Goal: Task Accomplishment & Management: Manage account settings

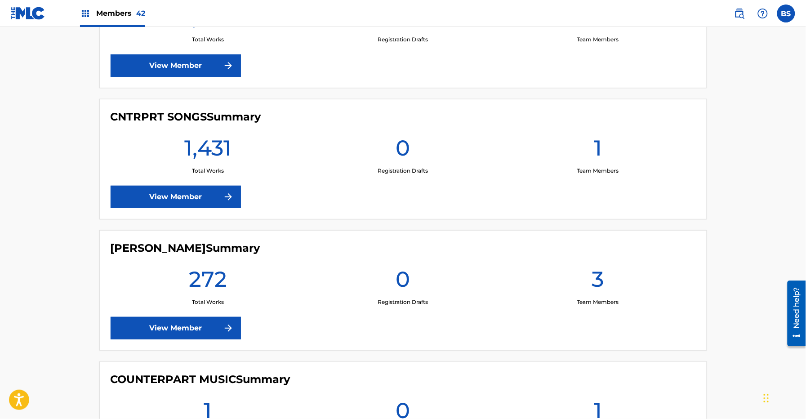
scroll to position [1105, 0]
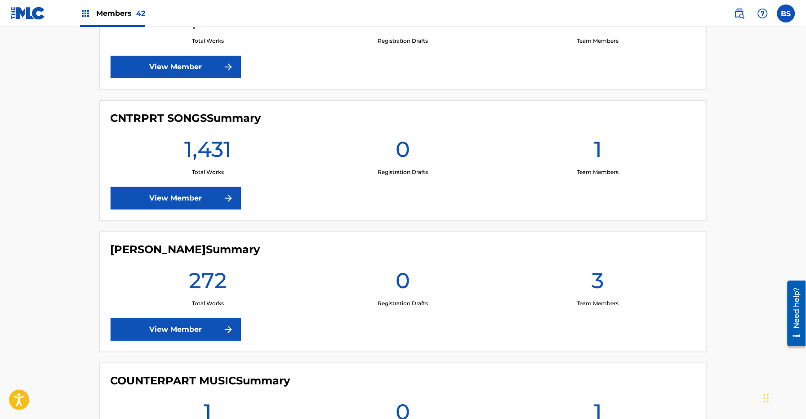
click at [158, 194] on link "View Member" at bounding box center [176, 198] width 130 height 22
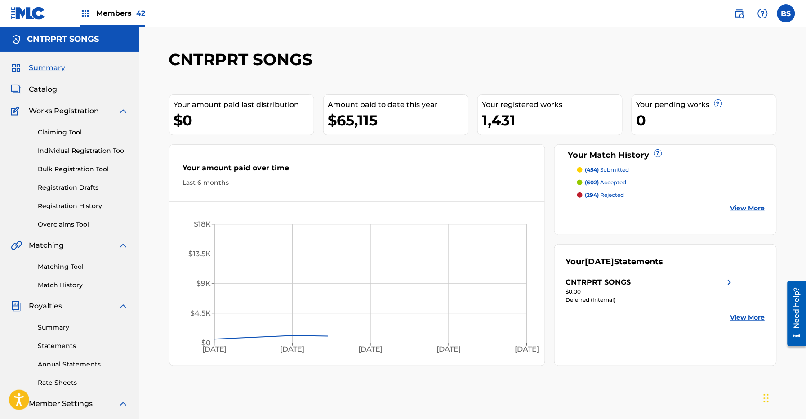
drag, startPoint x: 46, startPoint y: 89, endPoint x: 73, endPoint y: 88, distance: 26.6
click at [46, 89] on span "Catalog" at bounding box center [43, 89] width 28 height 11
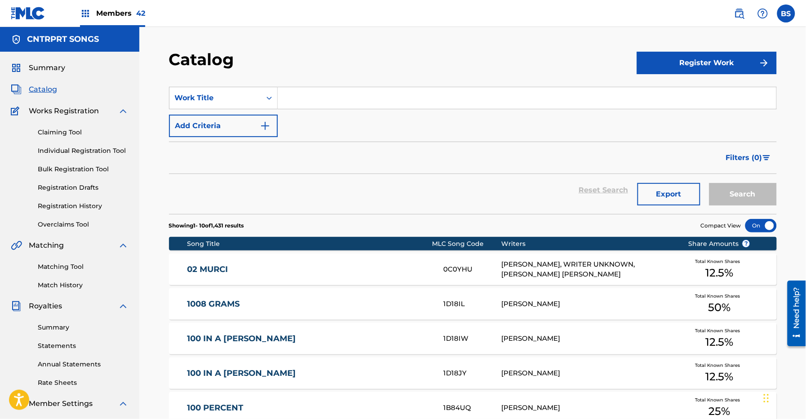
click at [317, 90] on input "Search Form" at bounding box center [527, 98] width 499 height 22
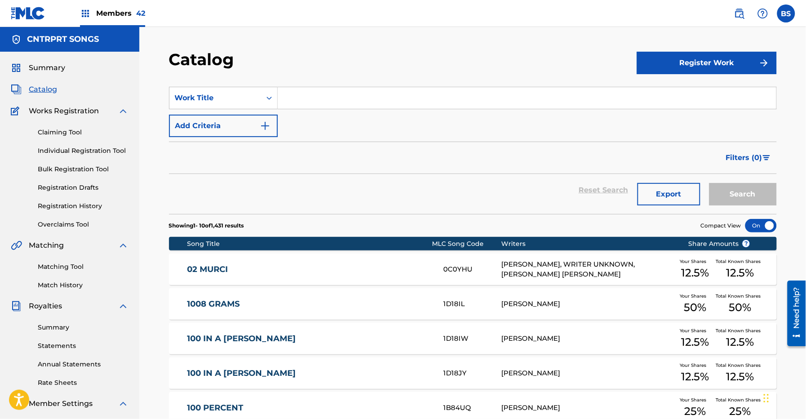
paste input "Animal"
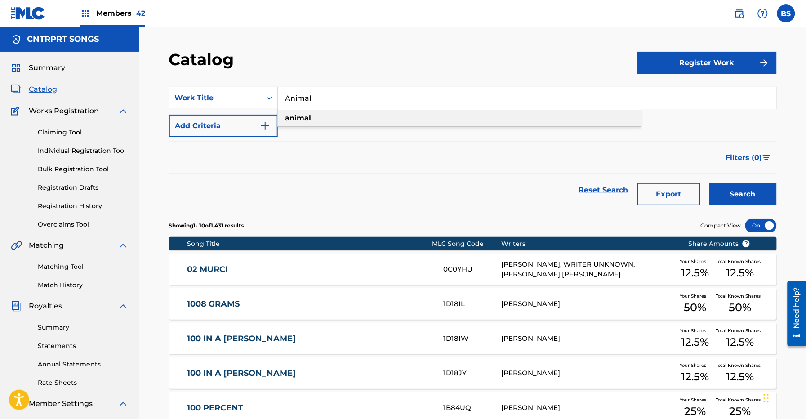
click at [307, 114] on strong "animal" at bounding box center [299, 118] width 26 height 9
type input "animal"
drag, startPoint x: 729, startPoint y: 187, endPoint x: 606, endPoint y: 183, distance: 122.4
click at [729, 187] on button "Search" at bounding box center [743, 194] width 67 height 22
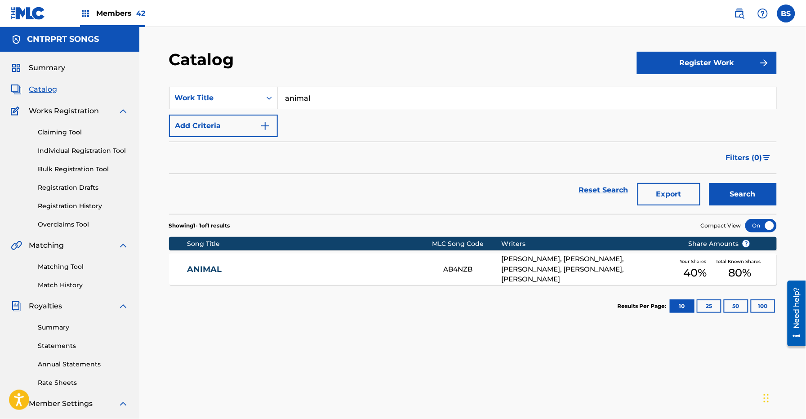
click at [311, 268] on link "ANIMAL" at bounding box center [309, 269] width 245 height 10
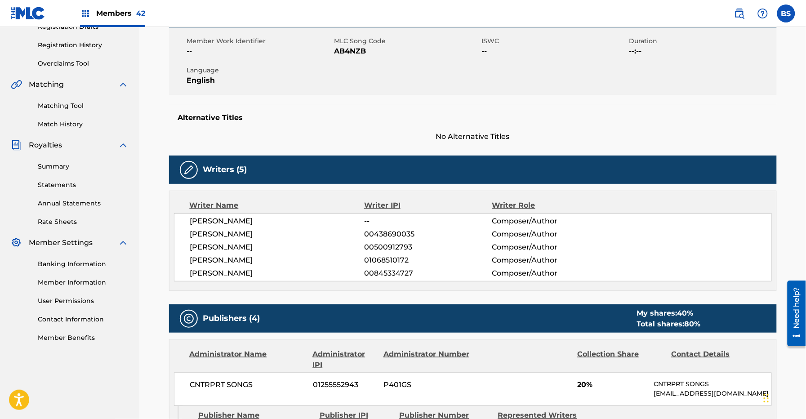
scroll to position [202, 0]
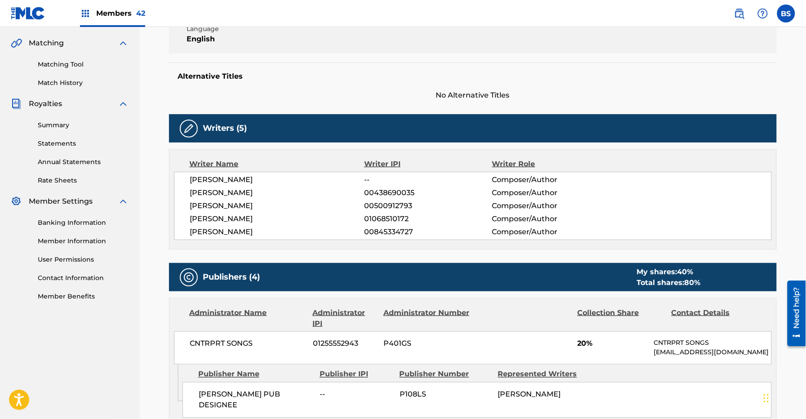
click at [226, 179] on span "[PERSON_NAME]" at bounding box center [277, 179] width 174 height 11
copy div "[PERSON_NAME]"
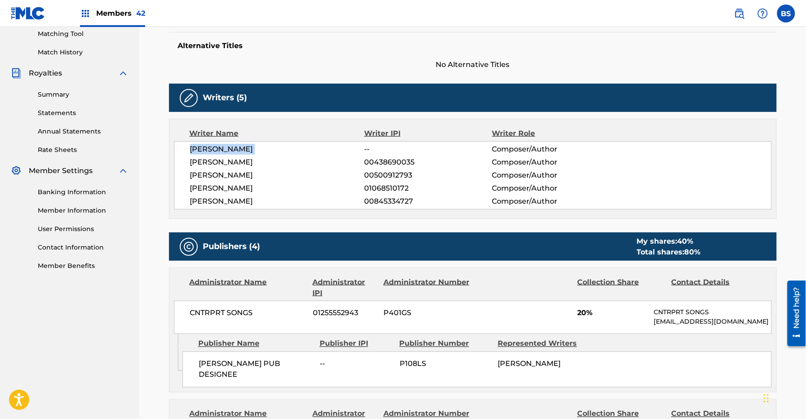
scroll to position [219, 0]
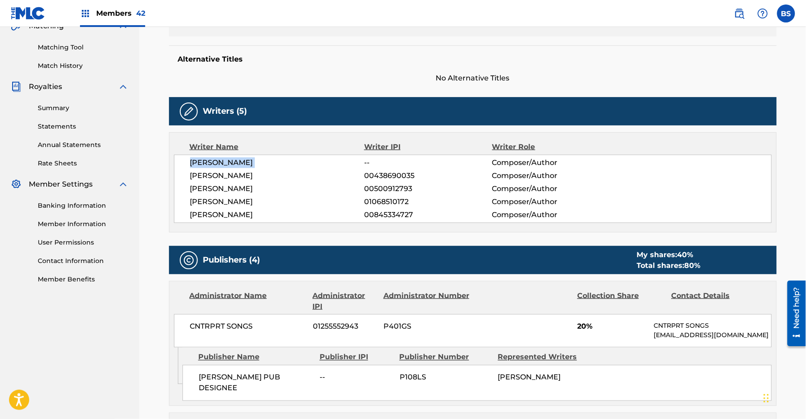
copy div "[PERSON_NAME]"
click at [385, 197] on span "01068510172" at bounding box center [428, 202] width 128 height 11
drag, startPoint x: 385, startPoint y: 197, endPoint x: 271, endPoint y: 240, distance: 121.9
click at [385, 197] on span "01068510172" at bounding box center [428, 202] width 128 height 11
copy span "01068510172"
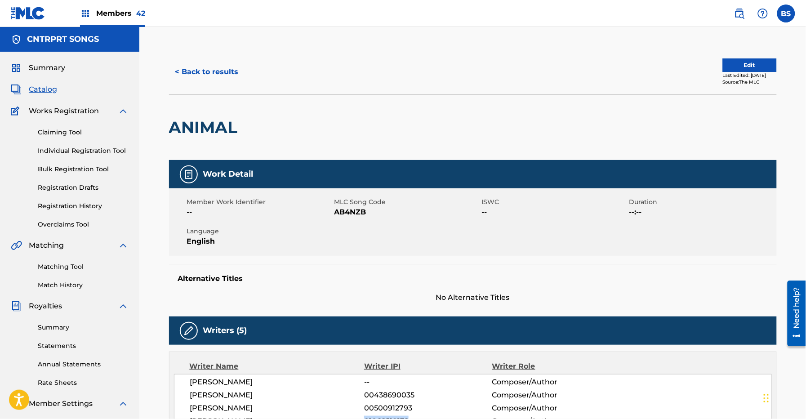
scroll to position [0, 0]
click at [216, 71] on button "< Back to results" at bounding box center [207, 72] width 76 height 22
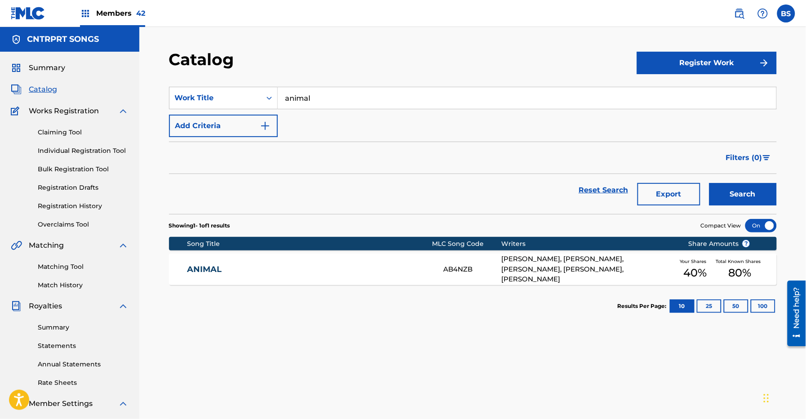
click at [404, 262] on div "ANIMAL AB4NZB [PERSON_NAME], [PERSON_NAME], [PERSON_NAME], [PERSON_NAME], [PERS…" at bounding box center [473, 269] width 608 height 31
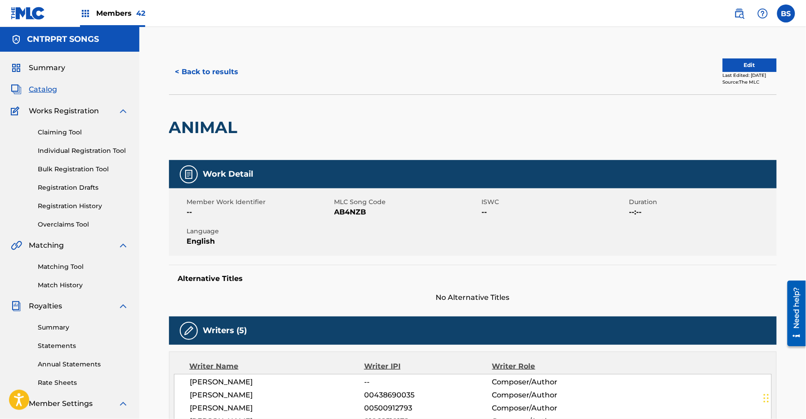
click at [742, 64] on button "Edit" at bounding box center [750, 64] width 54 height 13
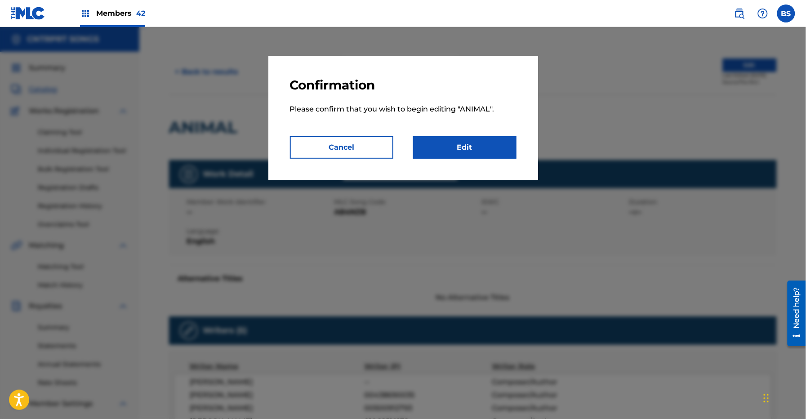
click at [458, 148] on link "Edit" at bounding box center [464, 147] width 103 height 22
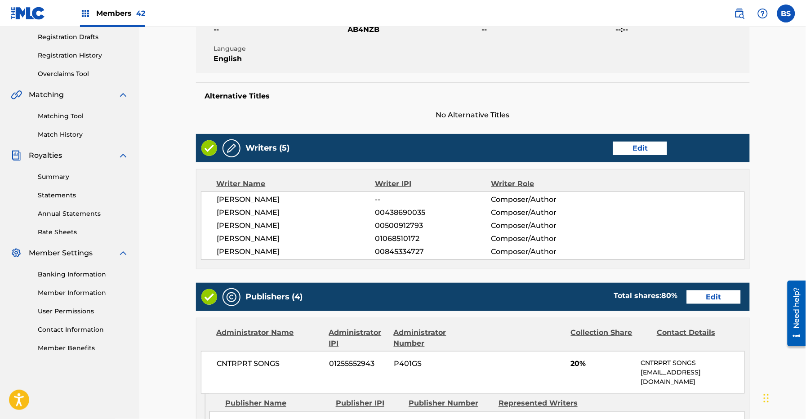
scroll to position [152, 0]
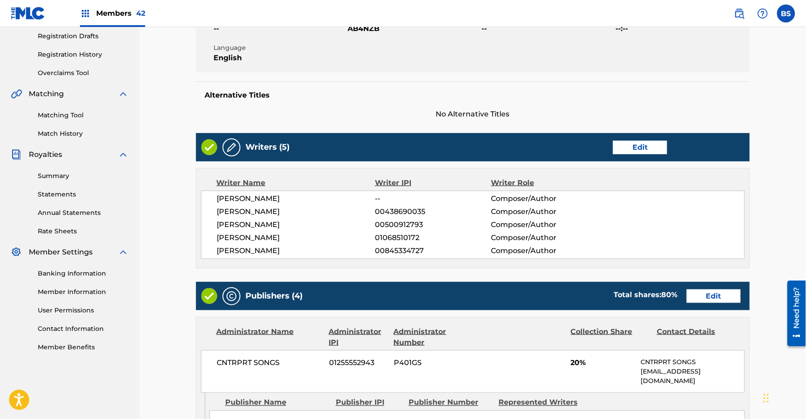
click at [653, 148] on link "Edit" at bounding box center [640, 147] width 54 height 13
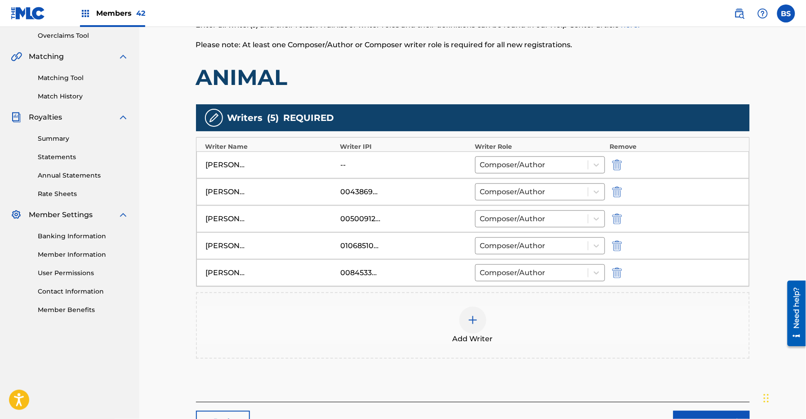
scroll to position [261, 0]
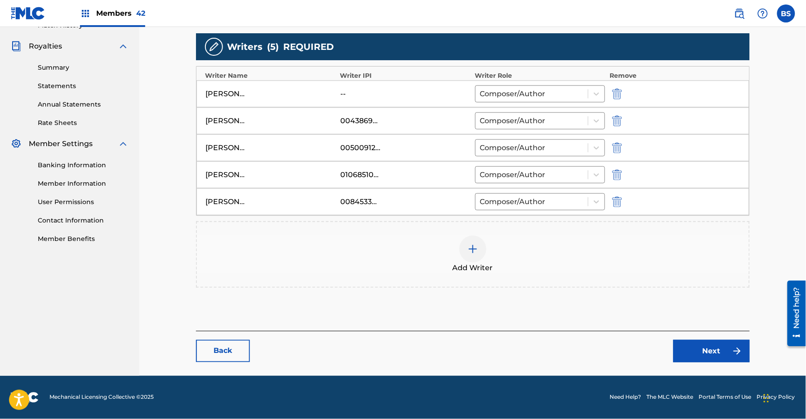
click at [469, 258] on div at bounding box center [473, 249] width 27 height 27
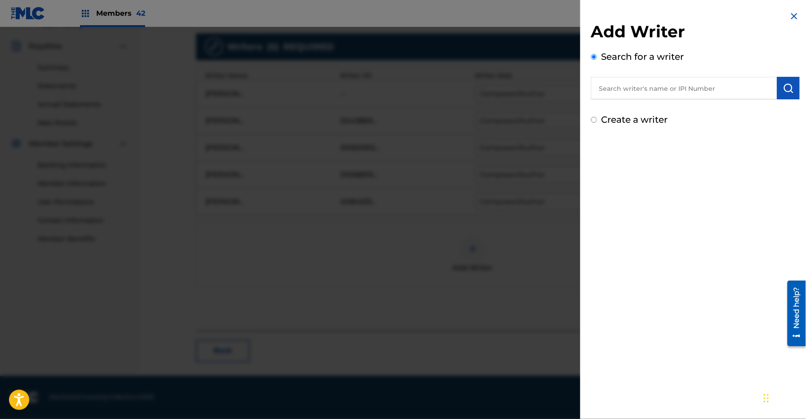
click at [644, 93] on input "text" at bounding box center [684, 88] width 186 height 22
paste input "00373873818"
type input "00373873818"
click at [784, 89] on img "submit" at bounding box center [788, 88] width 11 height 11
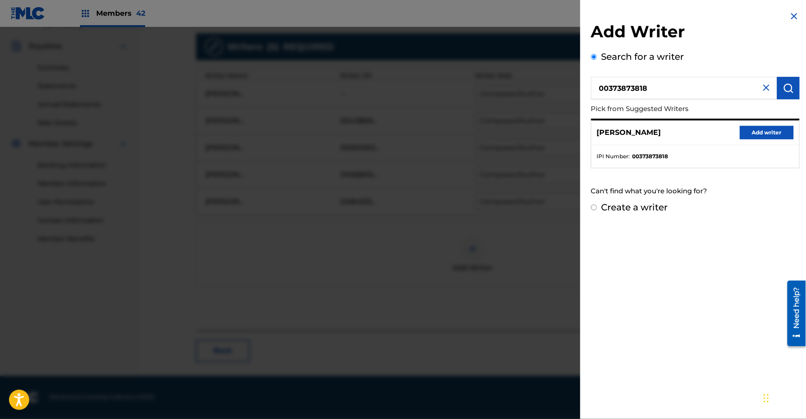
drag, startPoint x: 762, startPoint y: 132, endPoint x: 748, endPoint y: 143, distance: 17.9
click at [762, 132] on button "Add writer" at bounding box center [767, 132] width 54 height 13
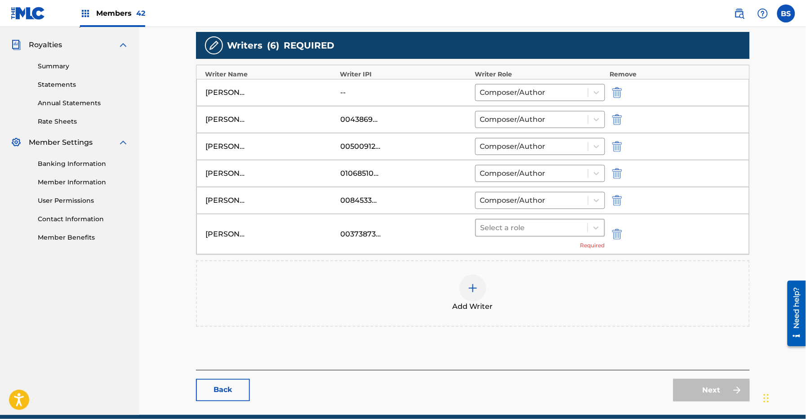
click at [514, 233] on div at bounding box center [532, 228] width 103 height 13
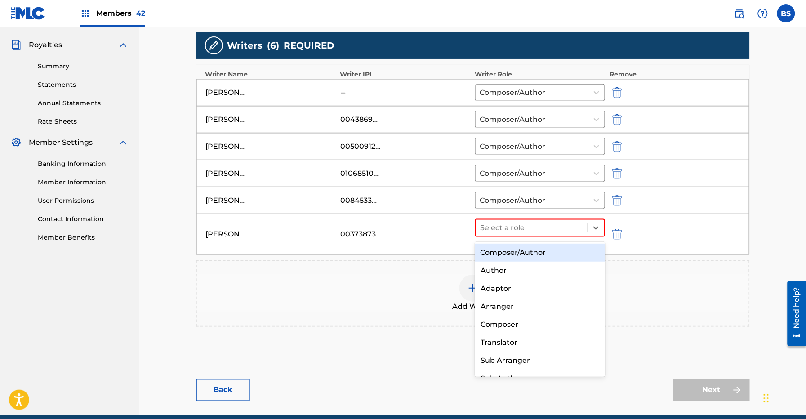
click at [512, 255] on div "Composer/Author" at bounding box center [540, 253] width 130 height 18
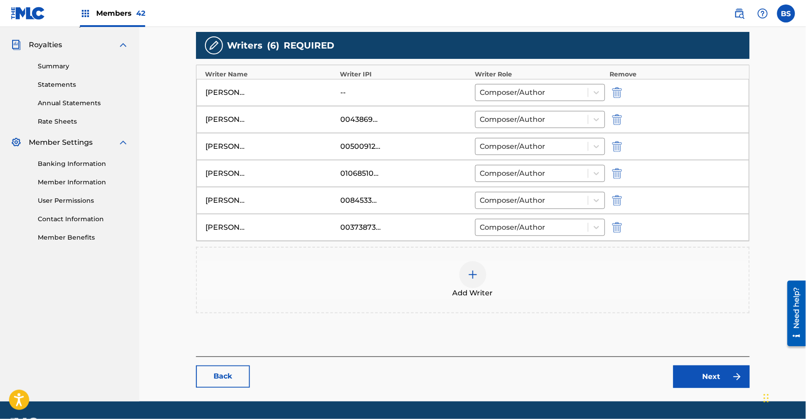
click at [248, 147] on div "[PERSON_NAME]" at bounding box center [271, 146] width 130 height 11
click at [619, 147] on img "submit" at bounding box center [617, 146] width 10 height 11
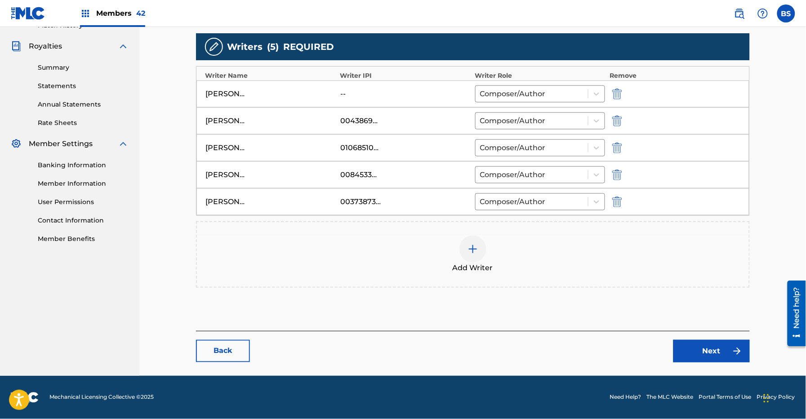
click at [620, 120] on img "submit" at bounding box center [617, 121] width 10 height 11
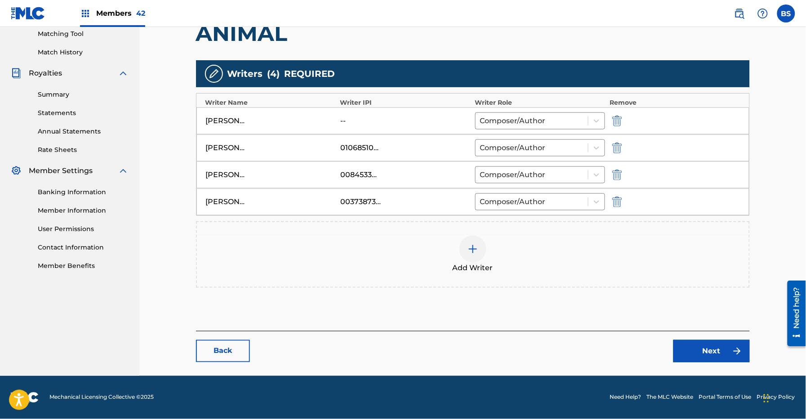
scroll to position [234, 0]
click at [711, 351] on link "Next" at bounding box center [712, 351] width 76 height 22
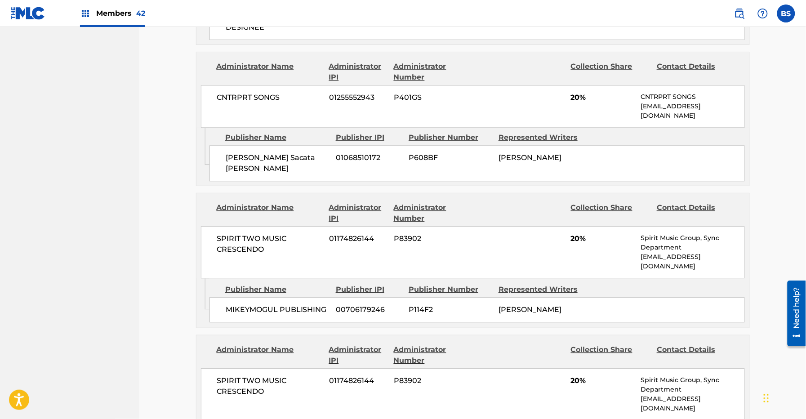
scroll to position [799, 0]
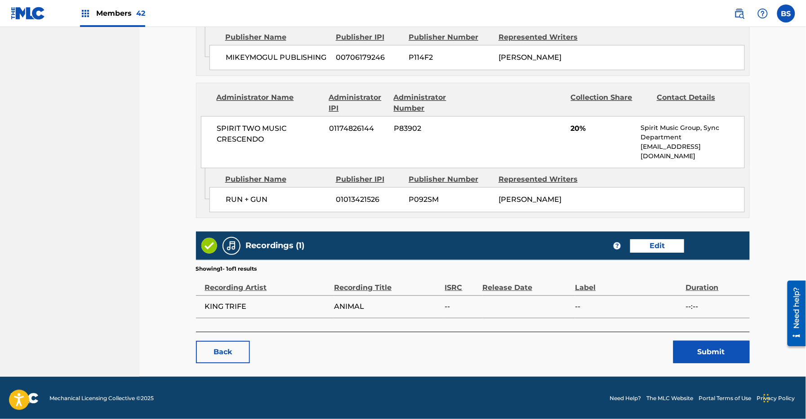
click at [704, 352] on button "Submit" at bounding box center [712, 352] width 76 height 22
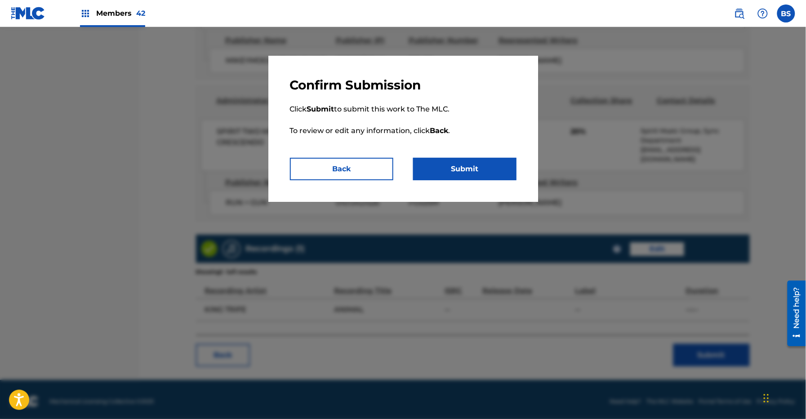
click at [495, 181] on div "Confirm Submission Click Submit to submit this work to The MLC. To review or ed…" at bounding box center [403, 129] width 270 height 146
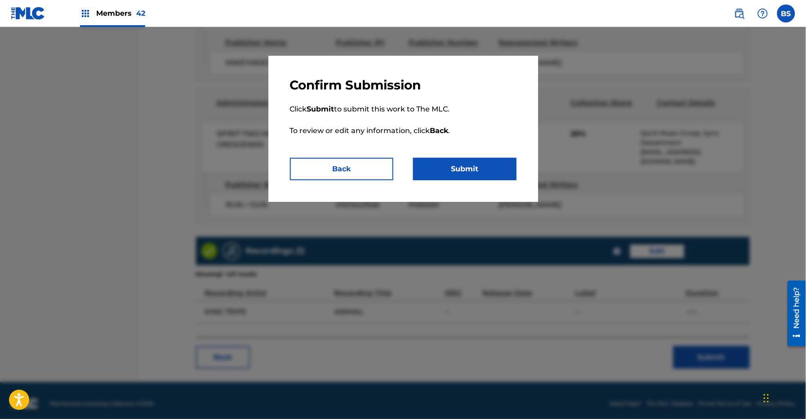
click at [470, 169] on button "Submit" at bounding box center [464, 169] width 103 height 22
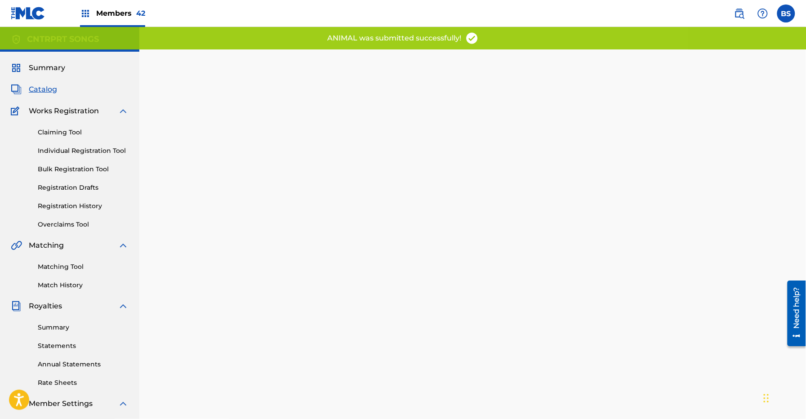
click at [45, 91] on span "Catalog" at bounding box center [43, 89] width 28 height 11
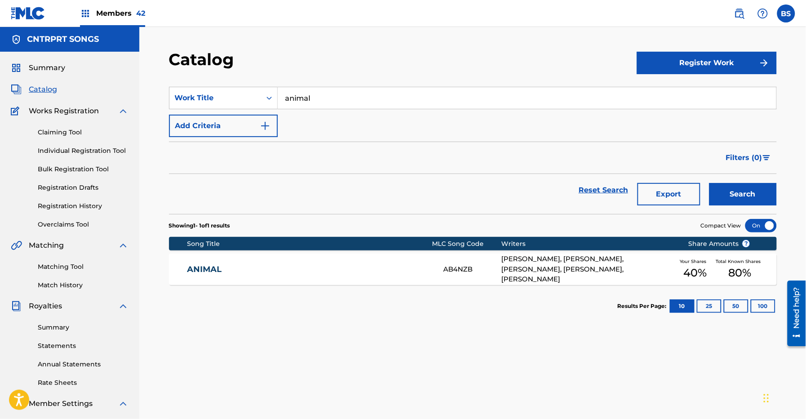
click at [215, 267] on link "ANIMAL" at bounding box center [309, 269] width 245 height 10
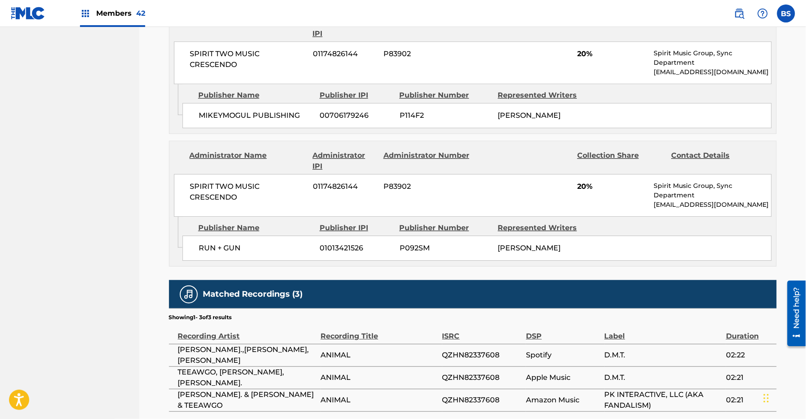
scroll to position [754, 0]
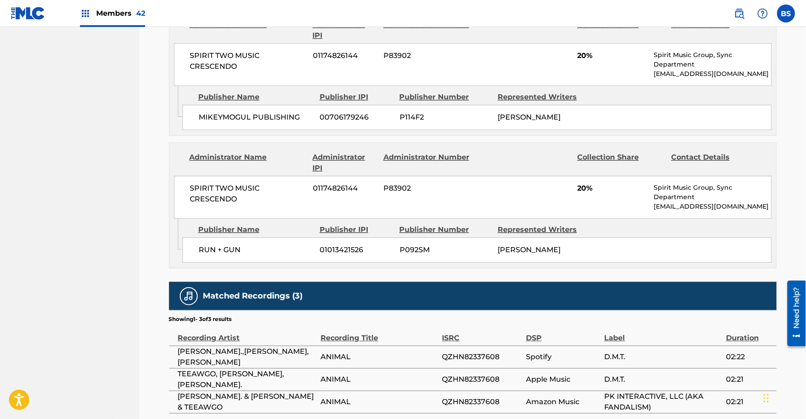
drag, startPoint x: 652, startPoint y: 209, endPoint x: 760, endPoint y: 213, distance: 107.6
click at [760, 213] on div "SPIRIT TWO MUSIC CRESCENDO 01174826144 P83902 20% Spirit Music Group, Sync Depa…" at bounding box center [473, 197] width 598 height 43
copy p "[EMAIL_ADDRESS][DOMAIN_NAME]"
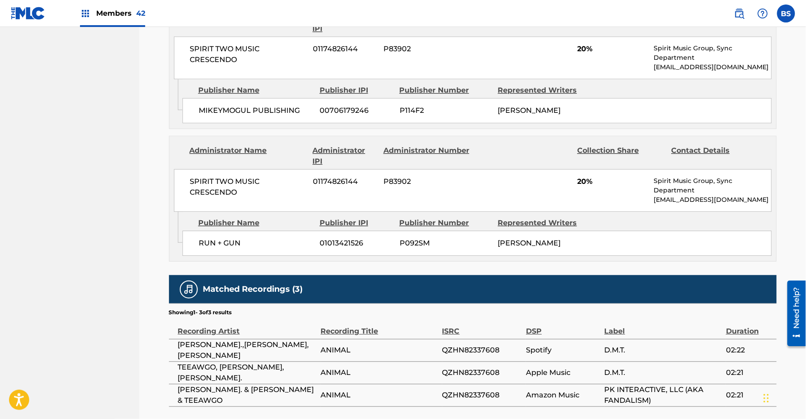
scroll to position [760, 0]
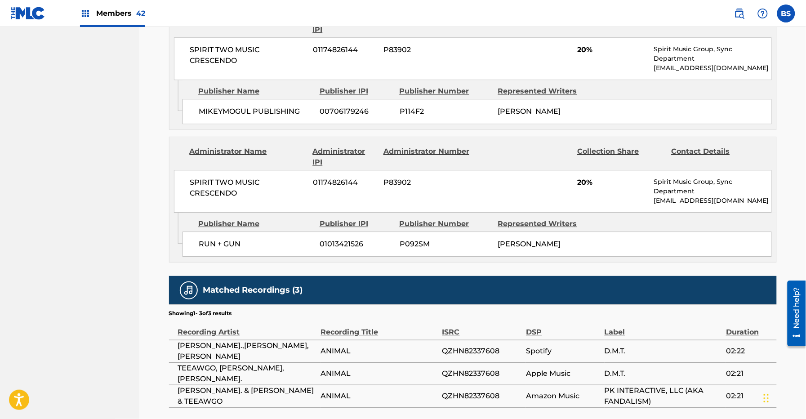
click at [504, 245] on span "[PERSON_NAME]" at bounding box center [529, 244] width 63 height 9
drag, startPoint x: 504, startPoint y: 245, endPoint x: 497, endPoint y: 246, distance: 7.3
click at [505, 246] on span "[PERSON_NAME]" at bounding box center [529, 244] width 63 height 9
copy div "[PERSON_NAME] My shares: 40 % Total shares: 80 %"
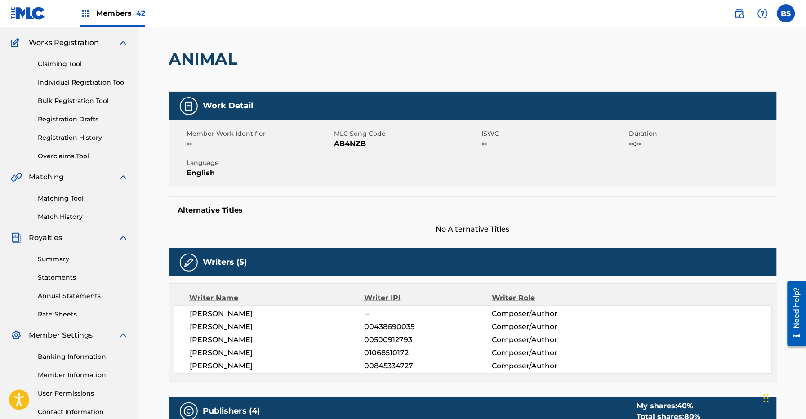
scroll to position [0, 0]
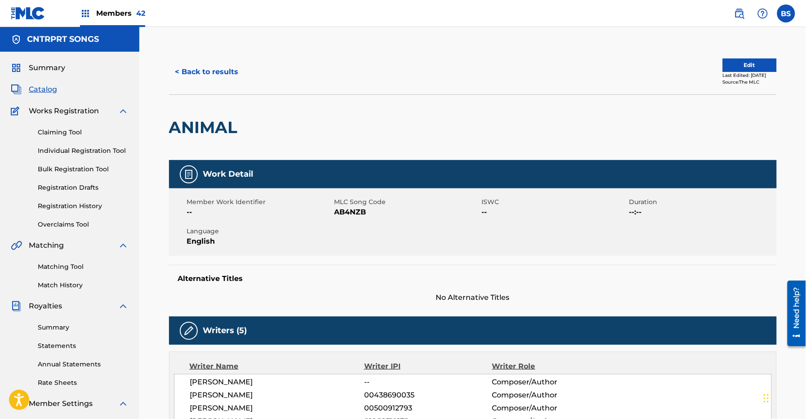
drag, startPoint x: 97, startPoint y: 16, endPoint x: 157, endPoint y: 20, distance: 60.4
click at [97, 16] on span "Members 42" at bounding box center [120, 13] width 49 height 10
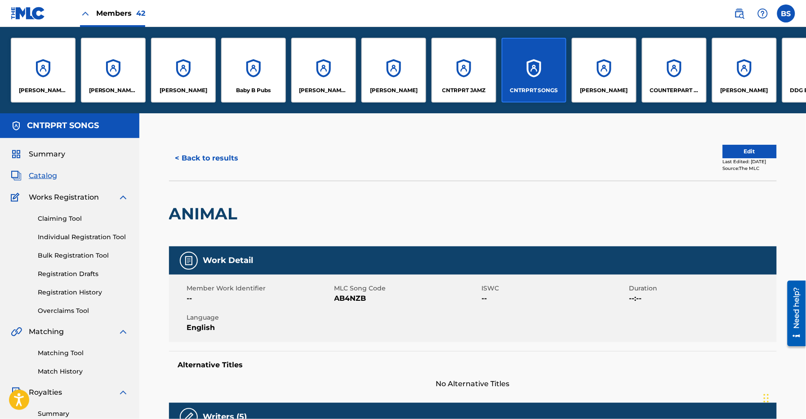
click at [461, 75] on div "CNTRPRT JAMZ" at bounding box center [464, 70] width 65 height 65
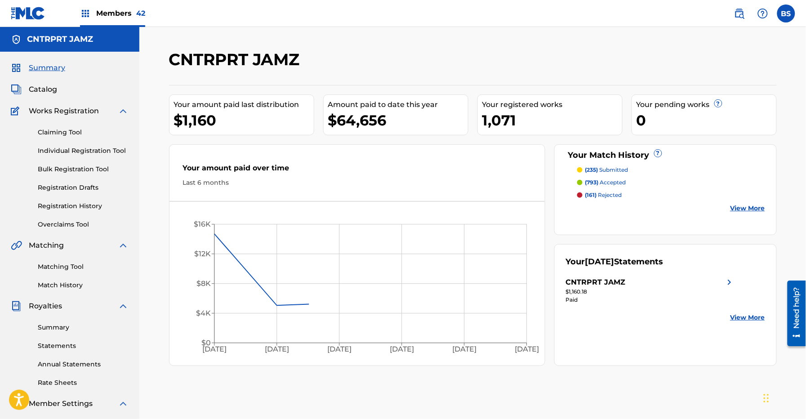
click at [40, 89] on span "Catalog" at bounding box center [43, 89] width 28 height 11
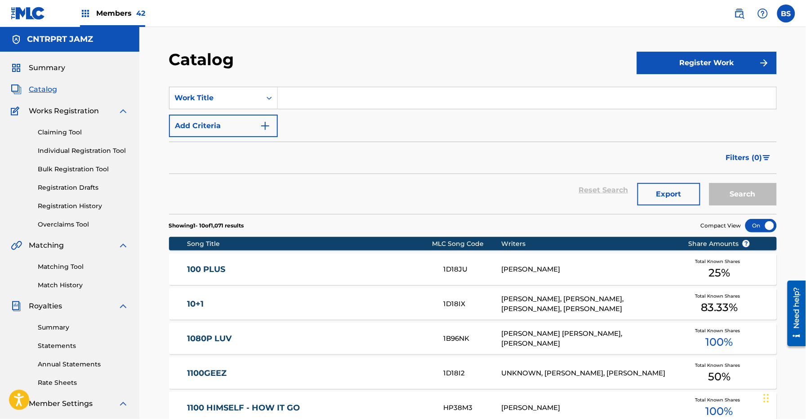
click at [352, 98] on input "Search Form" at bounding box center [527, 98] width 499 height 22
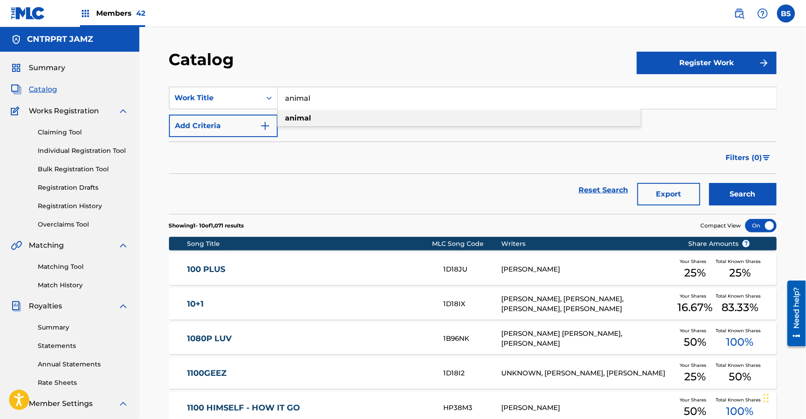
type input "animal"
click at [337, 117] on div "animal" at bounding box center [459, 118] width 363 height 16
drag, startPoint x: 756, startPoint y: 197, endPoint x: 715, endPoint y: 189, distance: 41.1
click at [756, 196] on button "Search" at bounding box center [743, 194] width 67 height 22
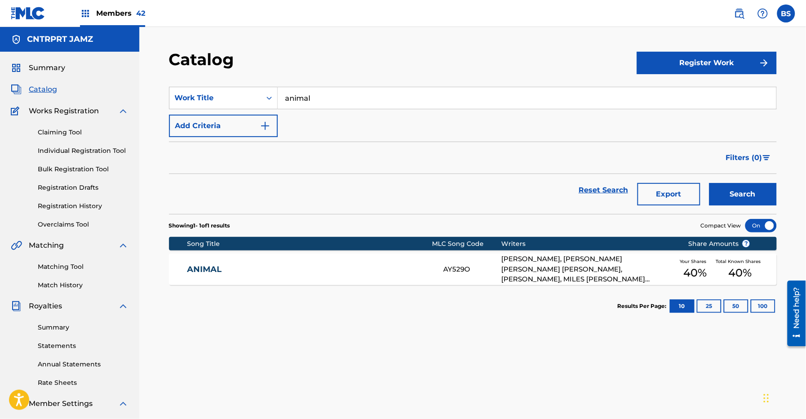
click at [386, 270] on link "ANIMAL" at bounding box center [309, 269] width 245 height 10
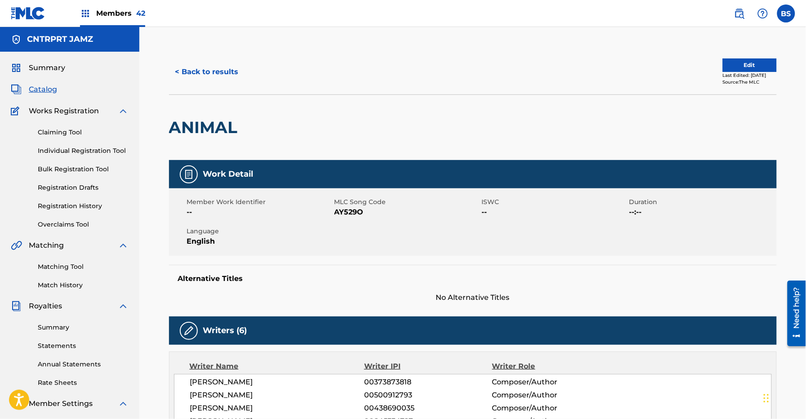
click at [349, 213] on span "AY529O" at bounding box center [407, 212] width 145 height 11
drag, startPoint x: 349, startPoint y: 213, endPoint x: 277, endPoint y: 262, distance: 86.4
click at [349, 214] on span "AY529O" at bounding box center [407, 212] width 145 height 11
copy span "AY529O"
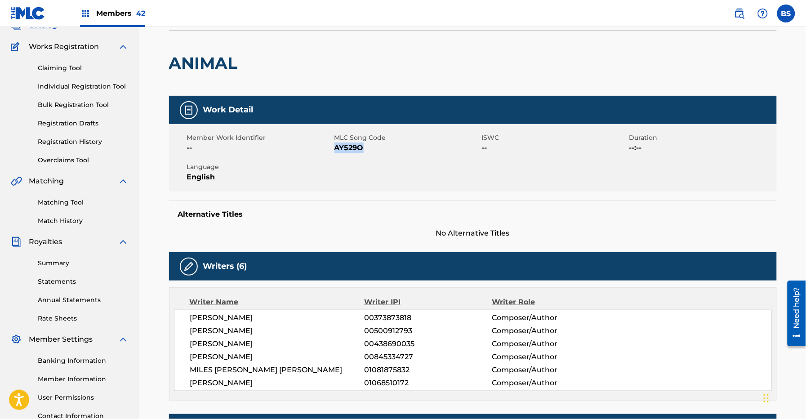
scroll to position [77, 0]
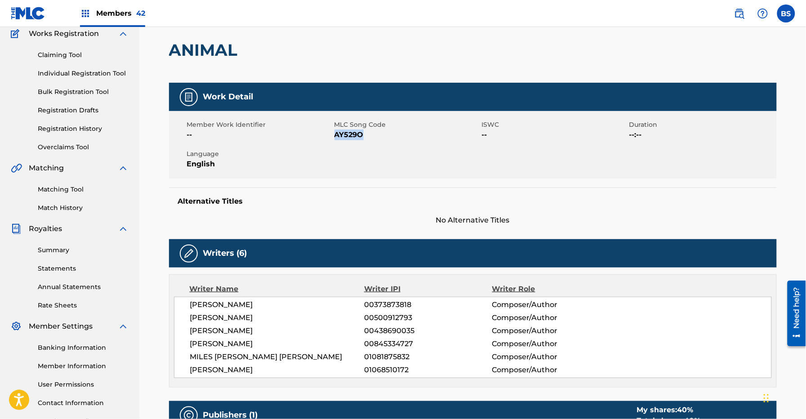
copy span "AY529O"
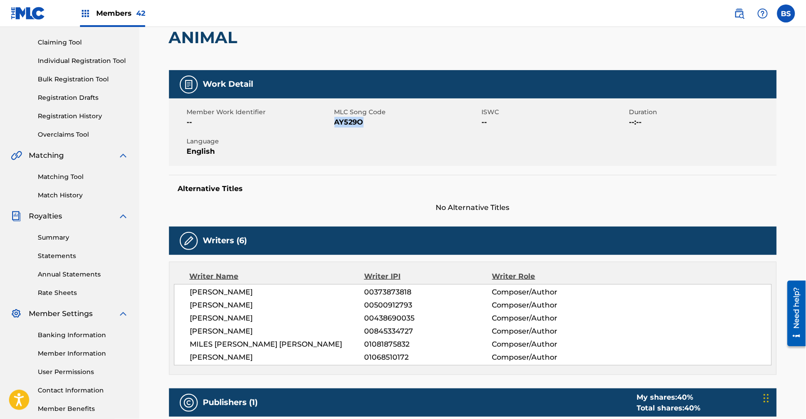
scroll to position [0, 0]
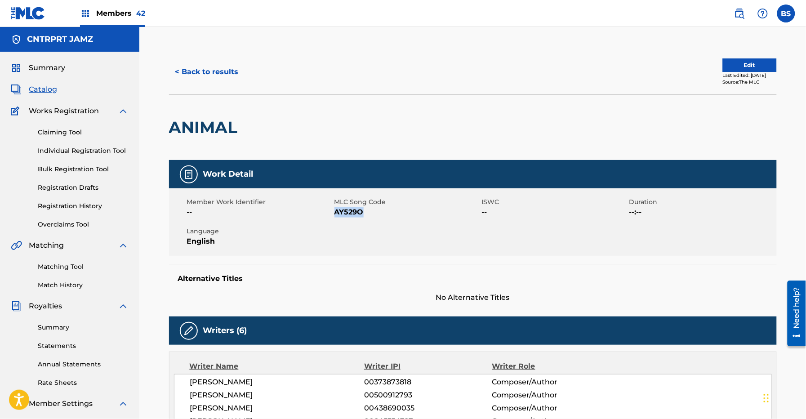
click at [755, 65] on button "Edit" at bounding box center [750, 64] width 54 height 13
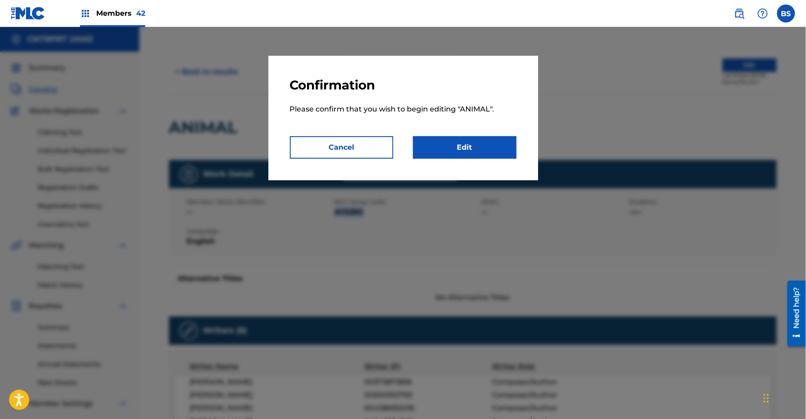
click at [485, 141] on link "Edit" at bounding box center [464, 147] width 103 height 22
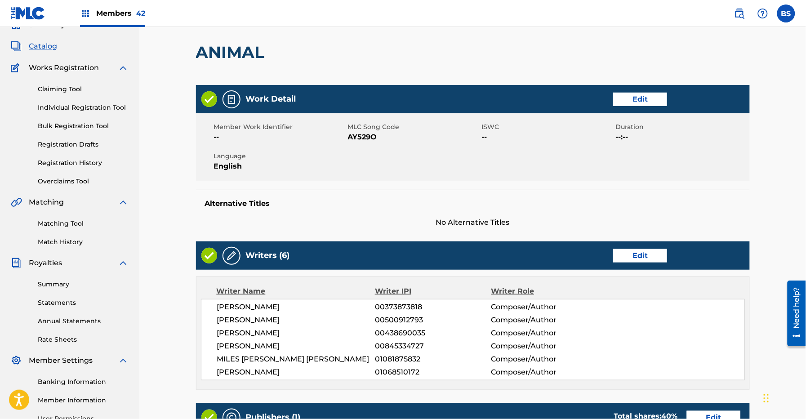
scroll to position [81, 0]
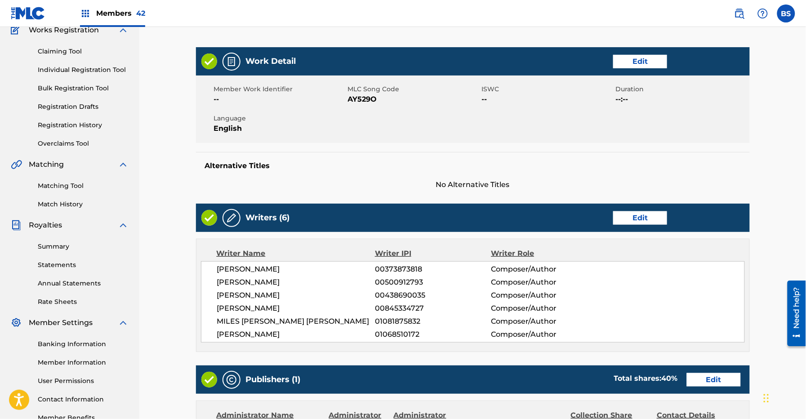
click at [642, 218] on link "Edit" at bounding box center [640, 217] width 54 height 13
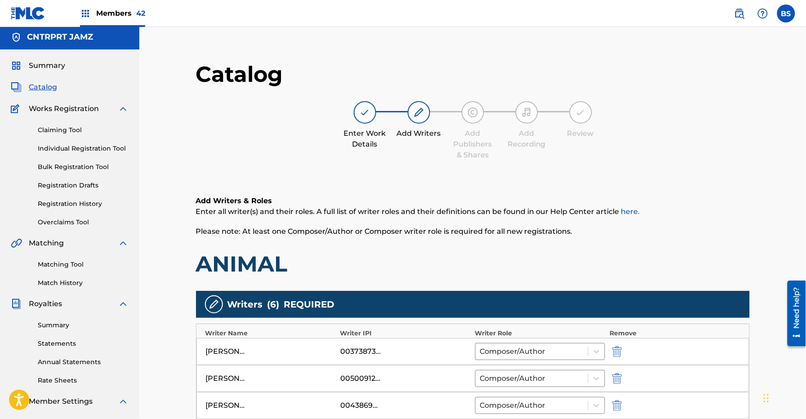
scroll to position [243, 0]
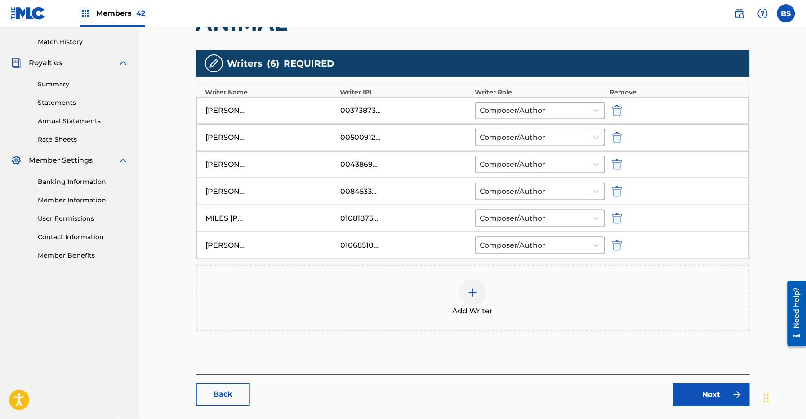
click at [620, 139] on img "submit" at bounding box center [617, 137] width 10 height 11
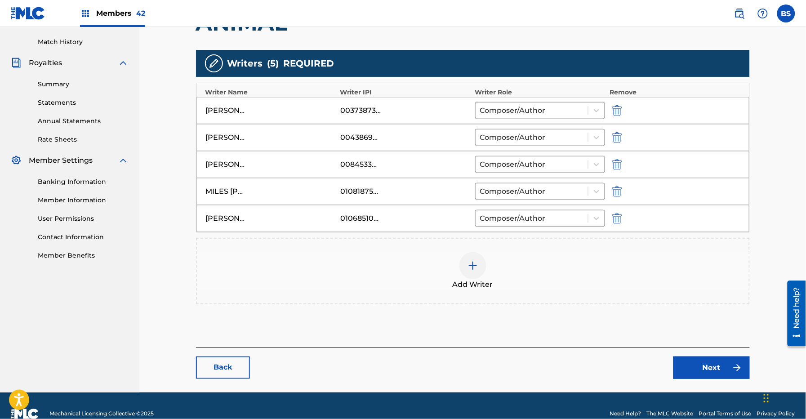
click at [616, 138] on img "submit" at bounding box center [617, 137] width 10 height 11
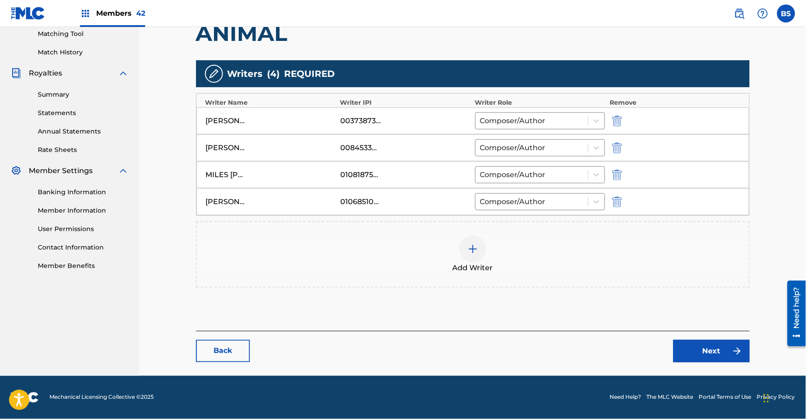
scroll to position [234, 0]
click at [718, 349] on link "Next" at bounding box center [712, 351] width 76 height 22
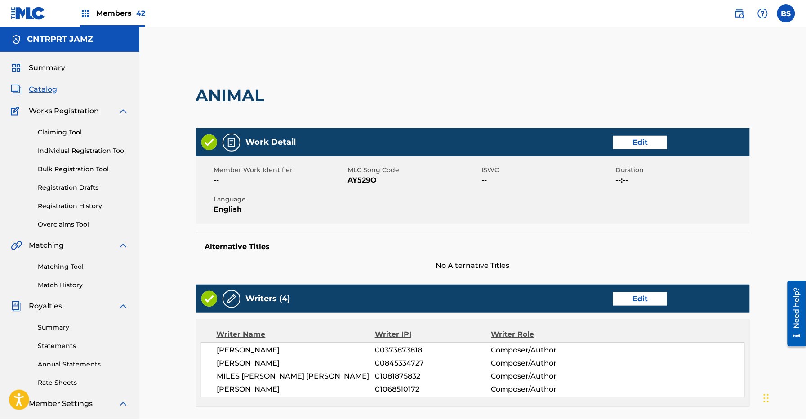
scroll to position [375, 0]
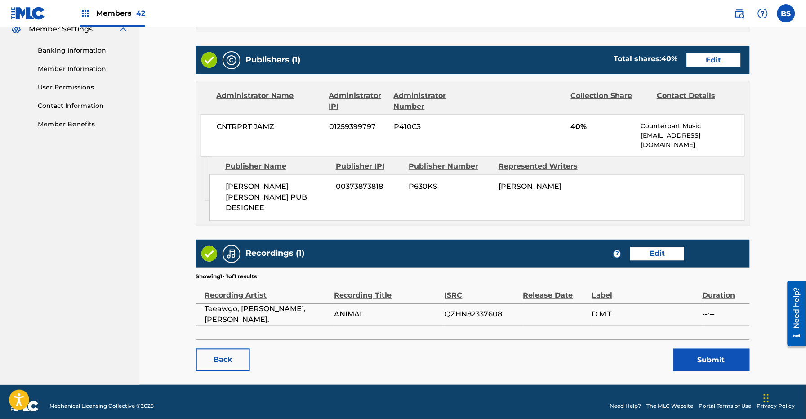
click at [714, 349] on button "Submit" at bounding box center [712, 360] width 76 height 22
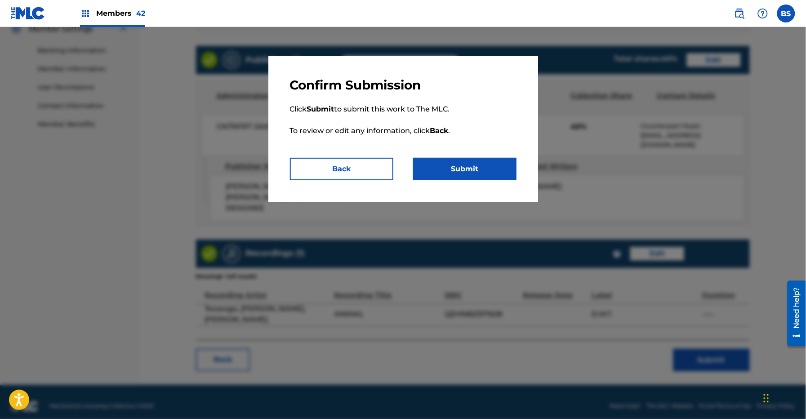
click at [440, 168] on button "Submit" at bounding box center [464, 169] width 103 height 22
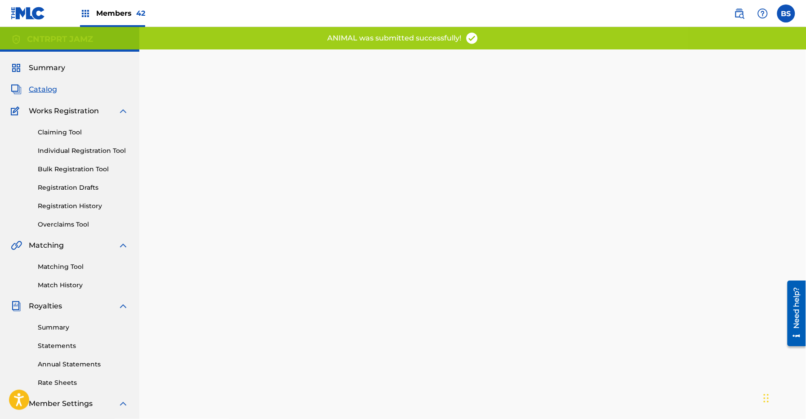
drag, startPoint x: 76, startPoint y: 204, endPoint x: 142, endPoint y: 223, distance: 68.3
click at [76, 204] on link "Registration History" at bounding box center [83, 205] width 91 height 9
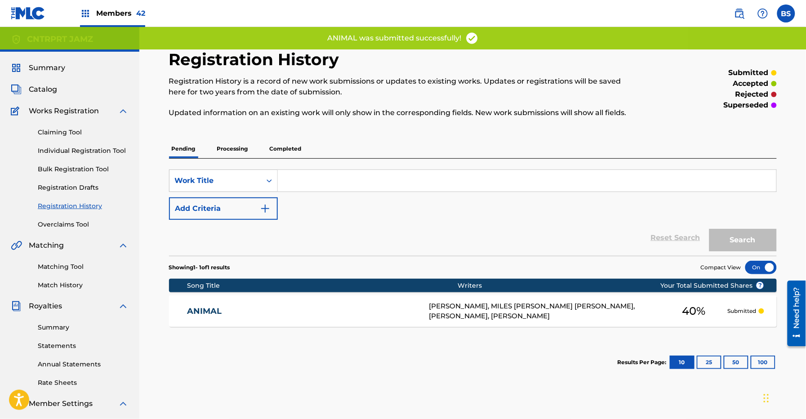
click at [387, 299] on div "ANIMAL AY529O [PERSON_NAME], MILES [PERSON_NAME] [PERSON_NAME], [PERSON_NAME], …" at bounding box center [473, 310] width 608 height 31
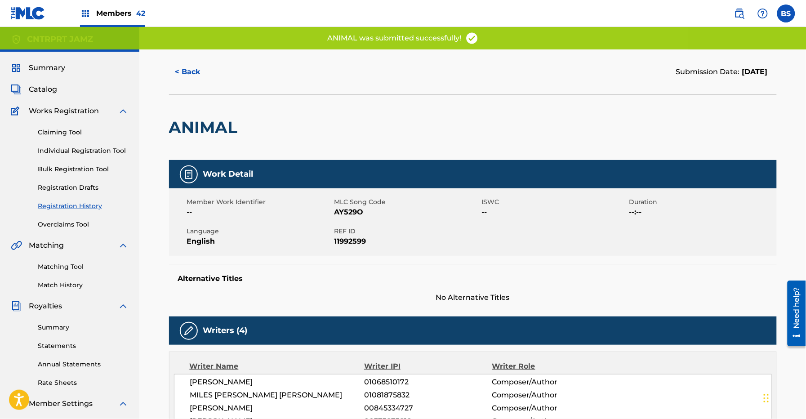
click at [353, 209] on span "AY529O" at bounding box center [407, 212] width 145 height 11
drag, startPoint x: 353, startPoint y: 209, endPoint x: 474, endPoint y: 231, distance: 122.1
click at [353, 209] on span "AY529O" at bounding box center [407, 212] width 145 height 11
copy span "AY529O"
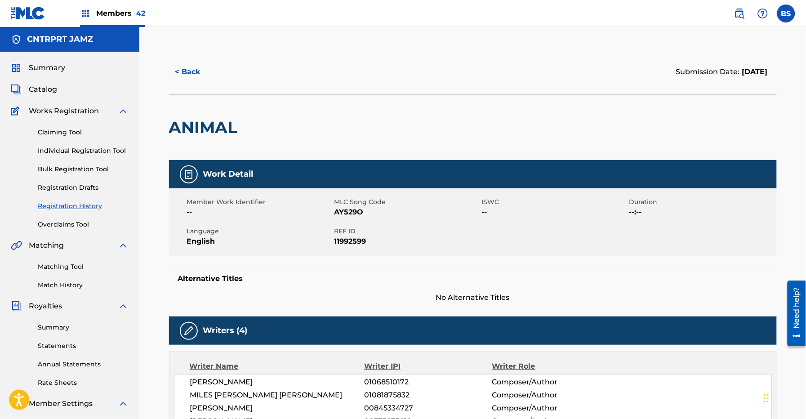
click at [111, 5] on div "Members 42" at bounding box center [112, 13] width 65 height 27
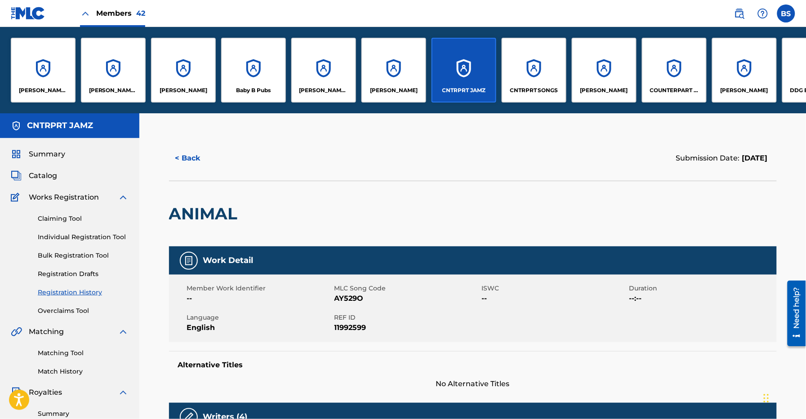
click at [522, 67] on div "CNTRPRT SONGS" at bounding box center [534, 70] width 65 height 65
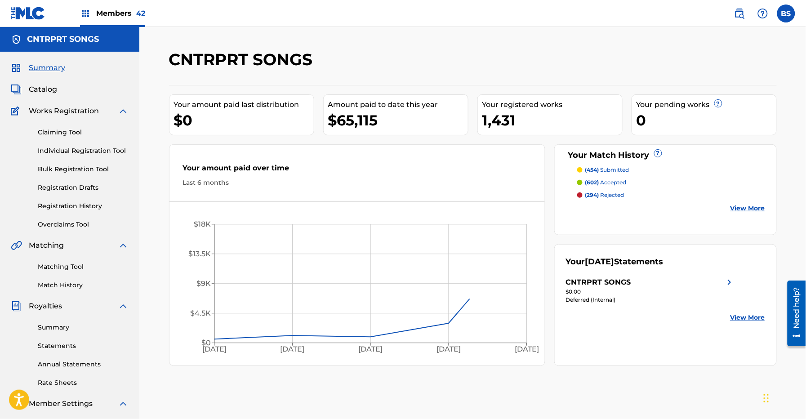
drag, startPoint x: 49, startPoint y: 88, endPoint x: 97, endPoint y: 97, distance: 49.3
click at [49, 88] on span "Catalog" at bounding box center [43, 89] width 28 height 11
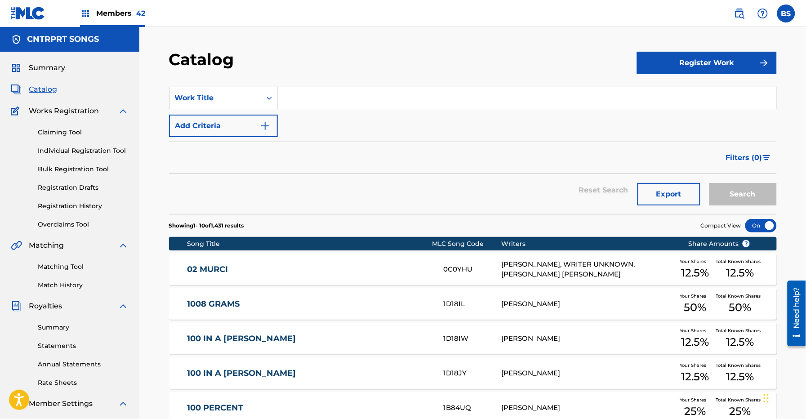
drag, startPoint x: 72, startPoint y: 135, endPoint x: 110, endPoint y: 133, distance: 37.8
click at [72, 134] on link "Claiming Tool" at bounding box center [83, 132] width 91 height 9
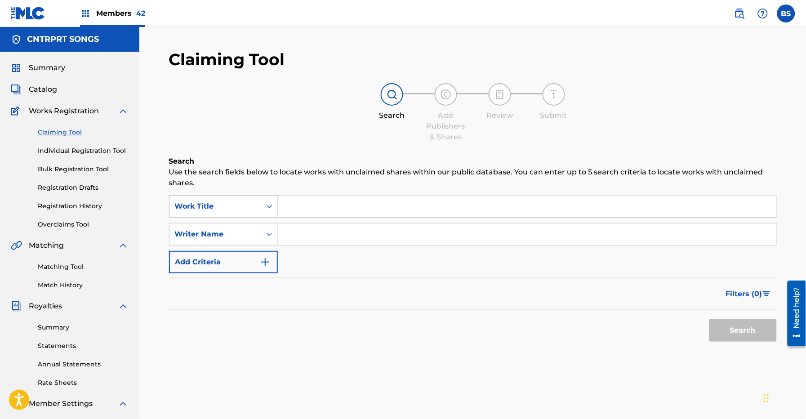
drag, startPoint x: 241, startPoint y: 201, endPoint x: 240, endPoint y: 213, distance: 11.3
click at [241, 204] on div "Work Title" at bounding box center [215, 206] width 81 height 11
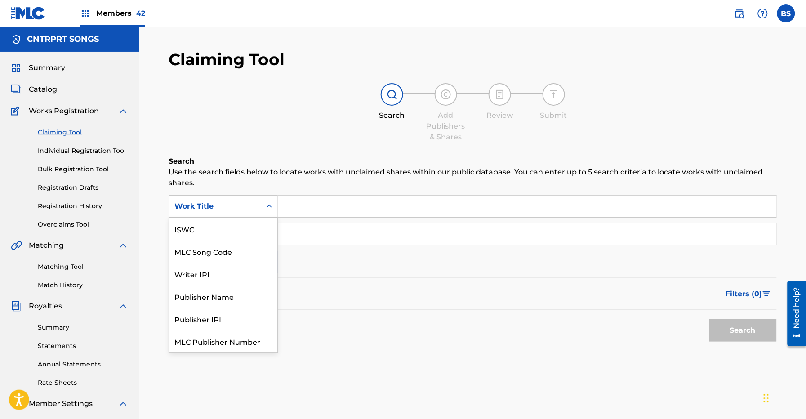
scroll to position [22, 0]
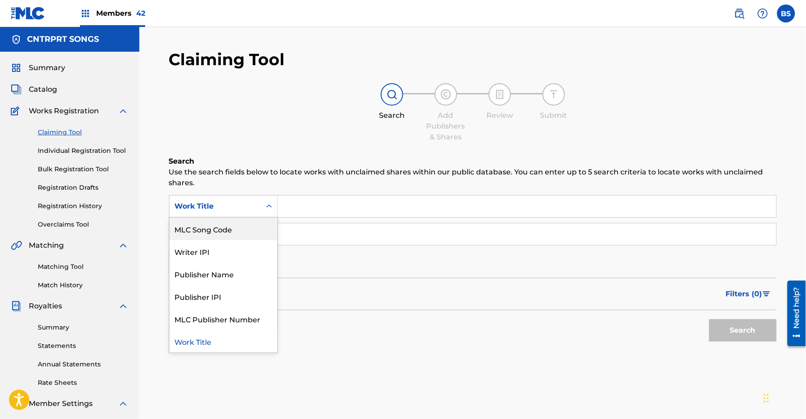
drag, startPoint x: 239, startPoint y: 229, endPoint x: 250, endPoint y: 227, distance: 10.5
click at [239, 229] on div "MLC Song Code" at bounding box center [224, 229] width 108 height 22
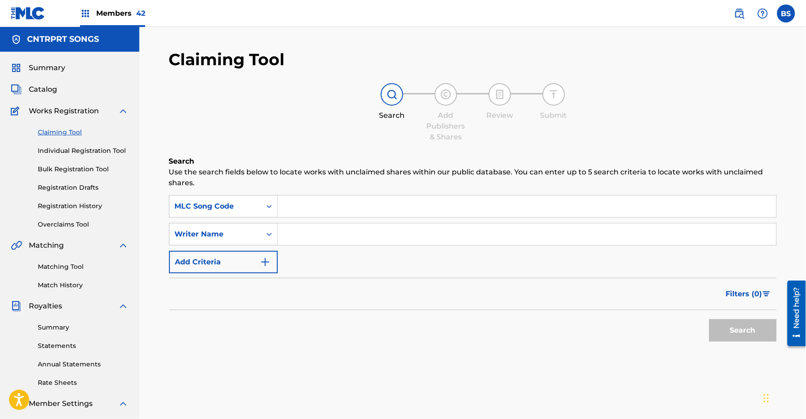
click at [309, 205] on input "Search Form" at bounding box center [527, 207] width 499 height 22
paste input "AY529O"
type input "AY529O"
drag, startPoint x: 742, startPoint y: 324, endPoint x: 499, endPoint y: 294, distance: 244.7
click at [742, 323] on button "Search" at bounding box center [743, 330] width 67 height 22
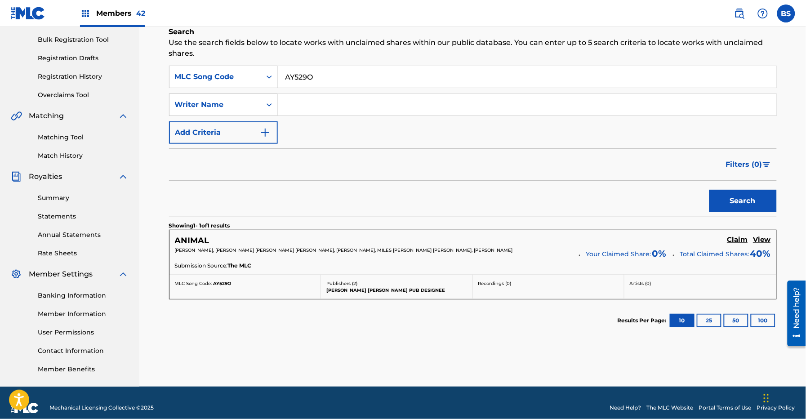
drag, startPoint x: 738, startPoint y: 243, endPoint x: 732, endPoint y: 242, distance: 6.0
click at [740, 242] on h5 "Claim" at bounding box center [738, 240] width 21 height 9
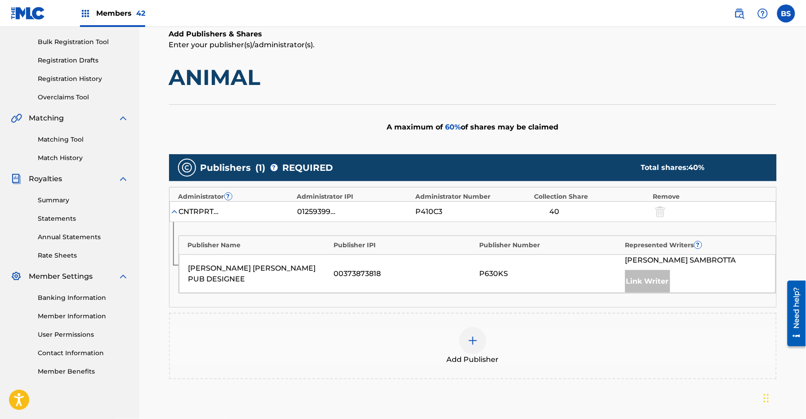
click at [470, 341] on img at bounding box center [473, 340] width 11 height 11
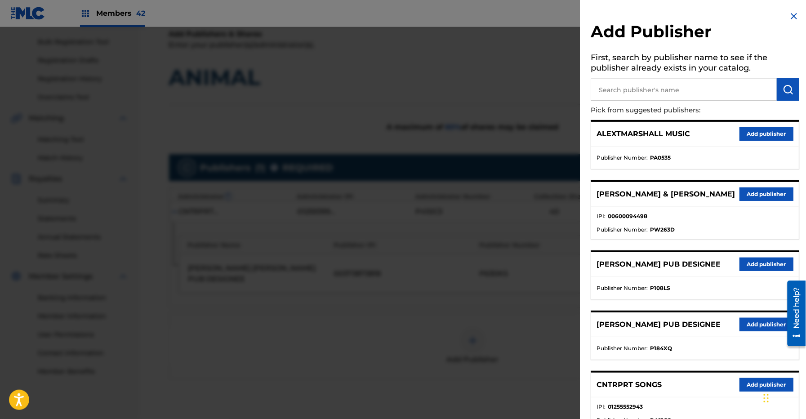
click at [661, 89] on input "text" at bounding box center [684, 89] width 186 height 22
type input "thiag"
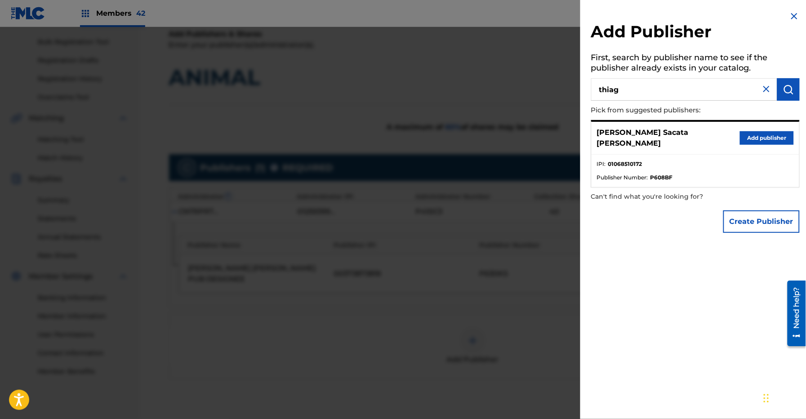
click at [778, 134] on button "Add publisher" at bounding box center [767, 137] width 54 height 13
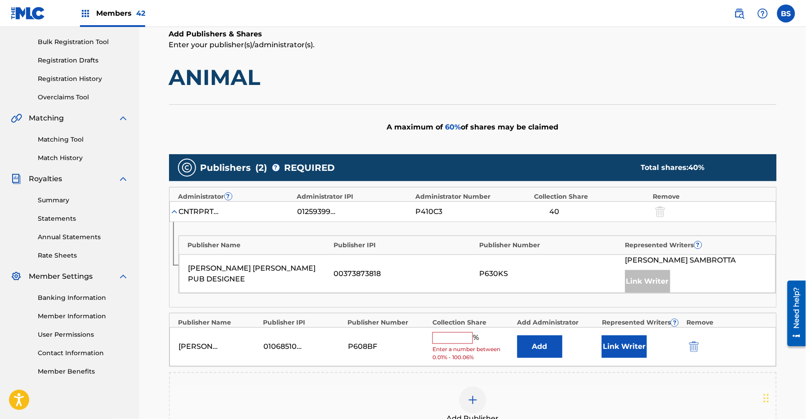
click at [448, 340] on input "text" at bounding box center [453, 338] width 40 height 12
click at [547, 349] on button "Add" at bounding box center [540, 346] width 45 height 22
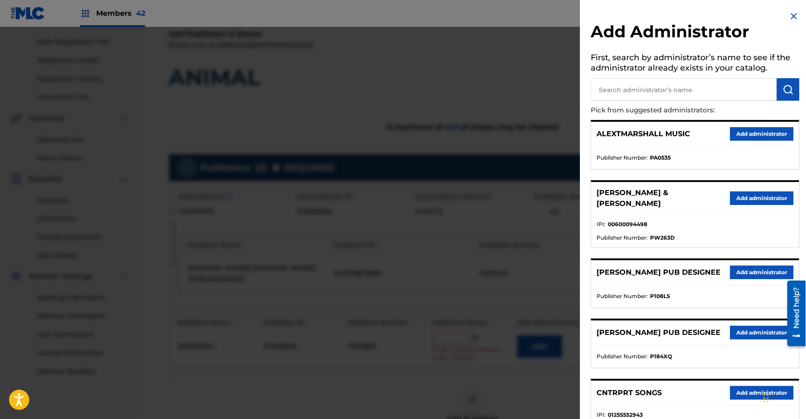
click at [756, 399] on button "Add administrator" at bounding box center [762, 392] width 63 height 13
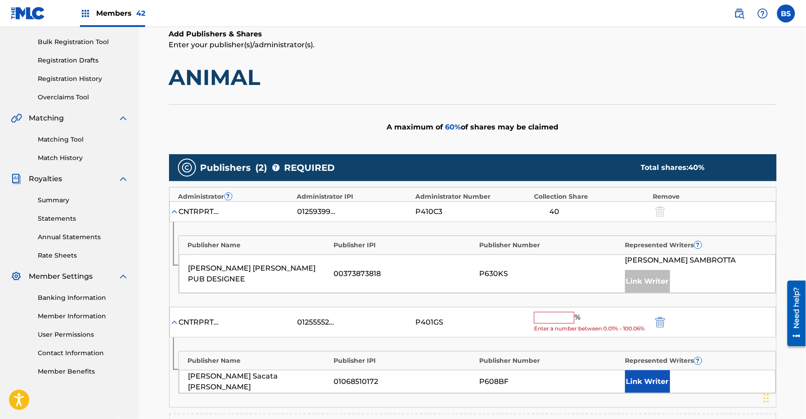
click at [637, 377] on button "Link Writer" at bounding box center [648, 382] width 45 height 22
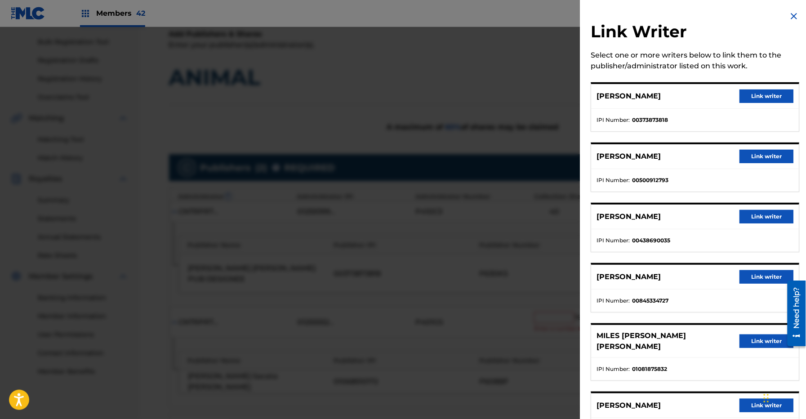
drag, startPoint x: 753, startPoint y: 395, endPoint x: 538, endPoint y: 317, distance: 228.9
click at [750, 399] on button "Link writer" at bounding box center [767, 405] width 54 height 13
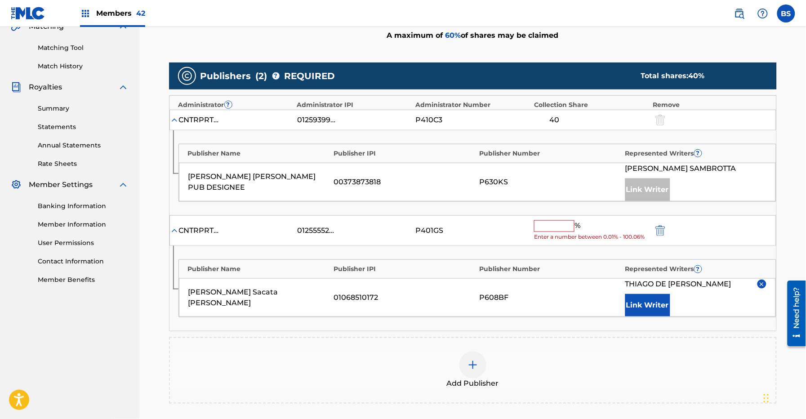
click at [547, 231] on input "text" at bounding box center [554, 226] width 40 height 12
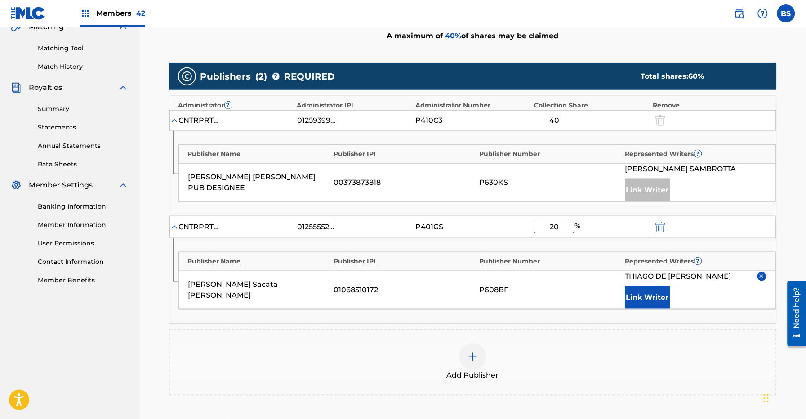
type input "20"
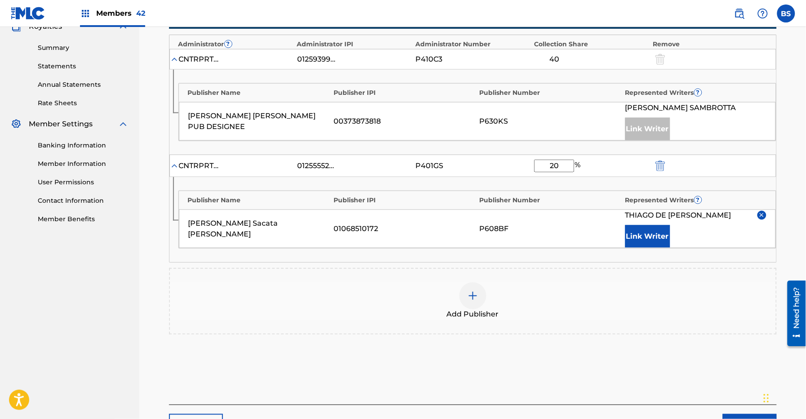
scroll to position [295, 0]
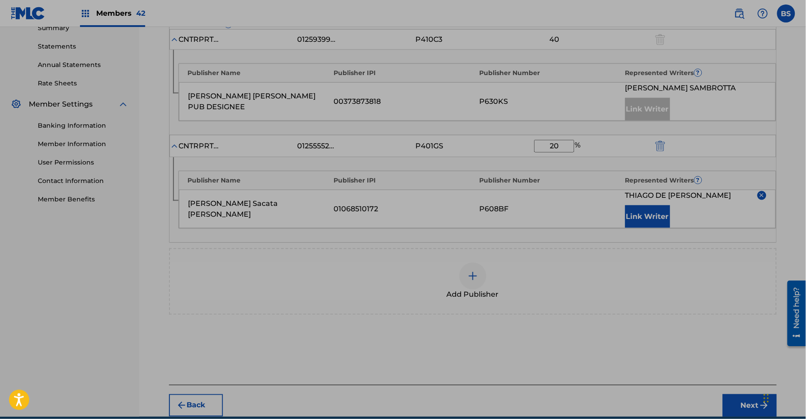
click at [678, 269] on div "Add Publisher" at bounding box center [473, 282] width 606 height 38
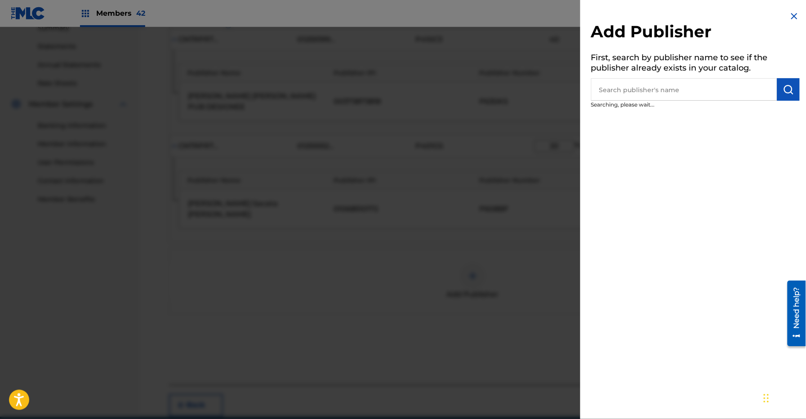
scroll to position [298, 0]
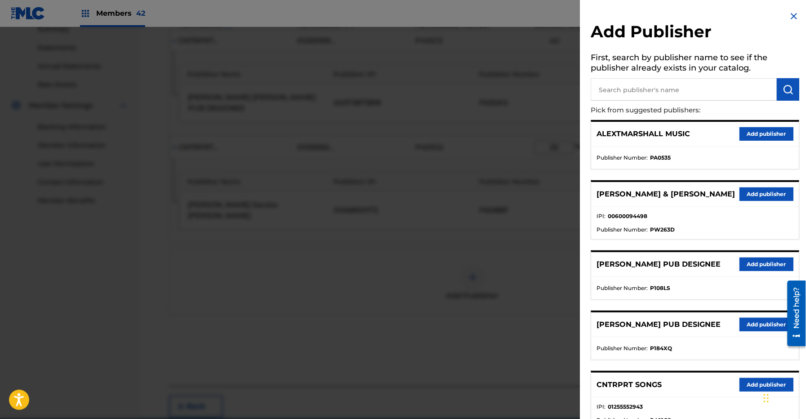
click at [754, 260] on button "Add publisher" at bounding box center [767, 264] width 54 height 13
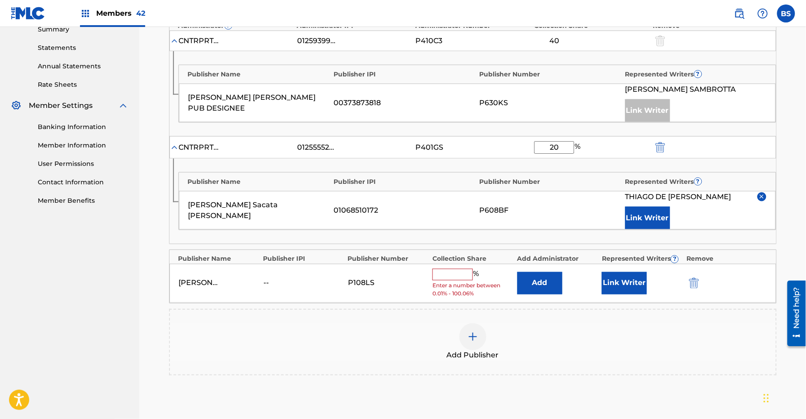
click at [537, 281] on button "Add" at bounding box center [540, 283] width 45 height 22
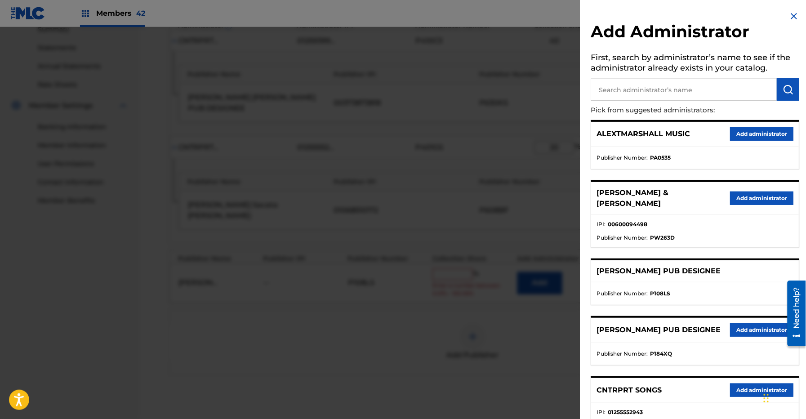
click at [761, 389] on iframe "Chat Widget" at bounding box center [783, 397] width 45 height 43
click at [751, 387] on button "Add administrator" at bounding box center [762, 390] width 63 height 13
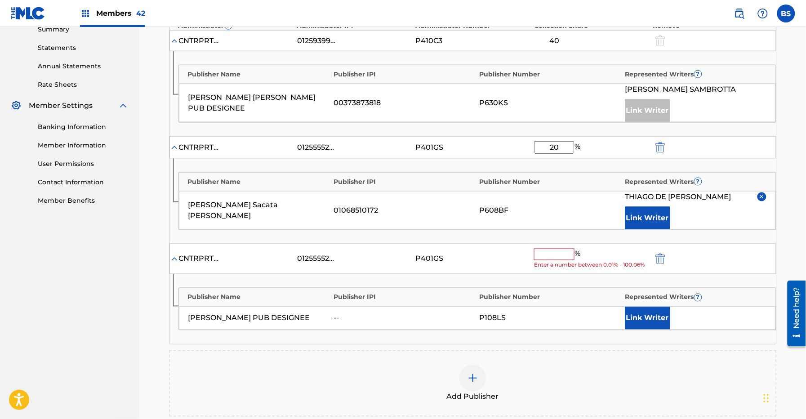
click at [647, 318] on button "Link Writer" at bounding box center [648, 318] width 45 height 22
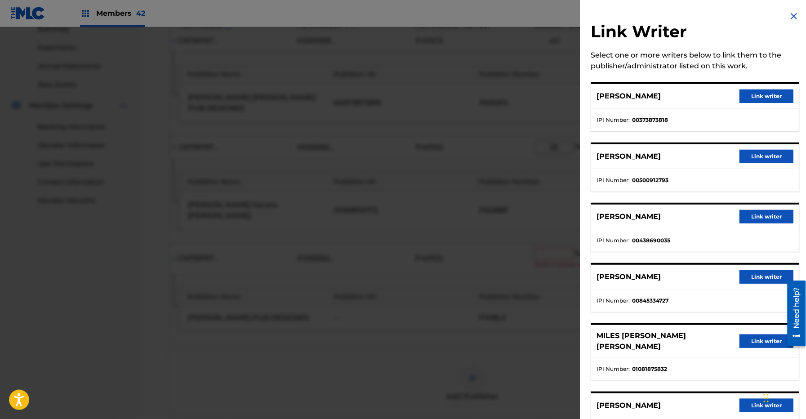
drag, startPoint x: 760, startPoint y: 272, endPoint x: 537, endPoint y: 315, distance: 227.2
click at [760, 272] on button "Link writer" at bounding box center [767, 276] width 54 height 13
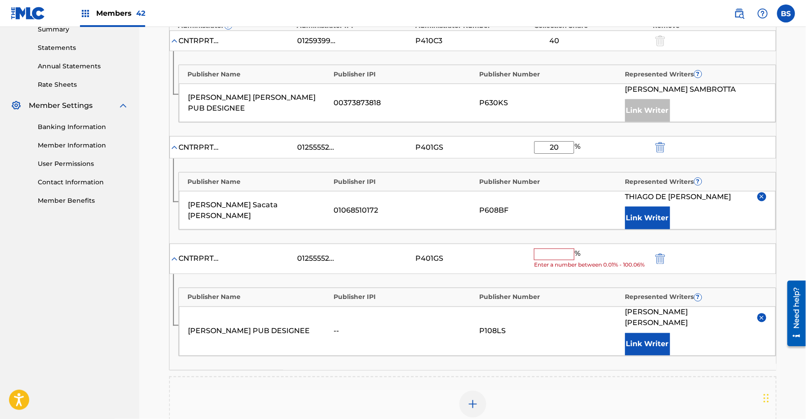
click at [546, 259] on input "text" at bounding box center [554, 255] width 40 height 12
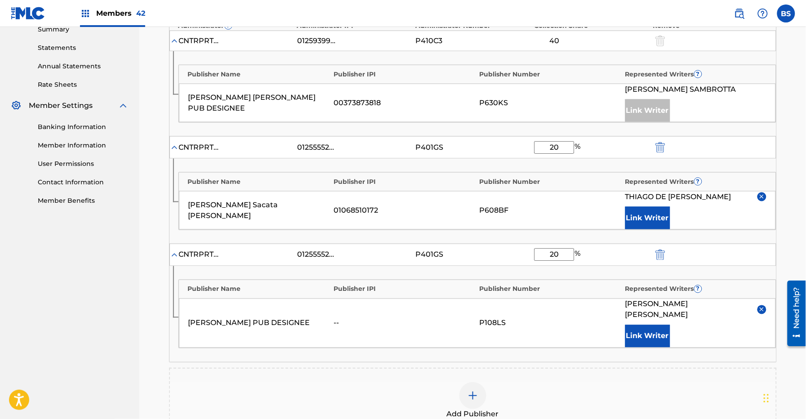
type input "20"
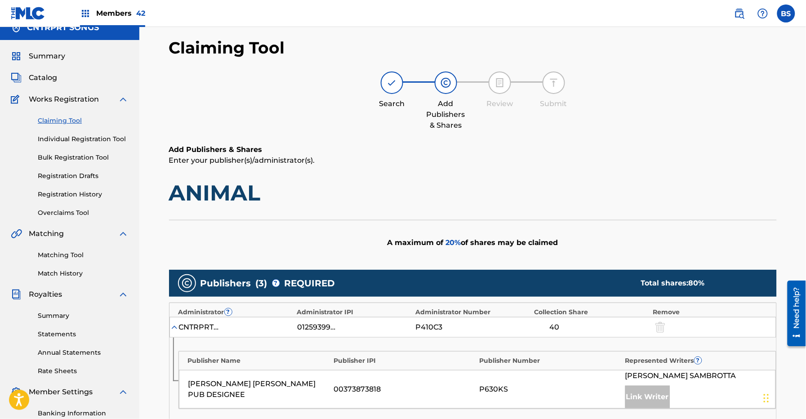
scroll to position [448, 0]
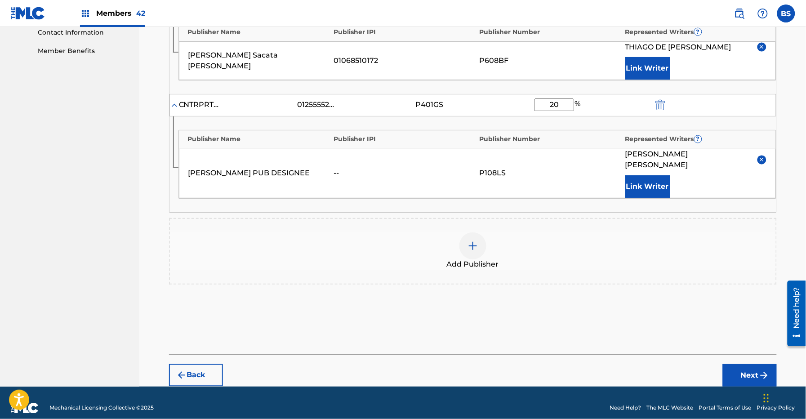
click at [751, 364] on button "Next" at bounding box center [750, 375] width 54 height 22
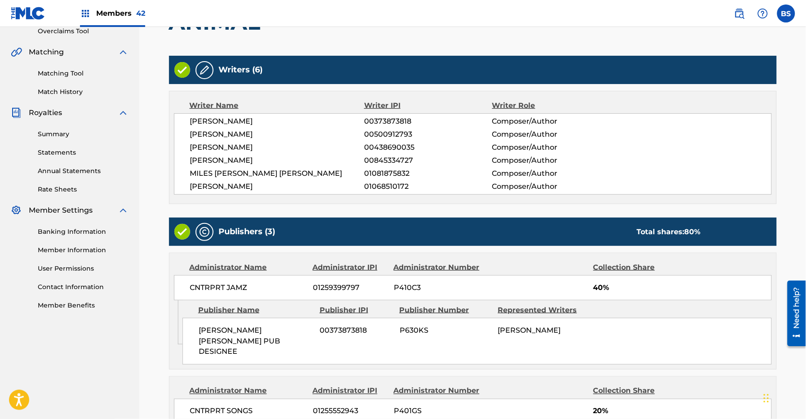
scroll to position [441, 0]
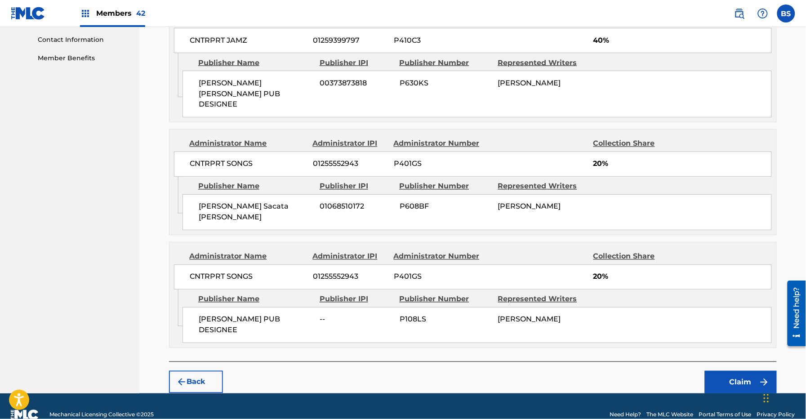
click at [725, 371] on button "Claim" at bounding box center [741, 382] width 72 height 22
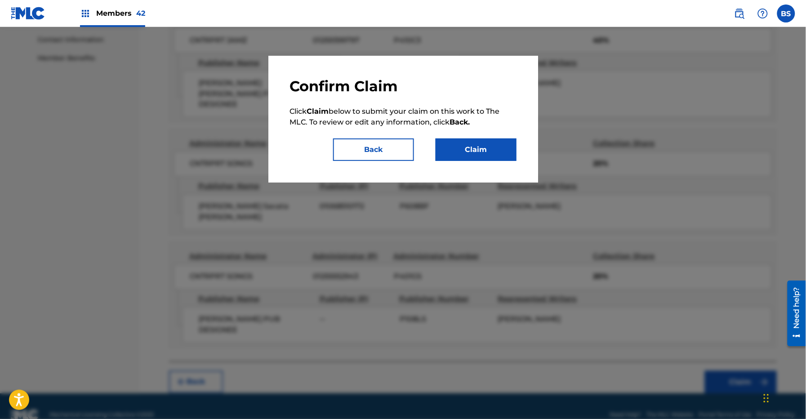
scroll to position [439, 0]
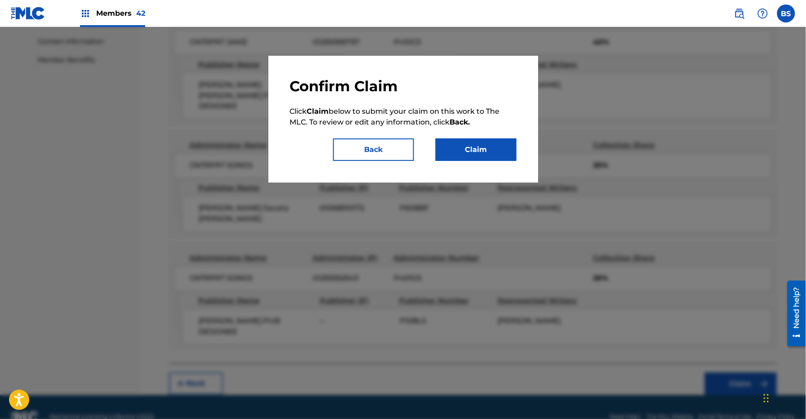
click at [506, 156] on button "Claim" at bounding box center [476, 150] width 81 height 22
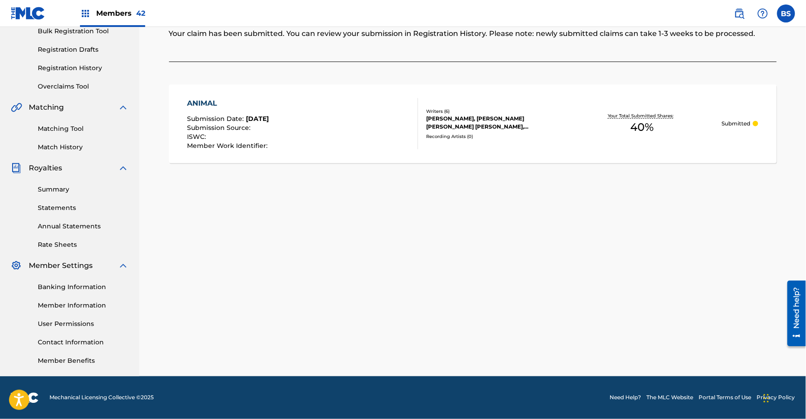
scroll to position [0, 0]
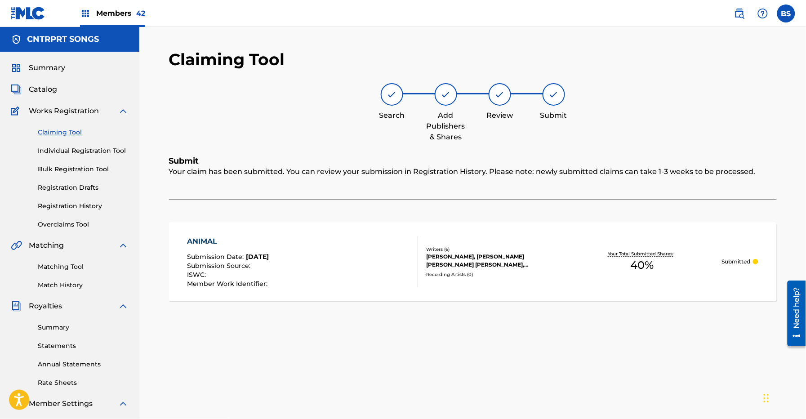
click at [46, 87] on span "Catalog" at bounding box center [43, 89] width 28 height 11
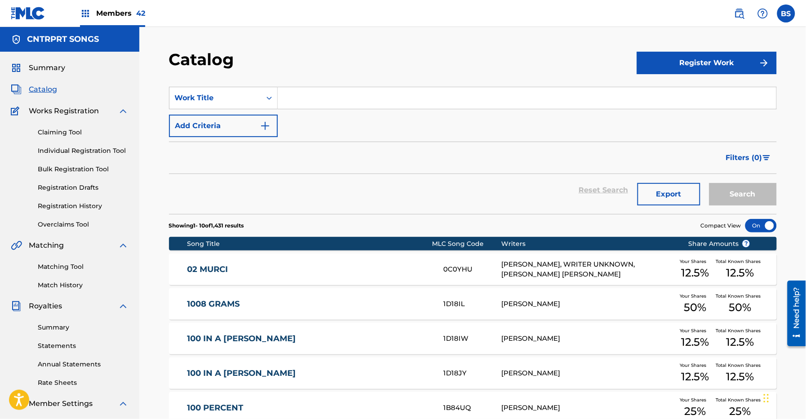
drag, startPoint x: 332, startPoint y: 74, endPoint x: 323, endPoint y: 95, distance: 22.8
click at [331, 76] on div "Catalog Register Work SearchWithCriteriae834ee8e-bf02-40a0-ab53-e655a30d9331 Wo…" at bounding box center [473, 346] width 630 height 594
click at [323, 95] on input "Search Form" at bounding box center [527, 98] width 499 height 22
paste input "In The Palm Of Her Hand"
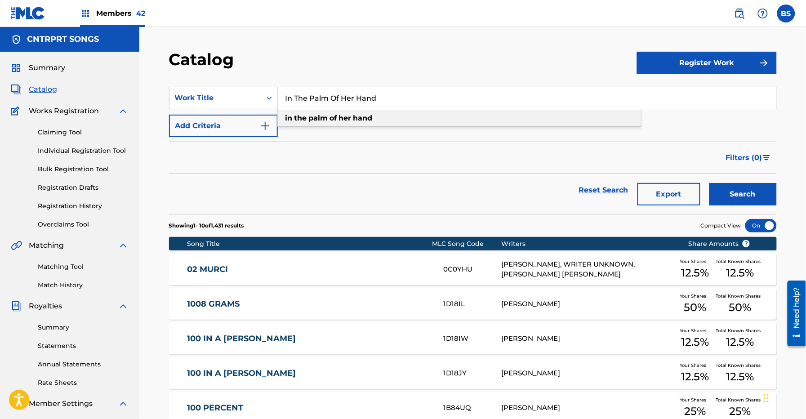
drag, startPoint x: 382, startPoint y: 118, endPoint x: 532, endPoint y: 175, distance: 160.7
click at [382, 117] on div "in the palm of her hand" at bounding box center [459, 118] width 363 height 16
click at [746, 193] on button "Search" at bounding box center [743, 194] width 67 height 22
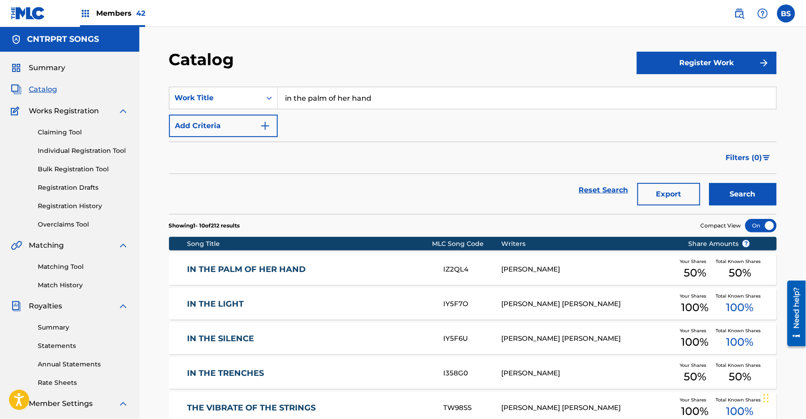
click at [310, 99] on input "in the palm of her hand" at bounding box center [527, 98] width 499 height 22
paste input "Bombastic"
click at [317, 115] on strong "bombastic" at bounding box center [306, 118] width 40 height 9
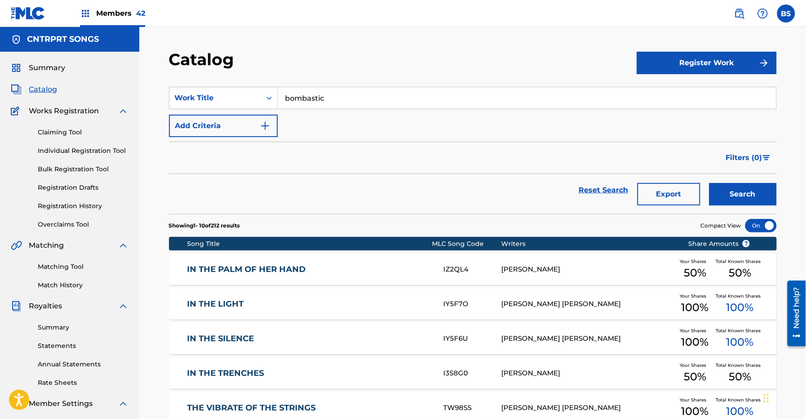
drag, startPoint x: 734, startPoint y: 193, endPoint x: 730, endPoint y: 189, distance: 5.4
click at [735, 190] on button "Search" at bounding box center [743, 194] width 67 height 22
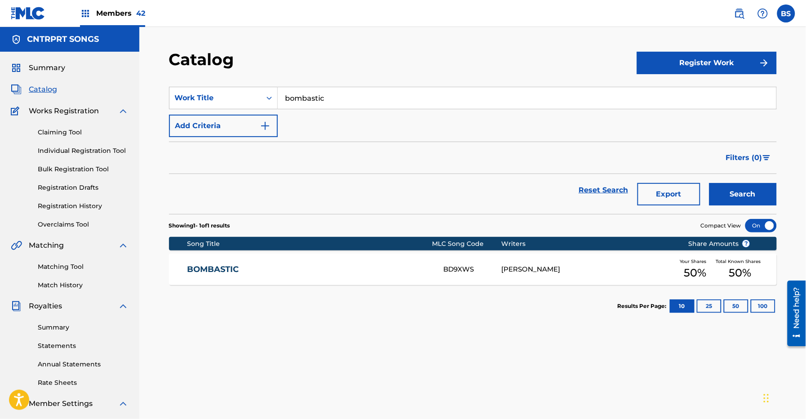
drag, startPoint x: 736, startPoint y: 12, endPoint x: 731, endPoint y: 12, distance: 5.4
click at [736, 12] on img at bounding box center [739, 13] width 11 height 11
click at [295, 94] on input "bombastic" at bounding box center [527, 98] width 499 height 22
paste input "I Stay Home"
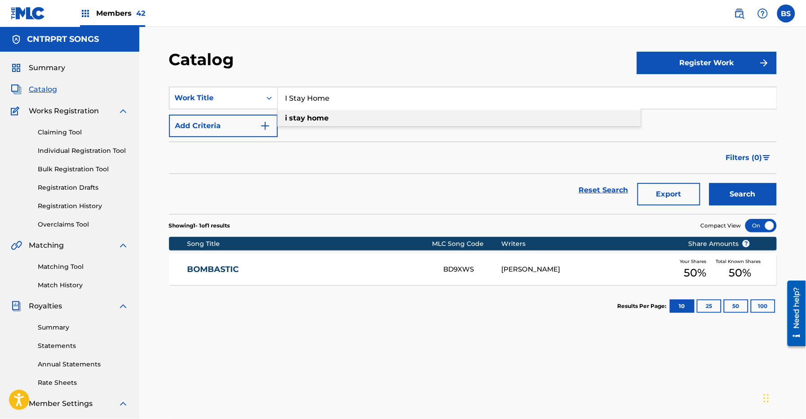
click at [318, 116] on strong "home" at bounding box center [319, 118] width 22 height 9
type input "i stay home"
click at [741, 197] on button "Search" at bounding box center [743, 194] width 67 height 22
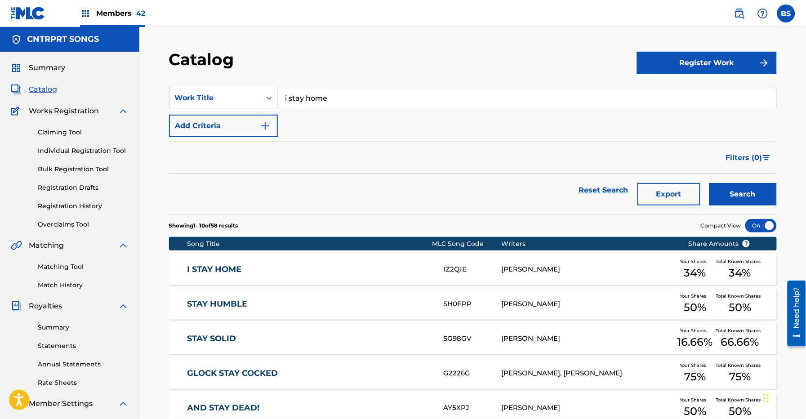
drag, startPoint x: 278, startPoint y: 264, endPoint x: 285, endPoint y: 272, distance: 10.5
click at [278, 263] on div "I STAY HOME IZ2QIE [PERSON_NAME] Your Shares 34 % Total Known Shares 34 %" at bounding box center [473, 269] width 608 height 31
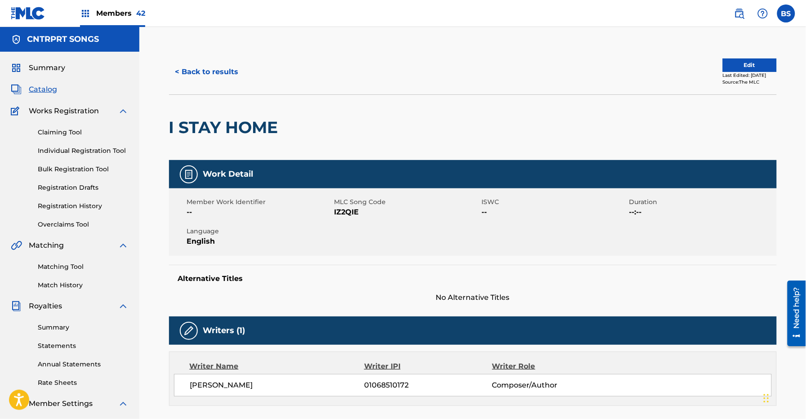
click at [231, 68] on button "< Back to results" at bounding box center [207, 72] width 76 height 22
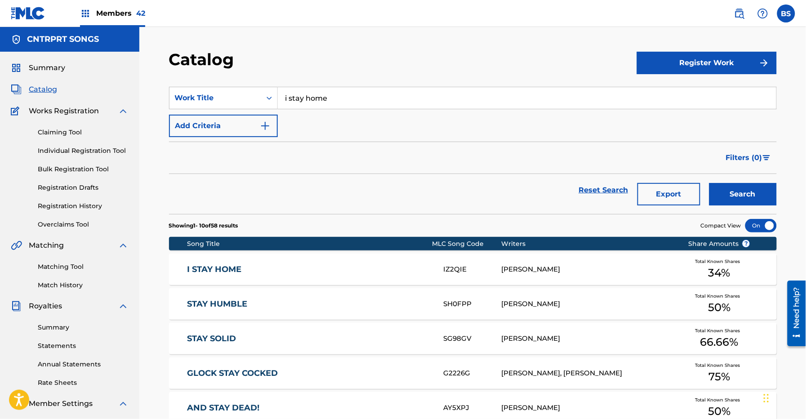
click at [333, 86] on section "SearchWithCriteriae834ee8e-bf02-40a0-ab53-e655a30d9331 Work Title i stay home A…" at bounding box center [473, 145] width 608 height 138
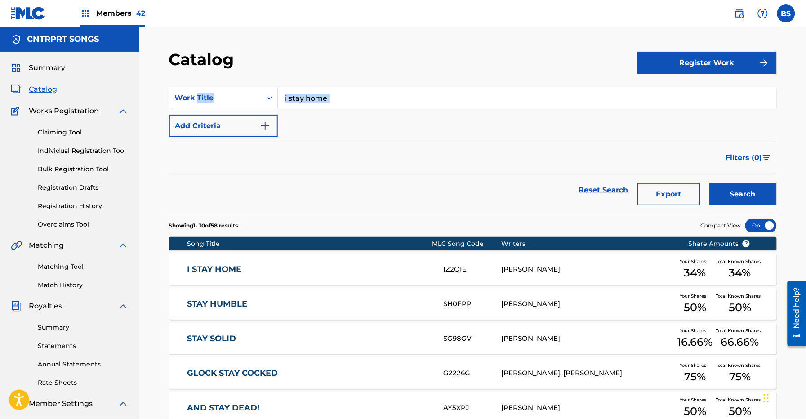
click at [333, 86] on section "SearchWithCriteriae834ee8e-bf02-40a0-ab53-e655a30d9331 Work Title i stay home A…" at bounding box center [473, 145] width 608 height 138
click at [332, 91] on input "i stay home" at bounding box center [527, 98] width 499 height 22
paste input "Twiddlethumbs"
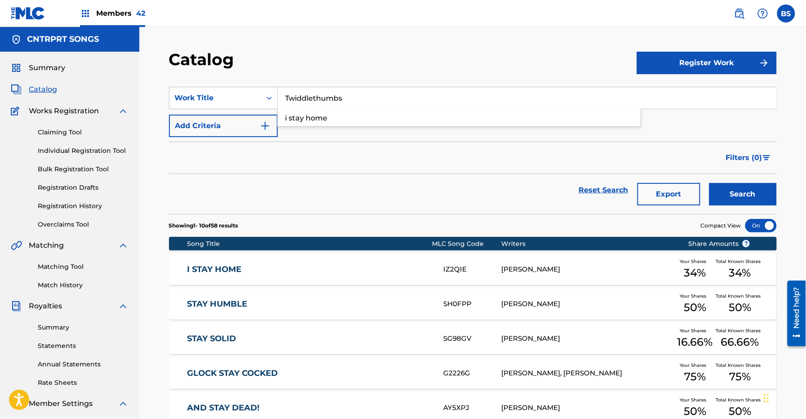
scroll to position [0, 0]
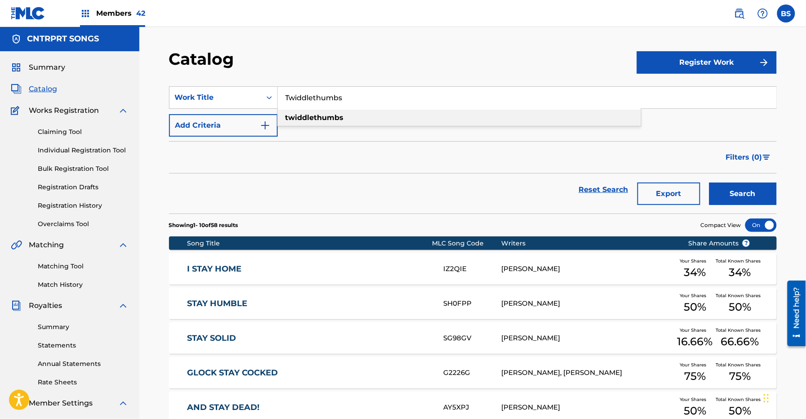
click at [384, 114] on div "twiddlethumbs" at bounding box center [459, 118] width 363 height 16
type input "twiddlethumbs"
drag, startPoint x: 762, startPoint y: 194, endPoint x: 585, endPoint y: 138, distance: 186.0
click at [763, 194] on button "Search" at bounding box center [743, 194] width 67 height 22
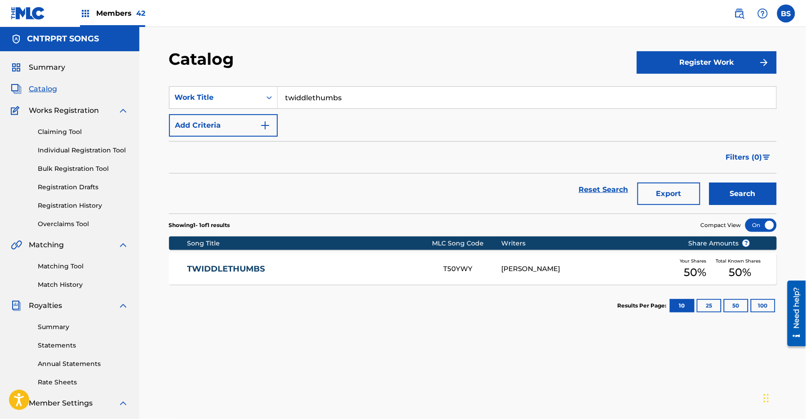
click at [377, 267] on link "TWIDDLETHUMBS" at bounding box center [309, 269] width 245 height 10
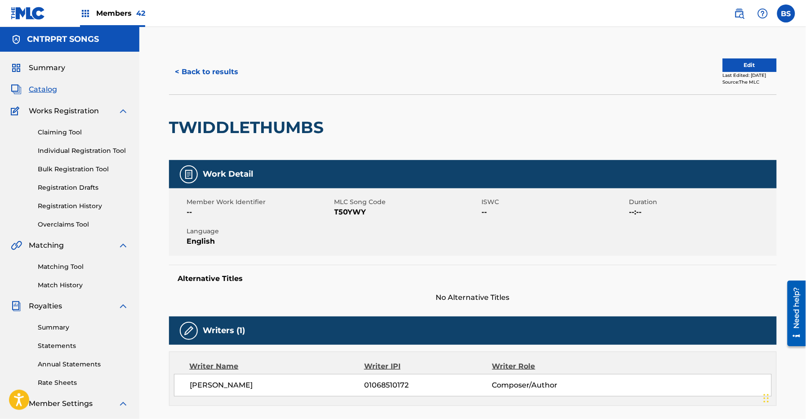
click at [204, 68] on button "< Back to results" at bounding box center [207, 72] width 76 height 22
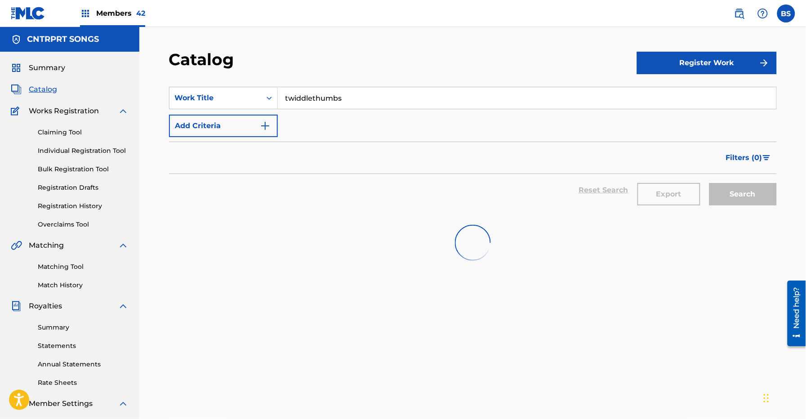
scroll to position [0, 0]
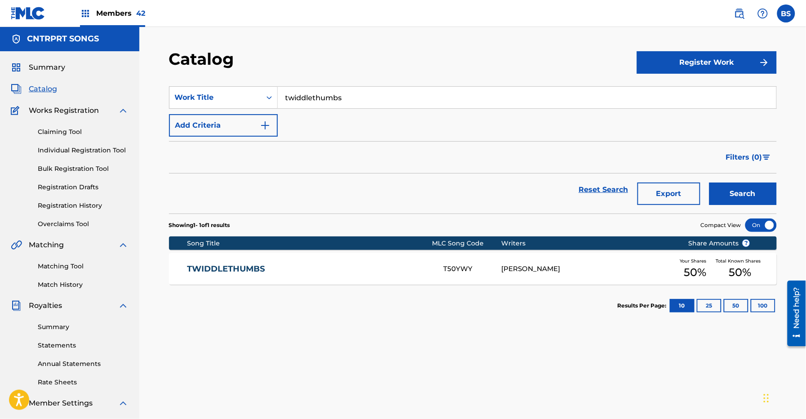
click at [299, 105] on input "twiddlethumbs" at bounding box center [527, 98] width 499 height 22
paste input "...AND STAY DEAD!"
click at [293, 96] on input "...AND STAY DEAD!" at bounding box center [527, 98] width 499 height 22
click at [291, 96] on input "...AND STAY DEAD!" at bounding box center [527, 98] width 499 height 22
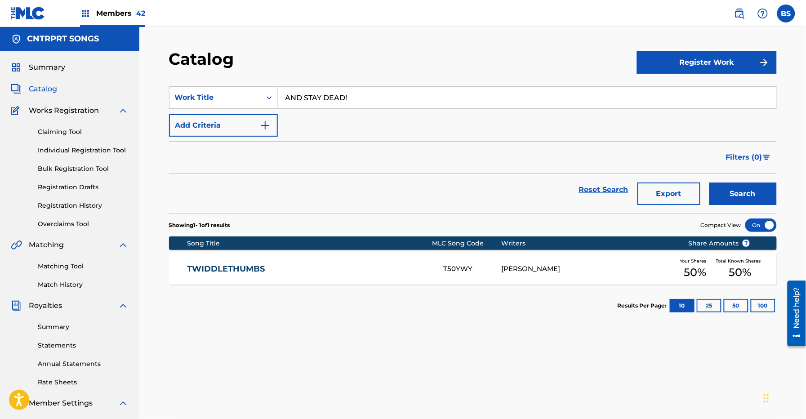
type input "AND STAY DEAD!"
drag, startPoint x: 740, startPoint y: 190, endPoint x: 621, endPoint y: 183, distance: 118.5
click at [740, 190] on button "Search" at bounding box center [743, 194] width 67 height 22
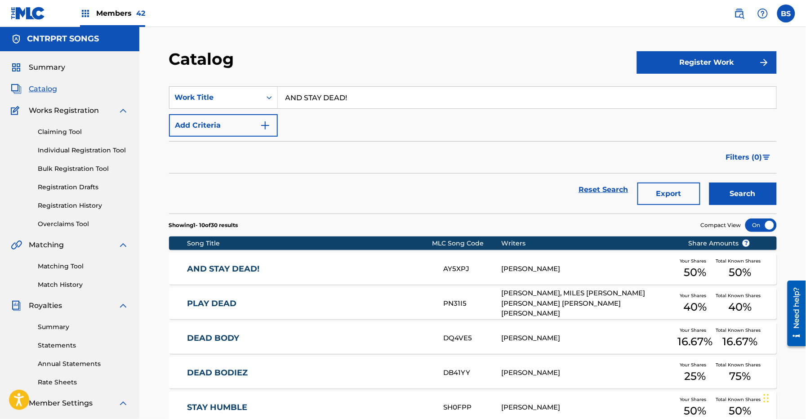
drag, startPoint x: 429, startPoint y: 269, endPoint x: 405, endPoint y: 247, distance: 32.5
click at [429, 269] on link "AND STAY DEAD!" at bounding box center [309, 269] width 245 height 10
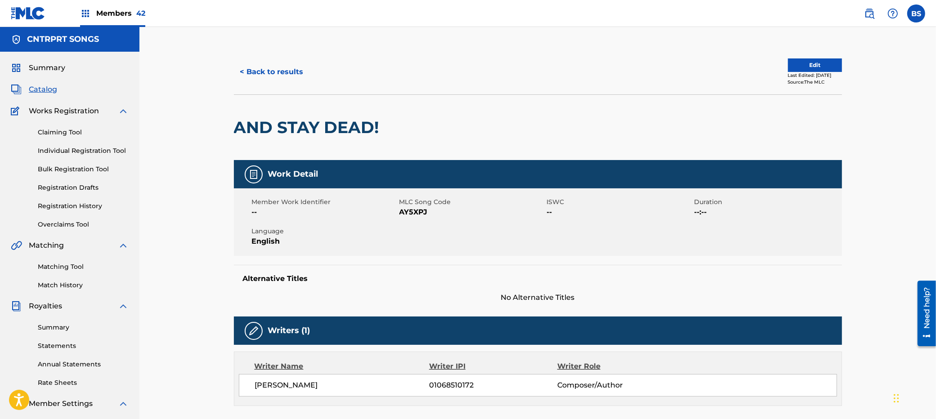
click at [259, 72] on button "< Back to results" at bounding box center [272, 72] width 76 height 22
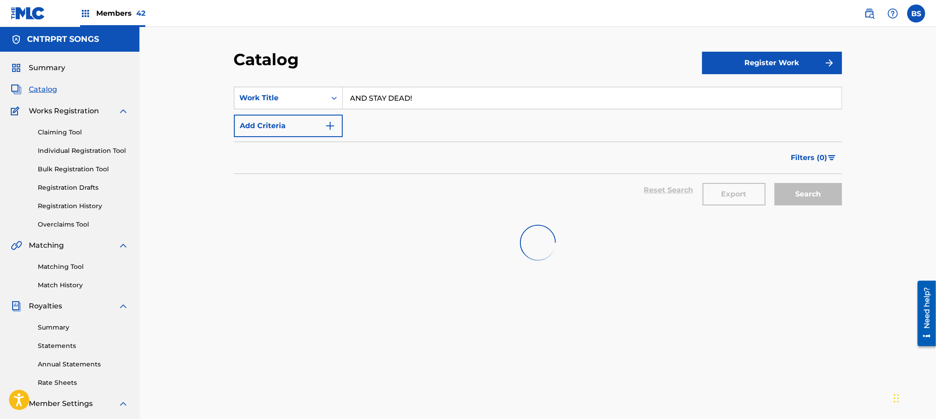
scroll to position [0, 0]
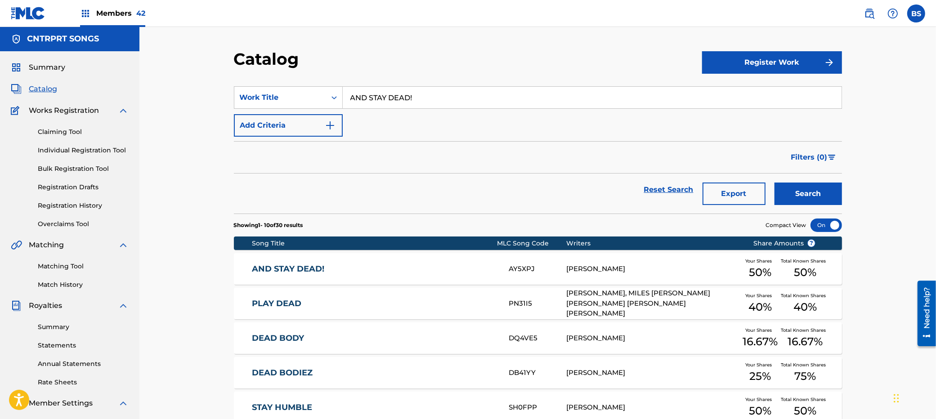
click at [374, 97] on input "AND STAY DEAD!" at bounding box center [592, 98] width 499 height 22
paste input "Mirror Match"
click at [453, 113] on div "mirror match" at bounding box center [524, 118] width 363 height 16
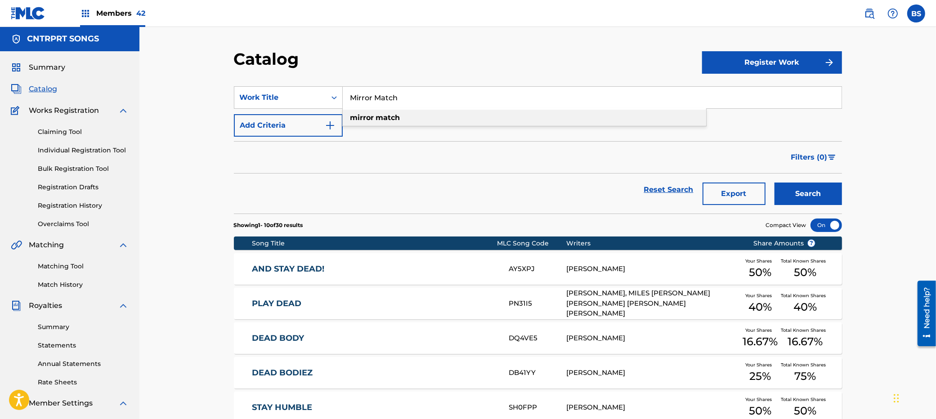
type input "mirror match"
click at [806, 191] on button "Search" at bounding box center [807, 194] width 67 height 22
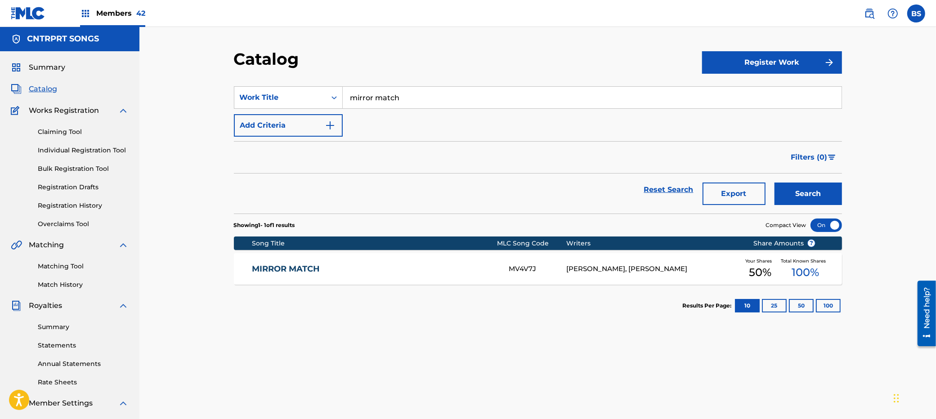
drag, startPoint x: 389, startPoint y: 274, endPoint x: 406, endPoint y: 297, distance: 28.6
click at [389, 274] on div "MIRROR MATCH MV4V7J [PERSON_NAME], [PERSON_NAME] Your Shares 50 % Total Known S…" at bounding box center [538, 268] width 608 height 31
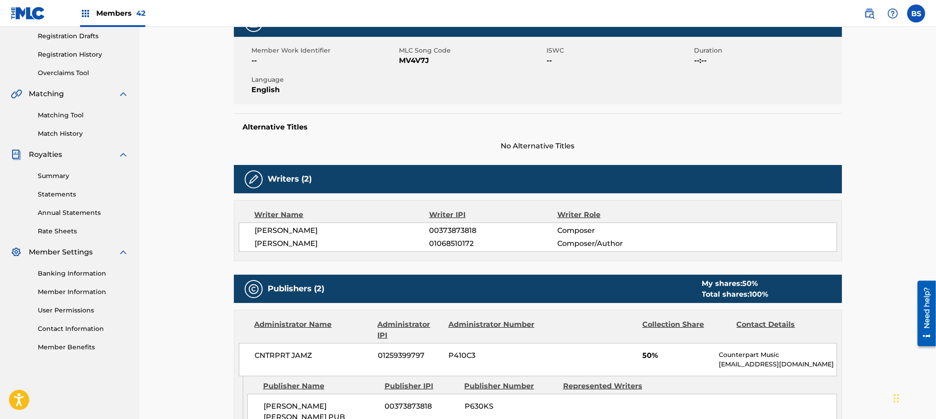
scroll to position [171, 0]
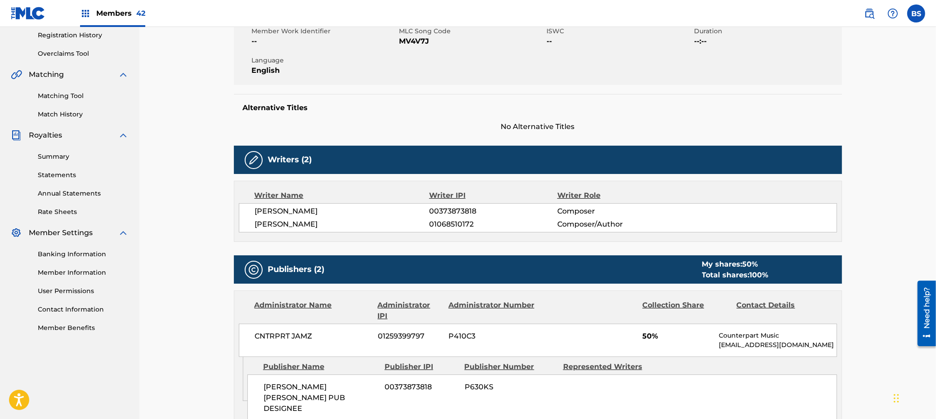
click at [449, 225] on span "01068510172" at bounding box center [493, 224] width 128 height 11
copy span "01068510172"
click at [444, 212] on span "00373873818" at bounding box center [493, 211] width 128 height 11
drag, startPoint x: 444, startPoint y: 212, endPoint x: 405, endPoint y: 203, distance: 39.8
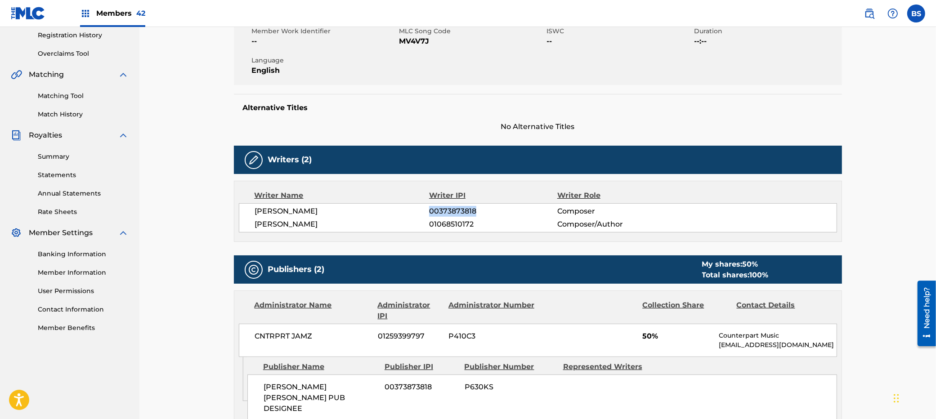
click at [444, 212] on span "00373873818" at bounding box center [493, 211] width 128 height 11
copy span "00373873818"
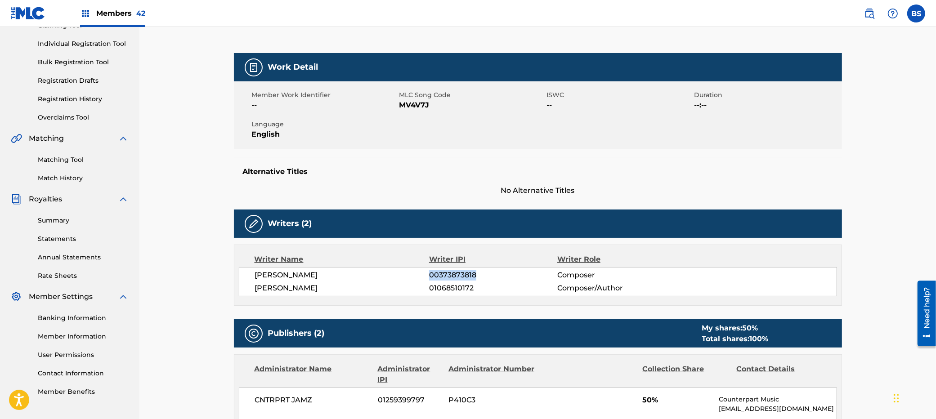
scroll to position [0, 0]
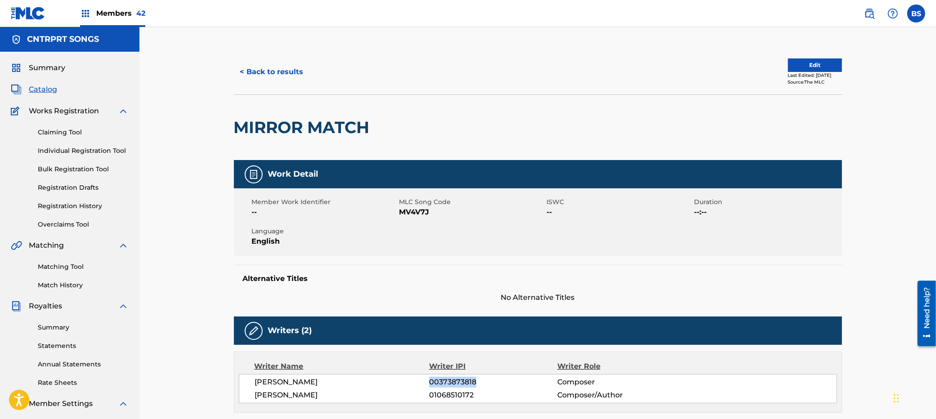
click at [806, 64] on button "Edit" at bounding box center [815, 64] width 54 height 13
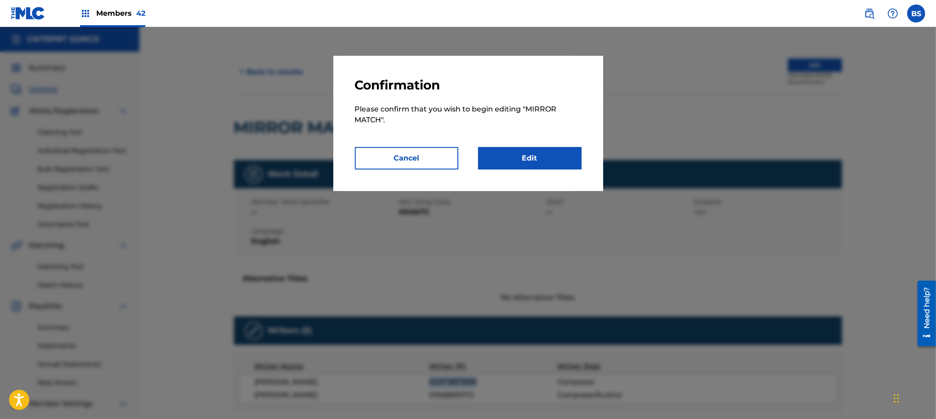
click at [549, 159] on link "Edit" at bounding box center [529, 158] width 103 height 22
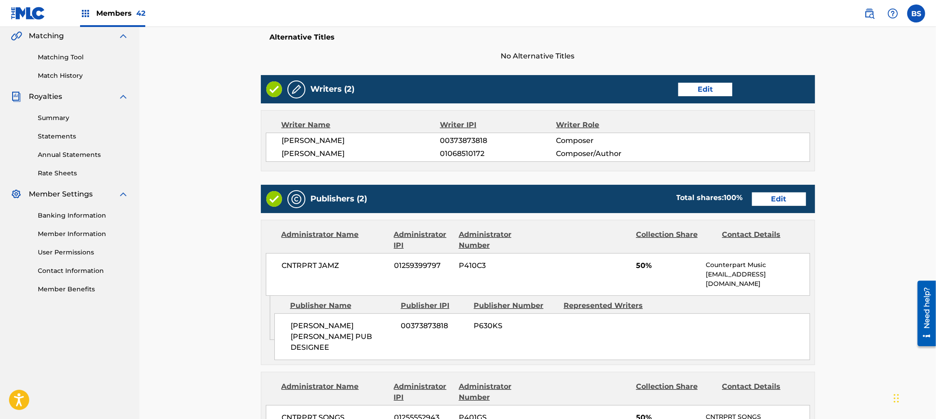
scroll to position [214, 0]
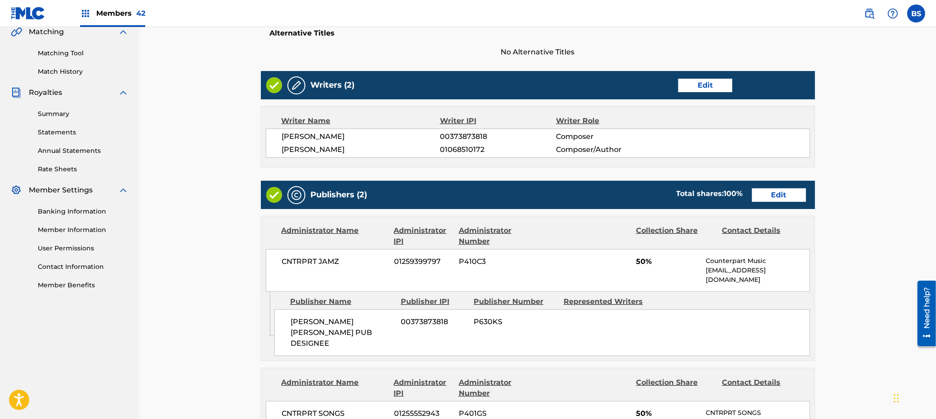
click at [777, 192] on link "Edit" at bounding box center [779, 194] width 54 height 13
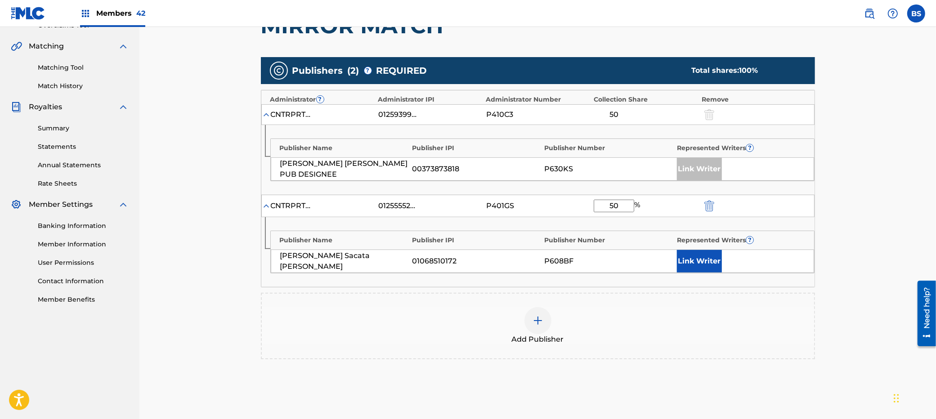
scroll to position [201, 0]
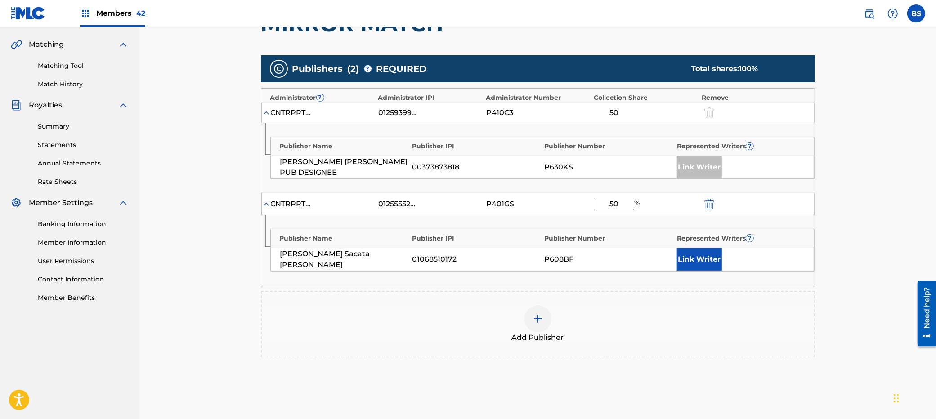
click at [707, 264] on button "Link Writer" at bounding box center [699, 259] width 45 height 22
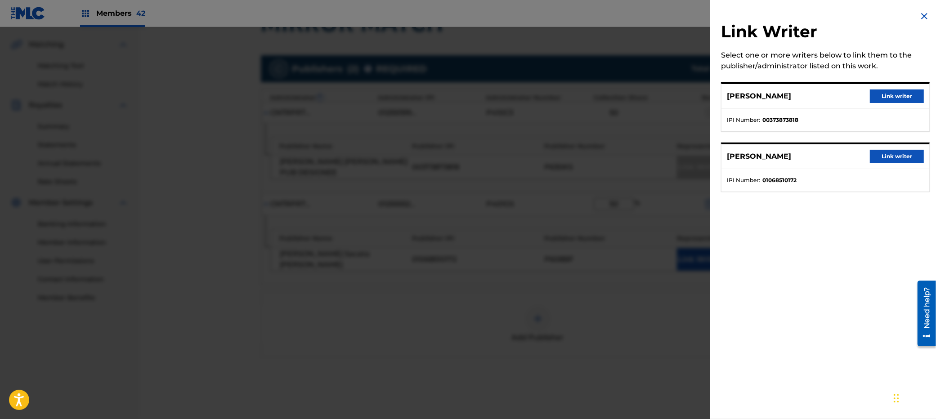
click at [806, 154] on button "Link writer" at bounding box center [897, 156] width 54 height 13
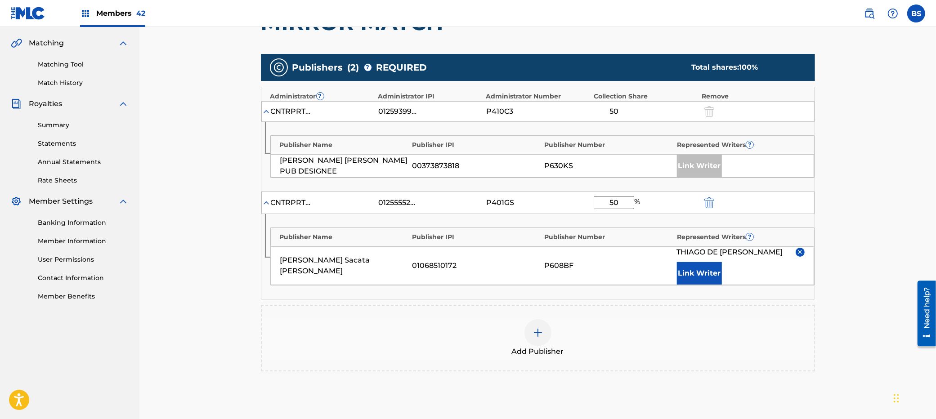
scroll to position [313, 0]
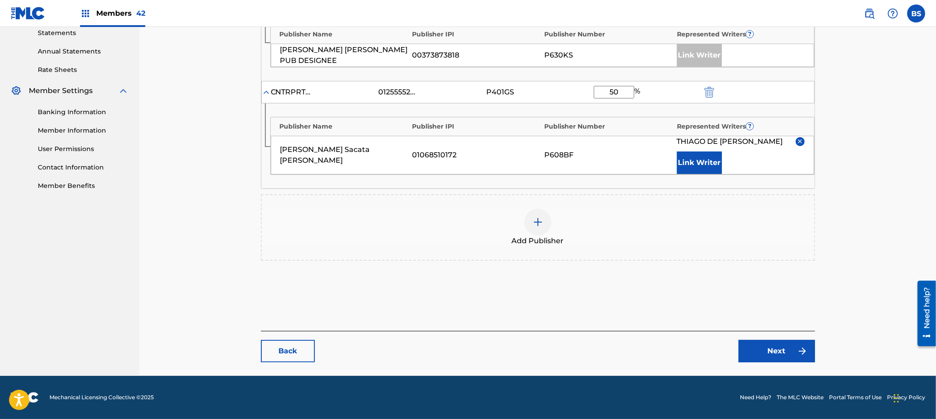
click at [782, 346] on link "Next" at bounding box center [776, 351] width 76 height 22
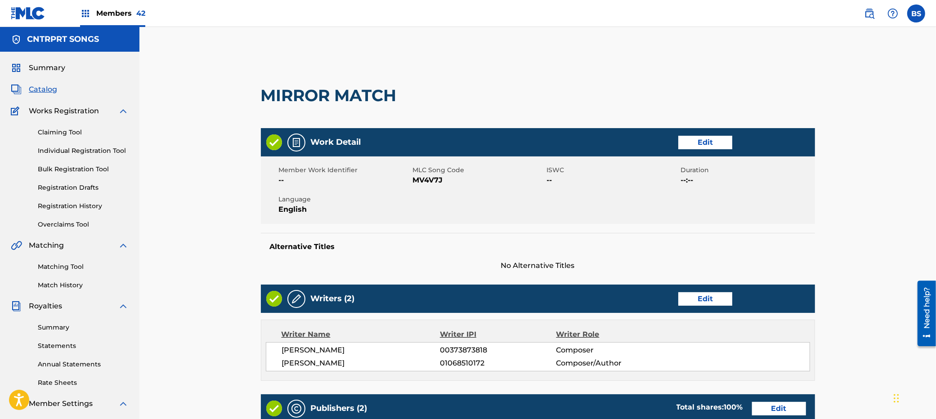
click at [429, 179] on span "MV4V7J" at bounding box center [479, 180] width 132 height 11
drag, startPoint x: 429, startPoint y: 179, endPoint x: 517, endPoint y: 204, distance: 90.8
click at [432, 180] on span "MV4V7J" at bounding box center [479, 180] width 132 height 11
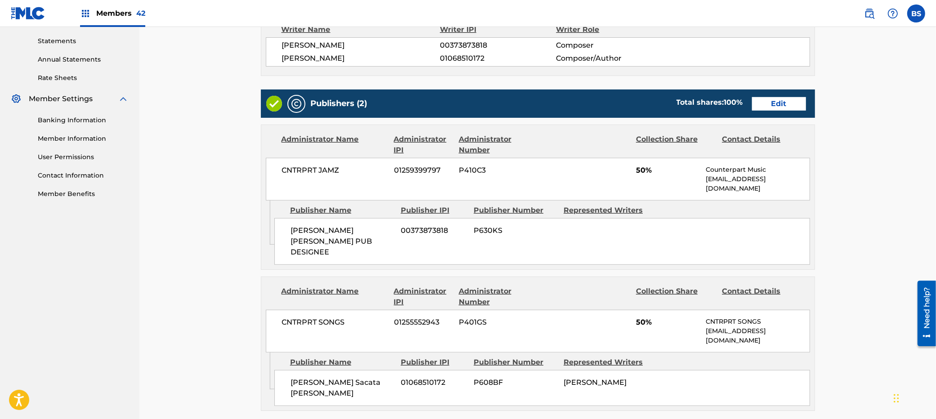
scroll to position [481, 0]
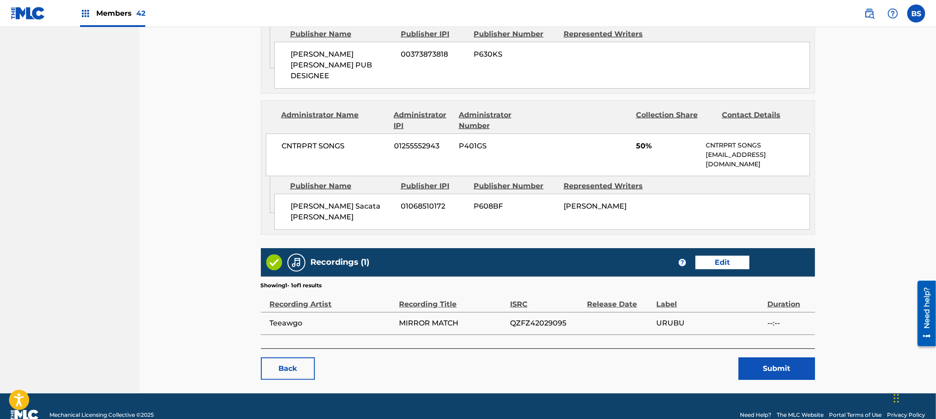
click at [776, 358] on button "Submit" at bounding box center [776, 369] width 76 height 22
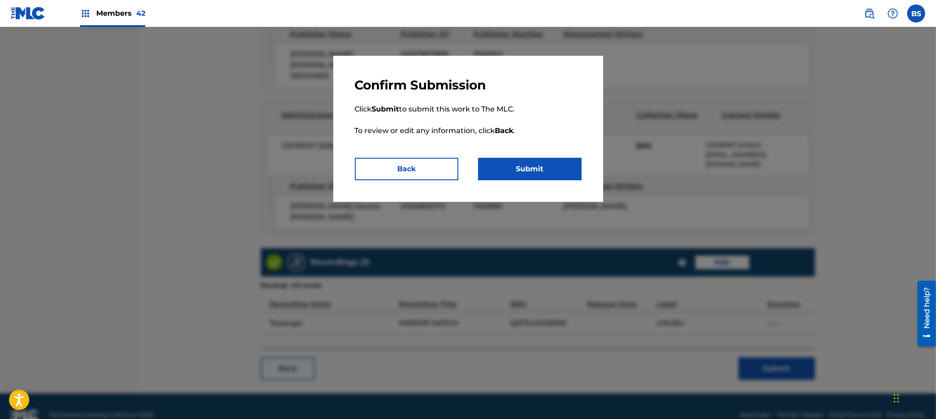
drag, startPoint x: 526, startPoint y: 170, endPoint x: 354, endPoint y: 170, distance: 171.8
click at [525, 170] on button "Submit" at bounding box center [529, 169] width 103 height 22
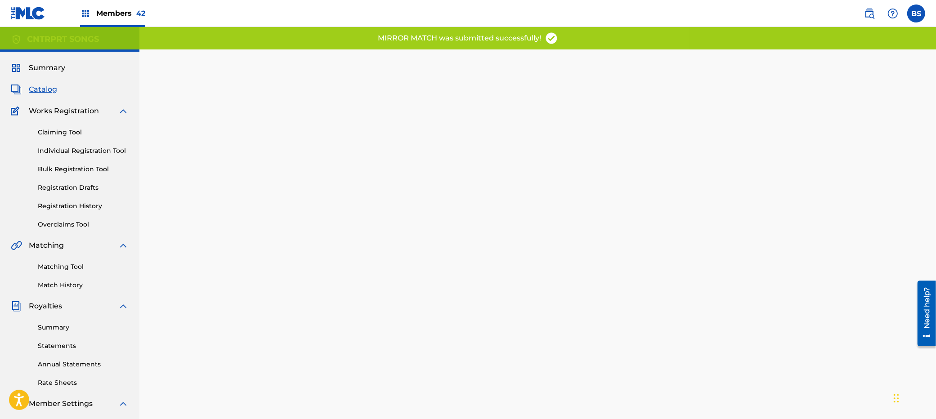
drag, startPoint x: 121, startPoint y: 8, endPoint x: 126, endPoint y: 16, distance: 9.6
click at [121, 9] on span "Members 42" at bounding box center [120, 13] width 49 height 10
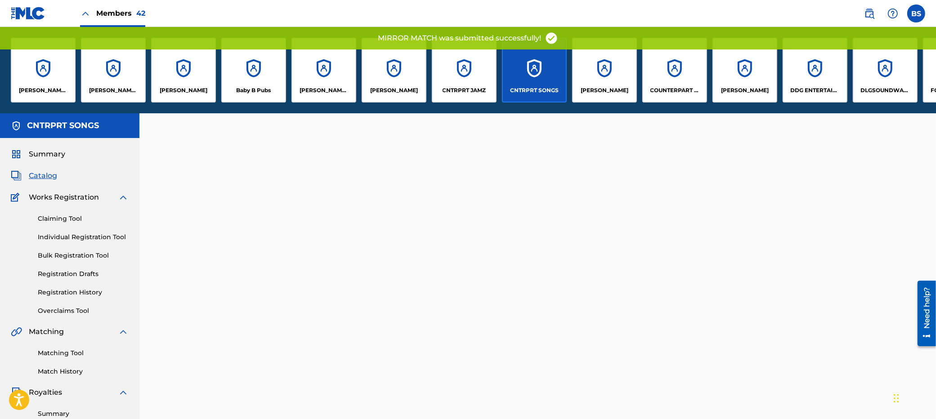
click at [471, 80] on div "CNTRPRT JAMZ" at bounding box center [464, 70] width 65 height 65
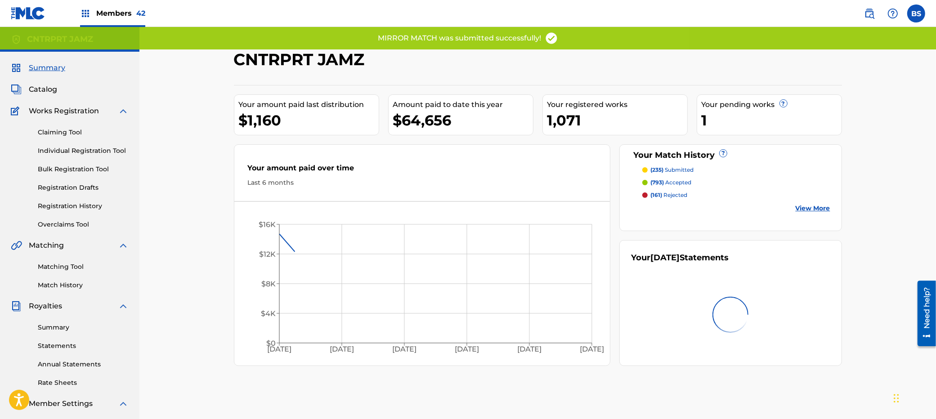
click at [39, 90] on span "Catalog" at bounding box center [43, 89] width 28 height 11
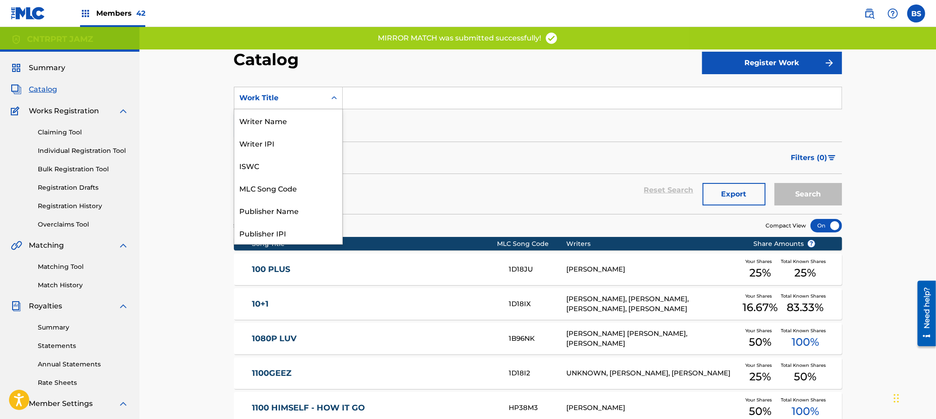
drag, startPoint x: 299, startPoint y: 99, endPoint x: 295, endPoint y: 129, distance: 29.9
click at [298, 100] on div "Work Title" at bounding box center [280, 98] width 81 height 11
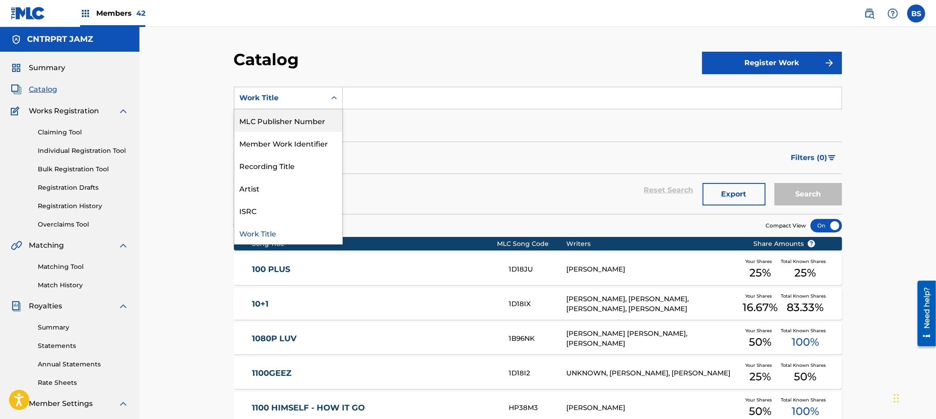
click at [295, 127] on div "MLC Publisher Number" at bounding box center [288, 120] width 108 height 22
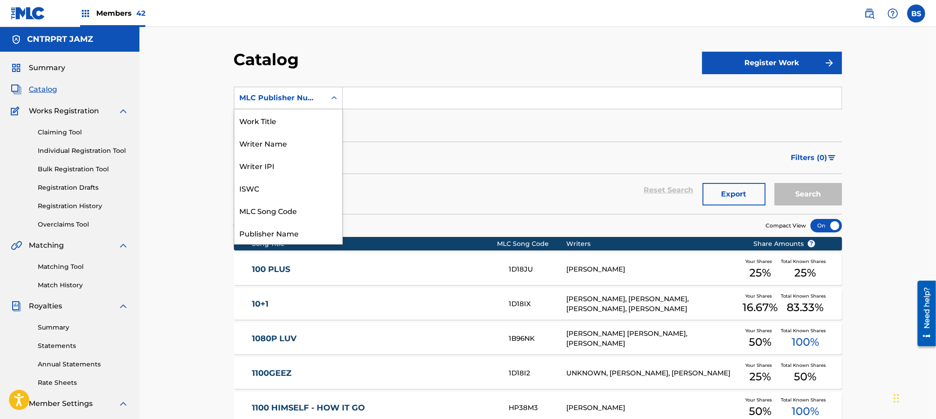
drag, startPoint x: 297, startPoint y: 97, endPoint x: 304, endPoint y: 129, distance: 32.6
click at [297, 97] on div "MLC Publisher Number" at bounding box center [280, 98] width 81 height 11
drag, startPoint x: 277, startPoint y: 203, endPoint x: 333, endPoint y: 157, distance: 72.9
click at [277, 203] on div "MLC Song Code" at bounding box center [288, 210] width 108 height 22
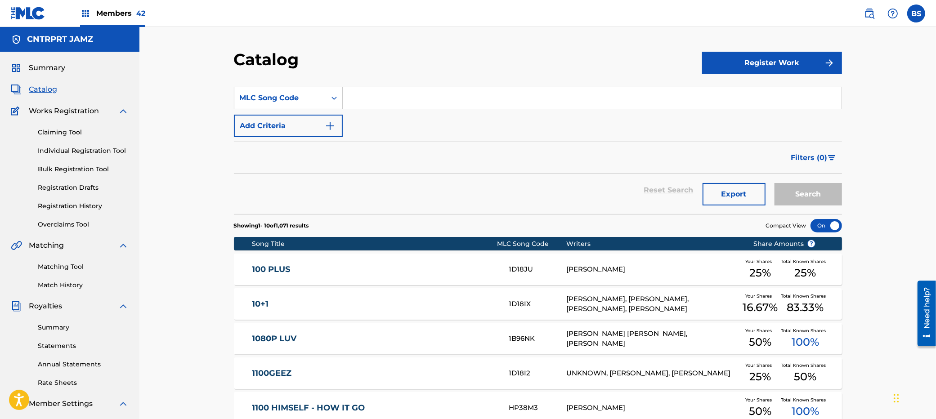
click at [376, 100] on input "Search Form" at bounding box center [592, 98] width 499 height 22
paste input "MV4V7J"
type input "MV4V7J"
drag, startPoint x: 808, startPoint y: 185, endPoint x: 737, endPoint y: 196, distance: 71.4
click at [806, 185] on button "Search" at bounding box center [807, 194] width 67 height 22
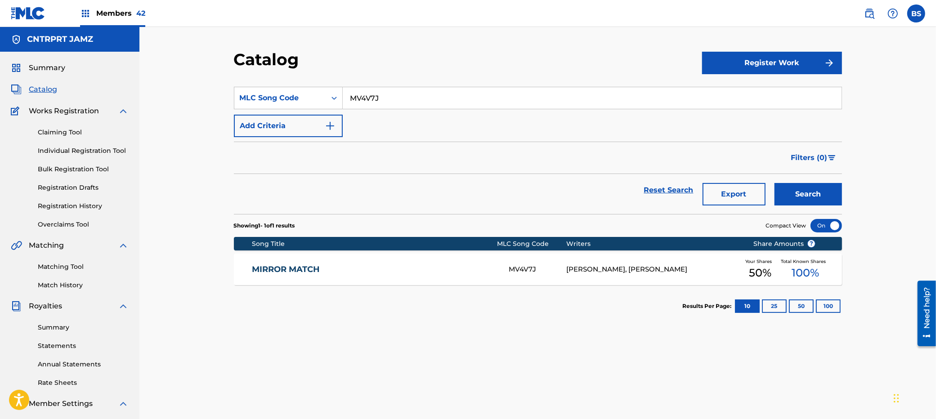
click at [424, 268] on link "MIRROR MATCH" at bounding box center [374, 269] width 245 height 10
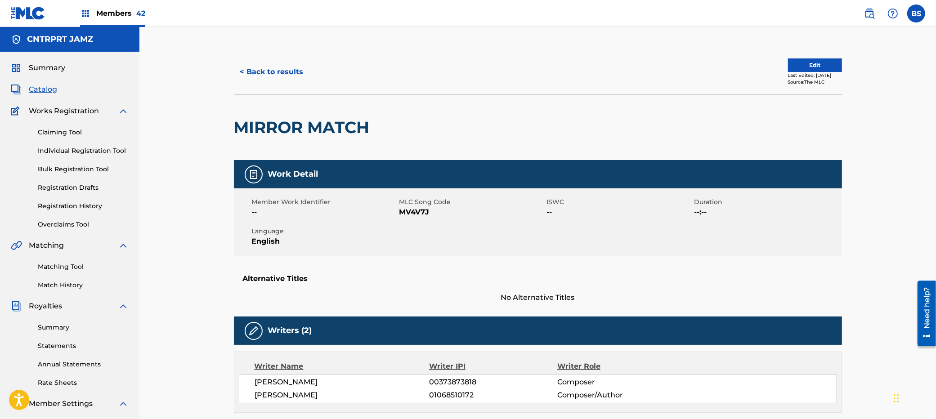
click at [806, 67] on button "Edit" at bounding box center [815, 64] width 54 height 13
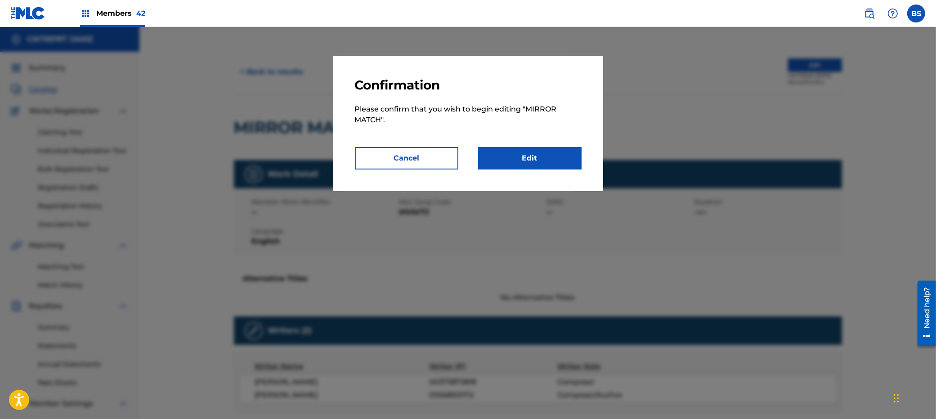
click at [578, 146] on div "Confirmation Please confirm that you wish to begin editing " MIRROR MATCH ". Ca…" at bounding box center [468, 123] width 270 height 135
click at [565, 161] on link "Edit" at bounding box center [529, 158] width 103 height 22
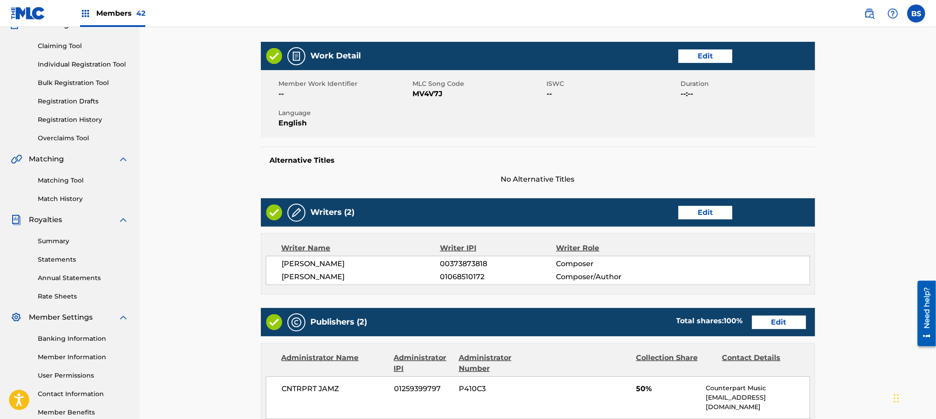
scroll to position [109, 0]
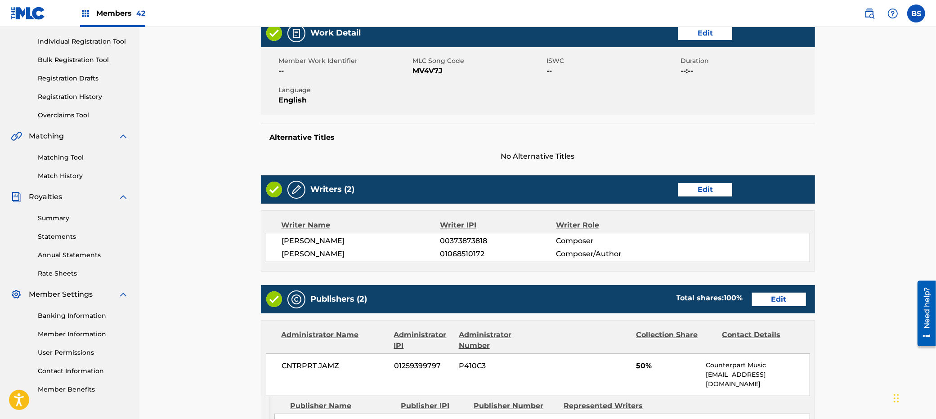
click at [791, 295] on link "Edit" at bounding box center [779, 299] width 54 height 13
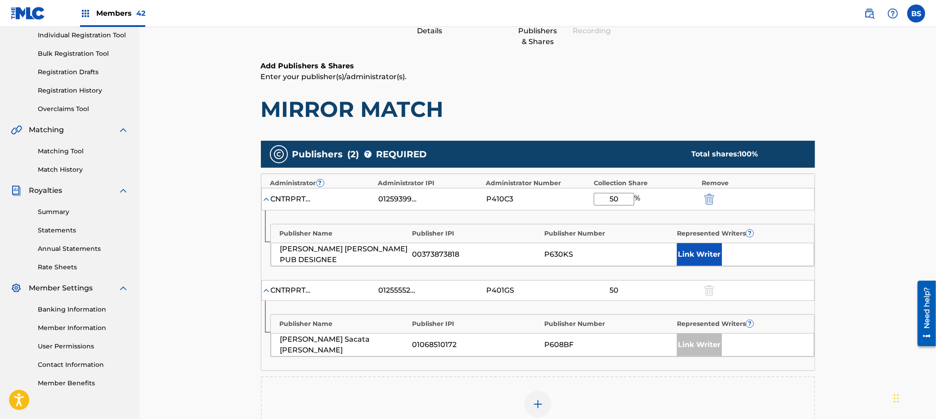
click at [715, 246] on button "Link Writer" at bounding box center [699, 254] width 45 height 22
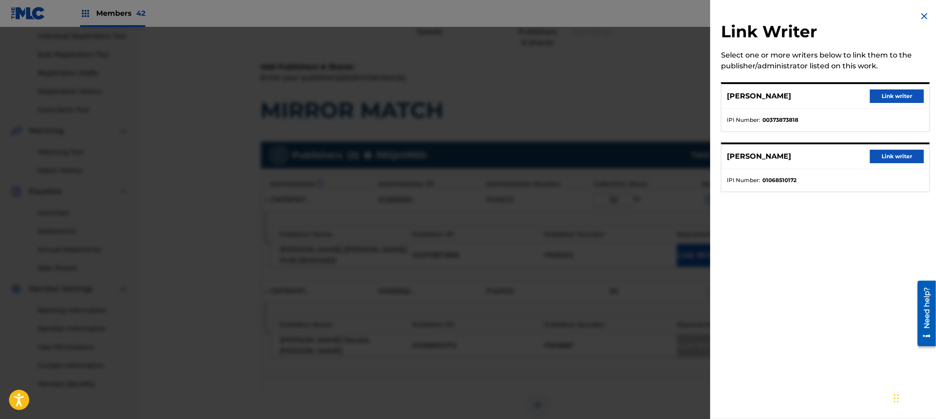
click at [806, 98] on button "Link writer" at bounding box center [897, 95] width 54 height 13
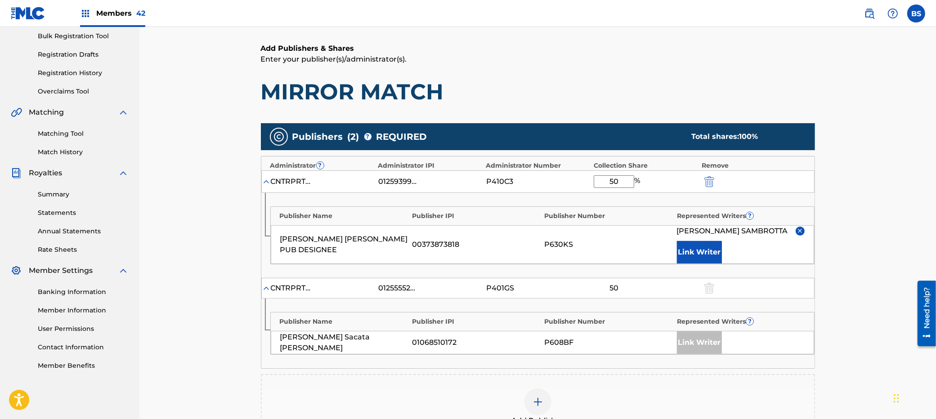
scroll to position [313, 0]
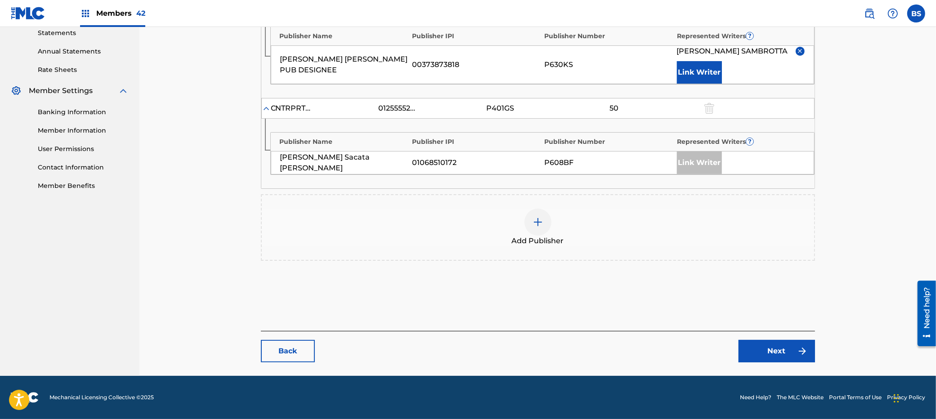
click at [787, 355] on link "Next" at bounding box center [776, 351] width 76 height 22
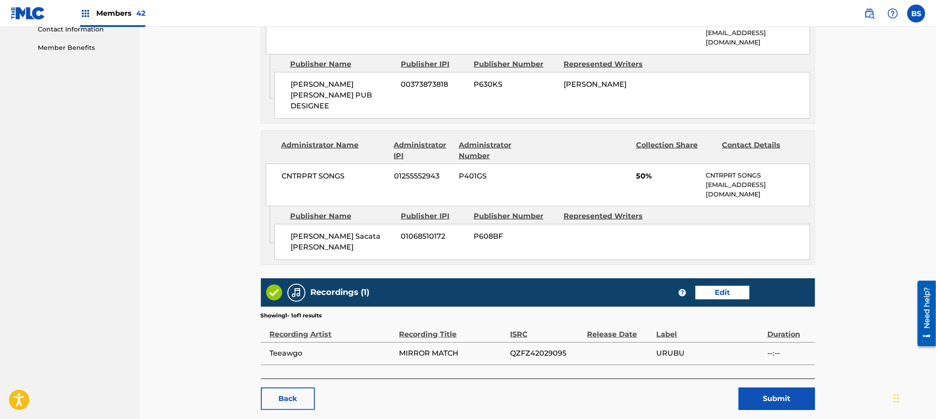
scroll to position [481, 0]
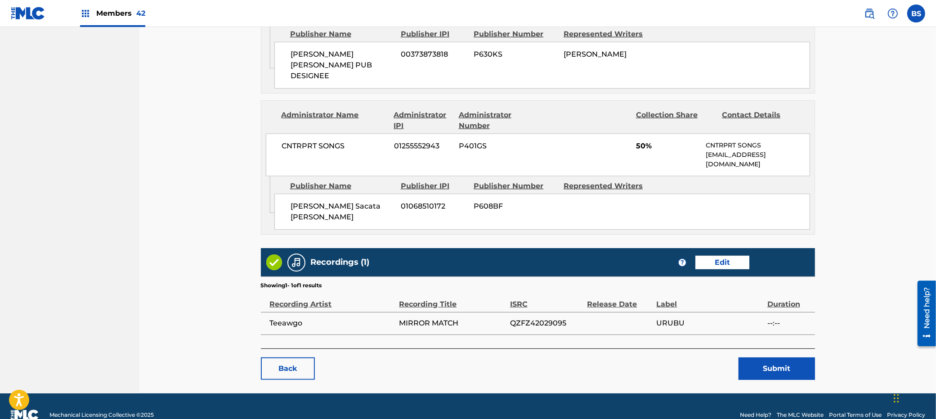
click at [780, 358] on button "Submit" at bounding box center [776, 369] width 76 height 22
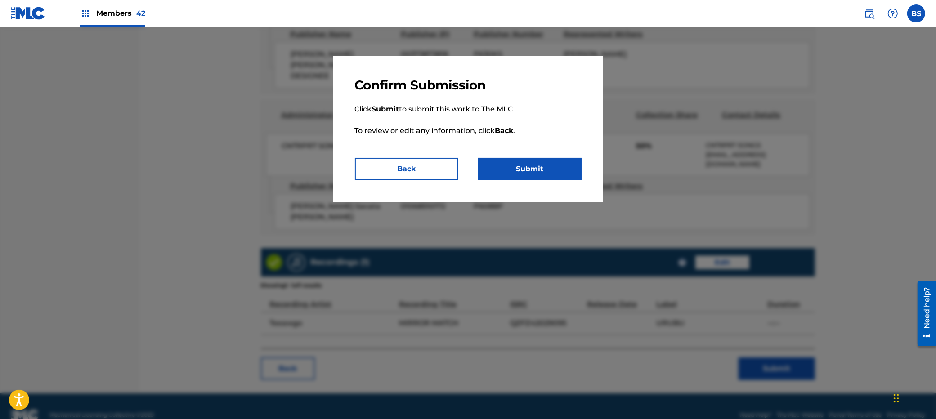
drag, startPoint x: 546, startPoint y: 166, endPoint x: 528, endPoint y: 195, distance: 34.2
click at [546, 166] on button "Submit" at bounding box center [529, 169] width 103 height 22
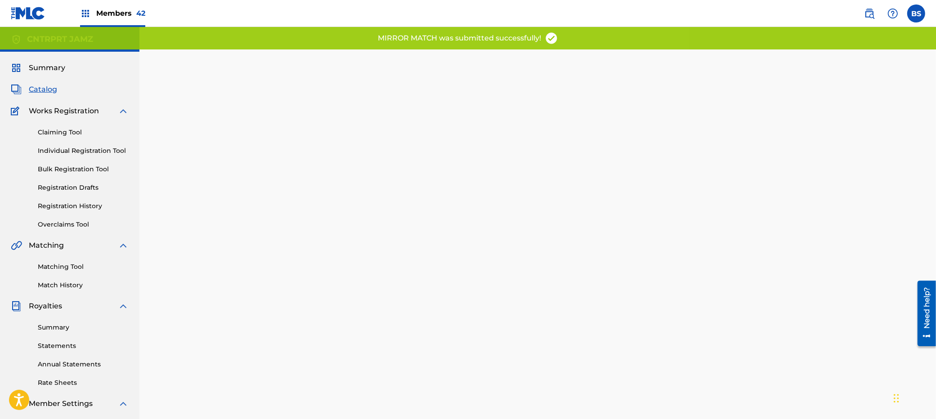
drag, startPoint x: 96, startPoint y: 11, endPoint x: 165, endPoint y: 34, distance: 72.1
click at [97, 13] on span "Members 42" at bounding box center [120, 13] width 49 height 10
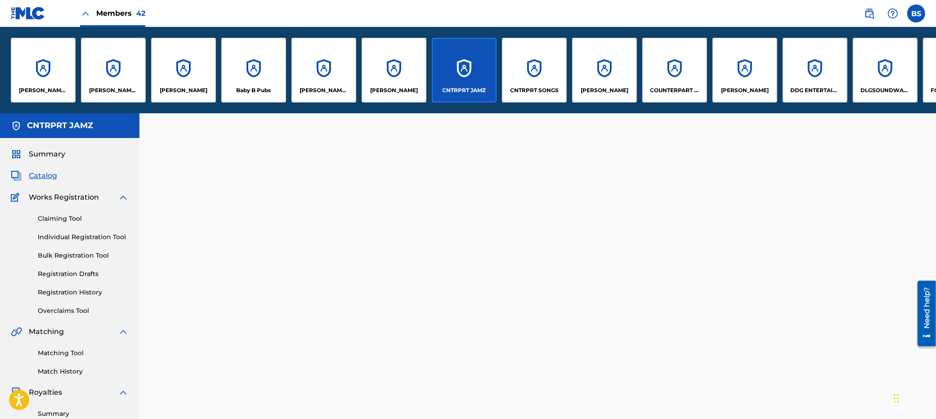
click at [549, 63] on div "CNTRPRT SONGS" at bounding box center [534, 70] width 65 height 65
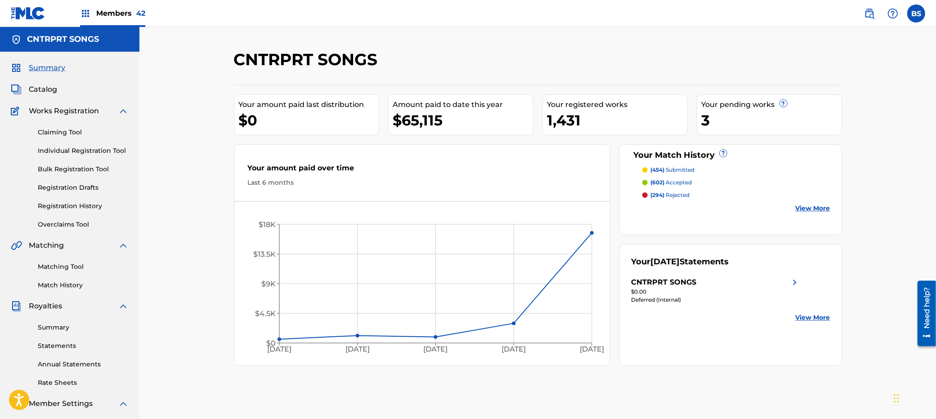
drag, startPoint x: 48, startPoint y: 89, endPoint x: 150, endPoint y: 92, distance: 102.1
click at [49, 89] on span "Catalog" at bounding box center [43, 89] width 28 height 11
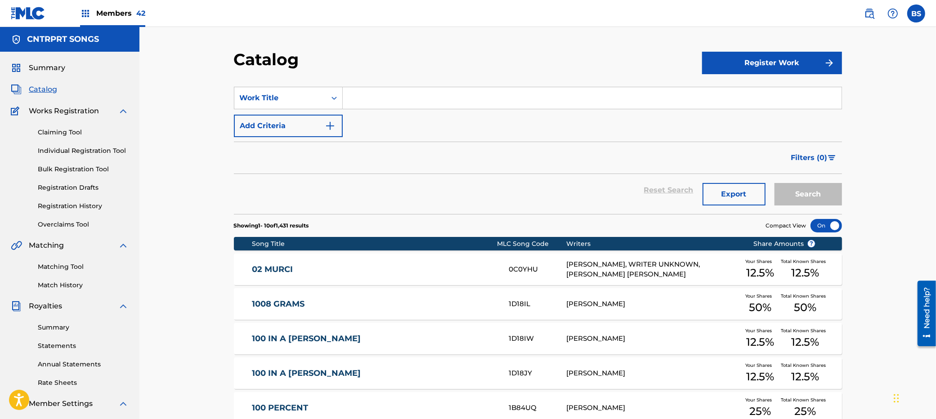
click at [380, 91] on input "Search Form" at bounding box center [592, 98] width 499 height 22
paste input "[PERSON_NAME]"
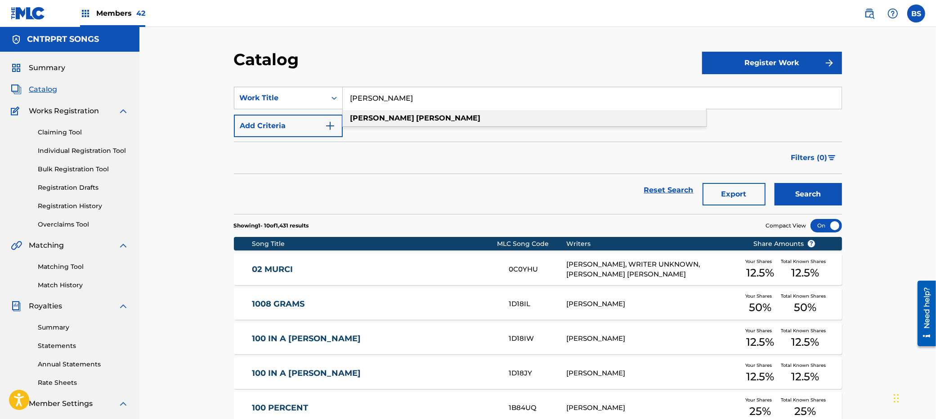
drag, startPoint x: 421, startPoint y: 112, endPoint x: 827, endPoint y: 134, distance: 406.7
click at [422, 112] on div "[PERSON_NAME]" at bounding box center [524, 118] width 363 height 16
type input "[PERSON_NAME]"
drag, startPoint x: 807, startPoint y: 186, endPoint x: 728, endPoint y: 186, distance: 79.6
click at [806, 185] on button "Search" at bounding box center [807, 194] width 67 height 22
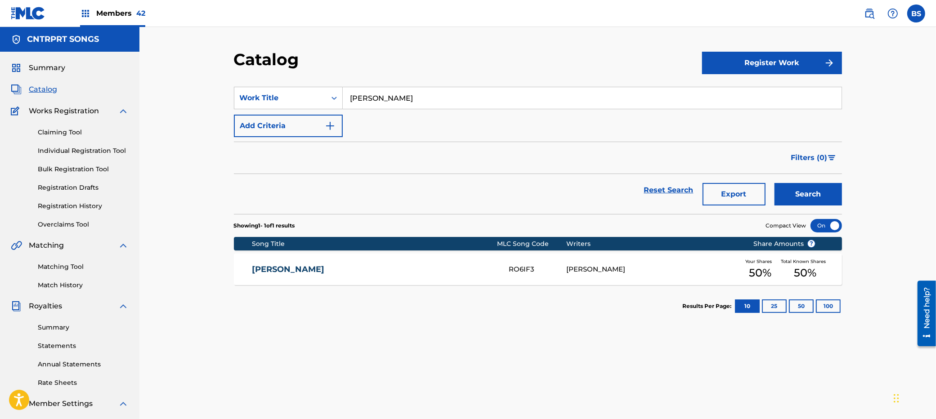
click at [465, 260] on div "[PERSON_NAME] RO6IF3 [PERSON_NAME] Your Shares 50 % Total Known Shares 50 %" at bounding box center [538, 269] width 608 height 31
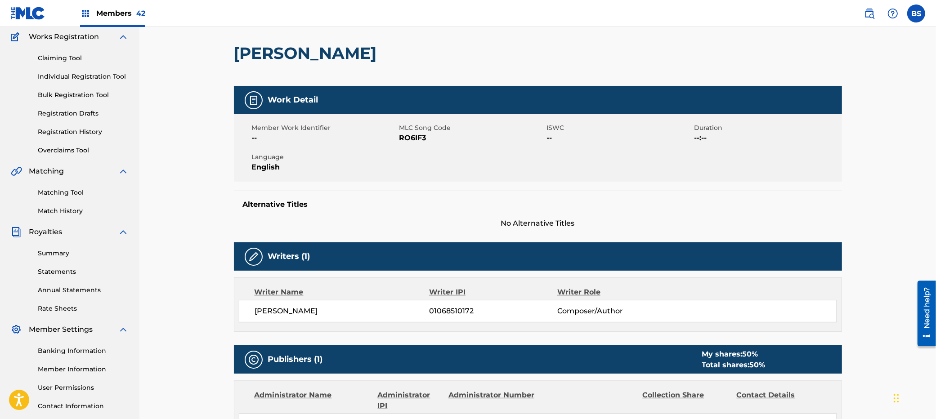
scroll to position [89, 0]
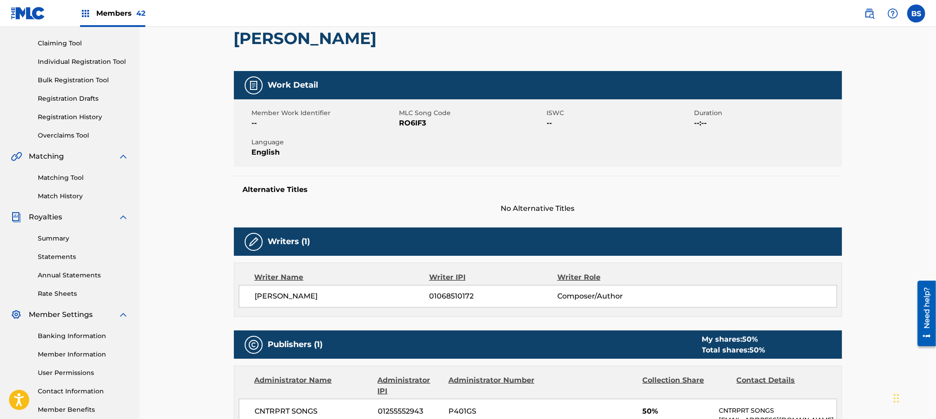
click at [806, 15] on img at bounding box center [869, 13] width 11 height 11
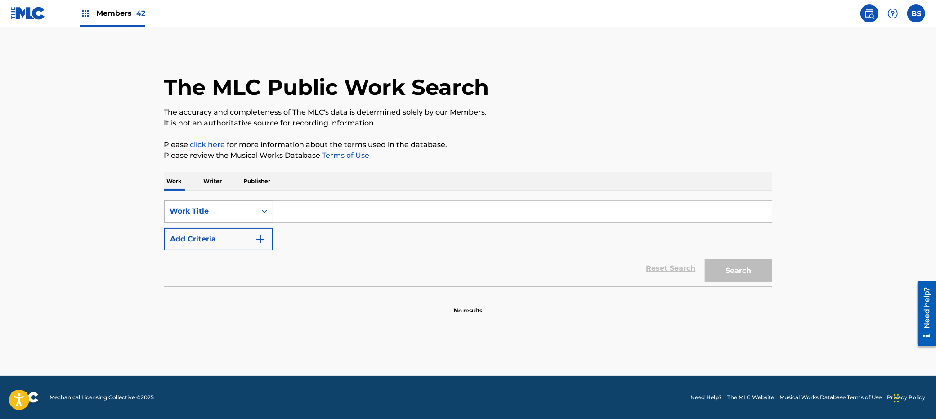
click at [219, 215] on div "Work Title" at bounding box center [210, 211] width 81 height 11
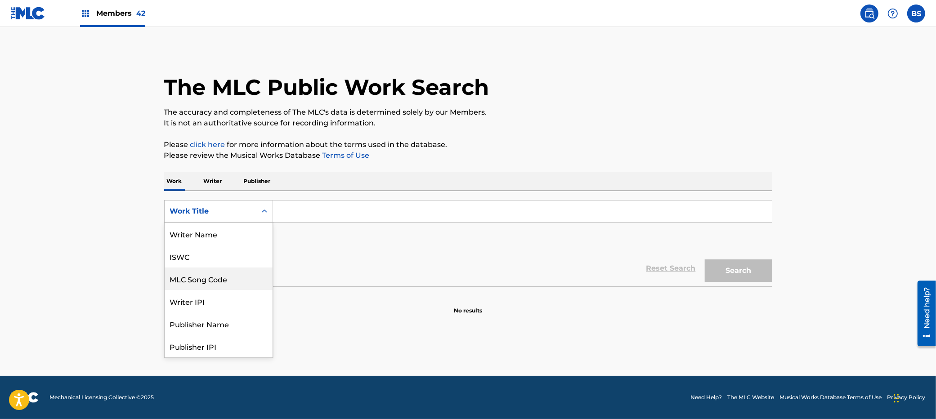
scroll to position [45, 0]
drag, startPoint x: 205, startPoint y: 236, endPoint x: 254, endPoint y: 226, distance: 50.4
click at [206, 235] on div "MLC Song Code" at bounding box center [219, 234] width 108 height 22
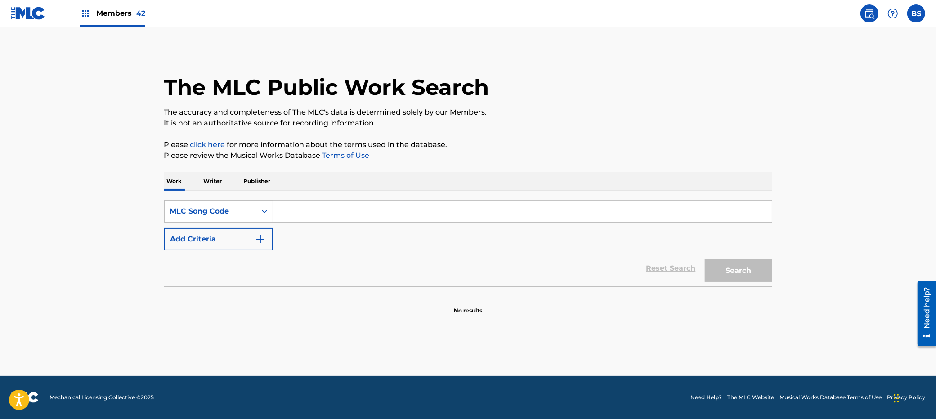
click at [340, 202] on input "Search Form" at bounding box center [522, 212] width 499 height 22
paste input "BA9WWJ"
type input "BA9WWJ"
click at [739, 278] on button "Search" at bounding box center [738, 270] width 67 height 22
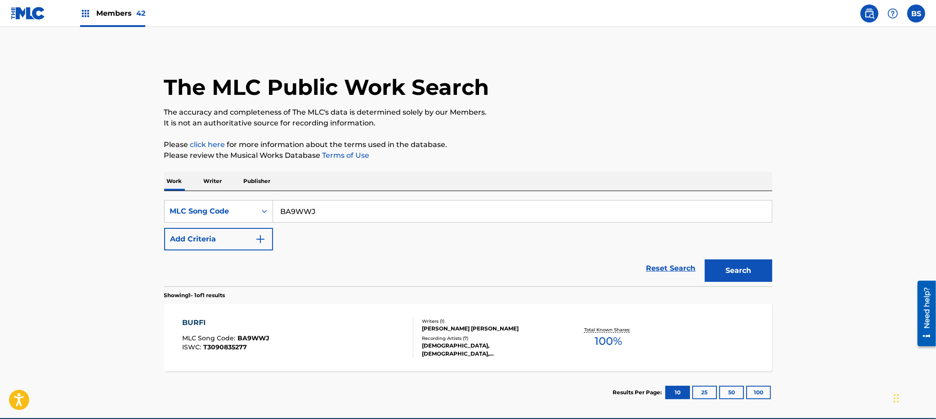
click at [143, 9] on span "42" at bounding box center [140, 13] width 9 height 9
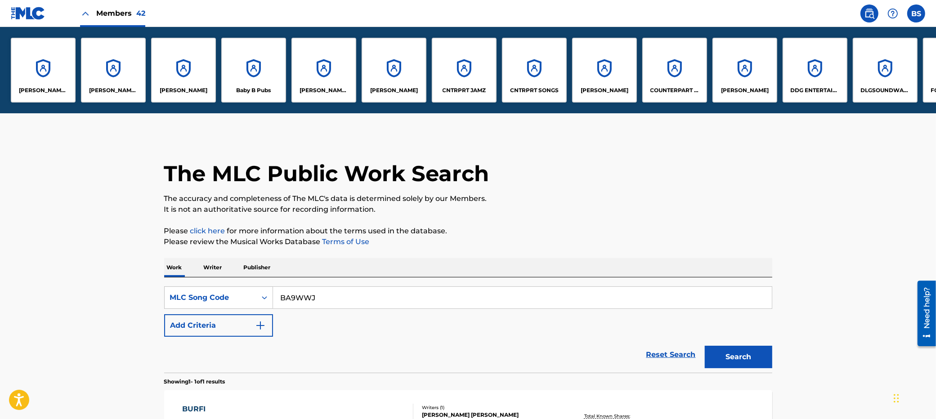
click at [529, 71] on div "CNTRPRT SONGS" at bounding box center [534, 70] width 65 height 65
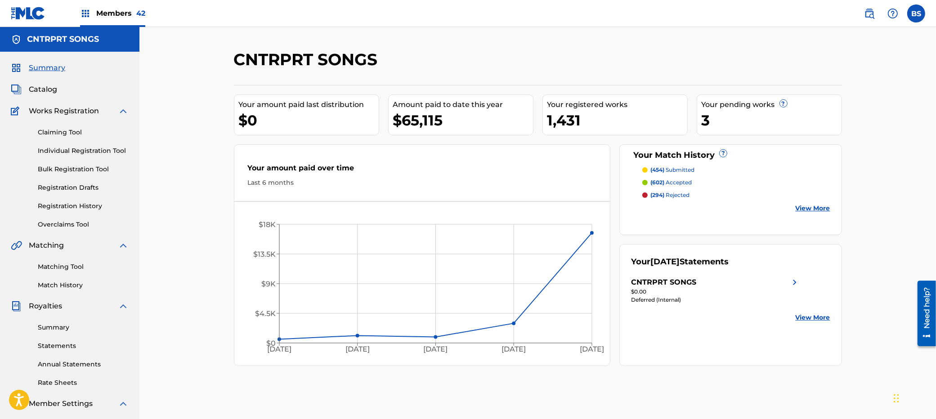
click at [806, 13] on img at bounding box center [869, 13] width 11 height 11
drag, startPoint x: 52, startPoint y: 92, endPoint x: 134, endPoint y: 106, distance: 82.6
click at [52, 92] on span "Catalog" at bounding box center [43, 89] width 28 height 11
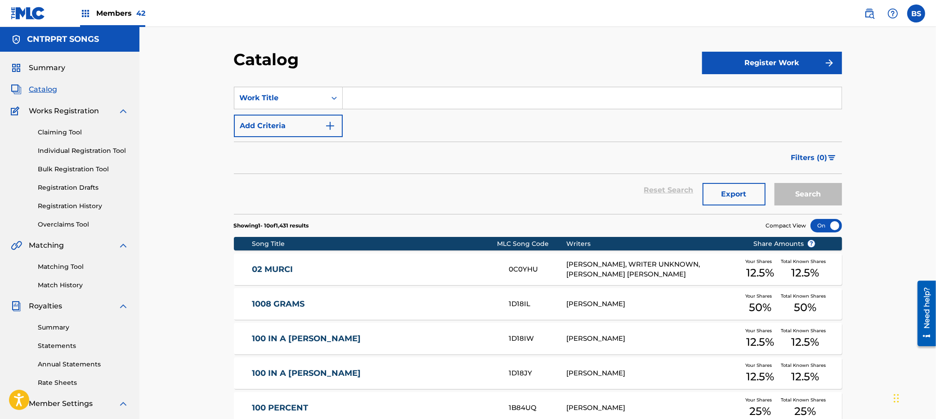
click at [400, 94] on input "Search Form" at bounding box center [592, 98] width 499 height 22
paste input "Christmas For Two"
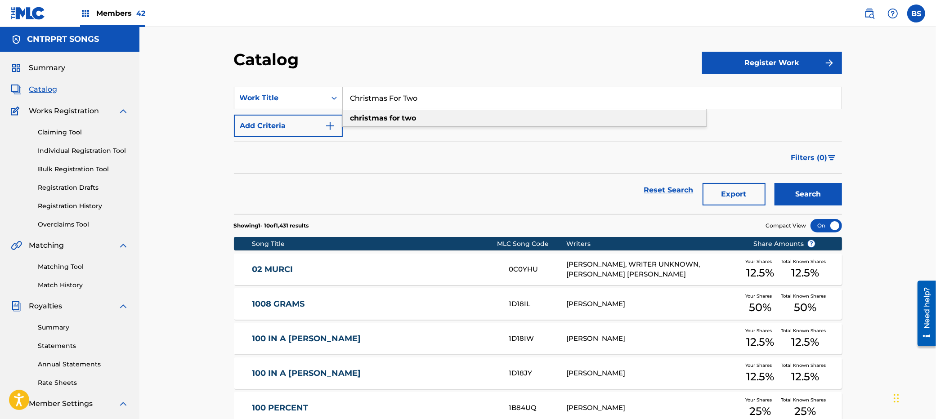
click at [507, 124] on div "christmas for two" at bounding box center [524, 118] width 363 height 16
type input "christmas for two"
click at [803, 196] on button "Search" at bounding box center [807, 194] width 67 height 22
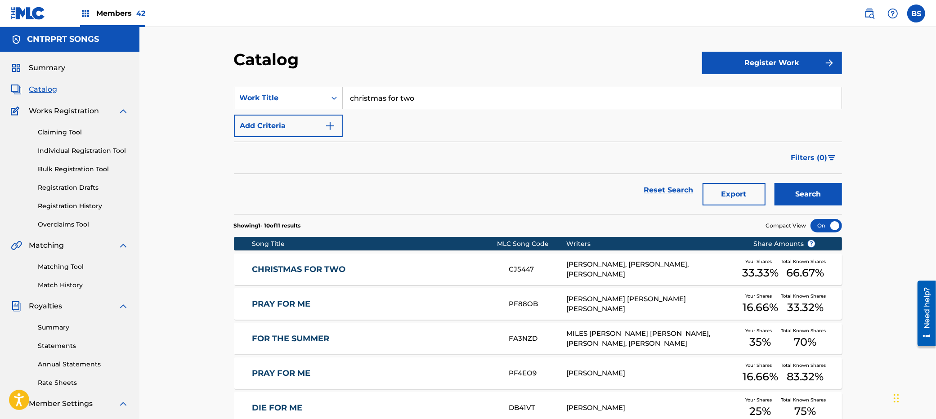
click at [453, 257] on div "CHRISTMAS FOR TWO CJ5447 [PERSON_NAME], [PERSON_NAME], [PERSON_NAME] Your Share…" at bounding box center [538, 269] width 608 height 31
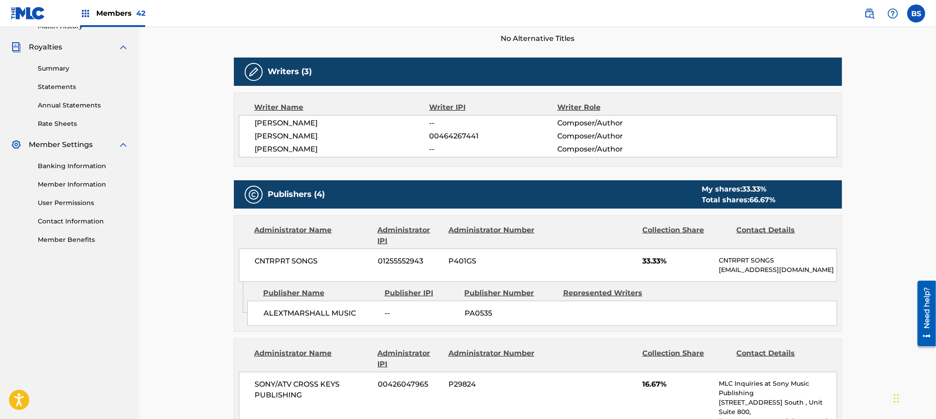
scroll to position [259, 0]
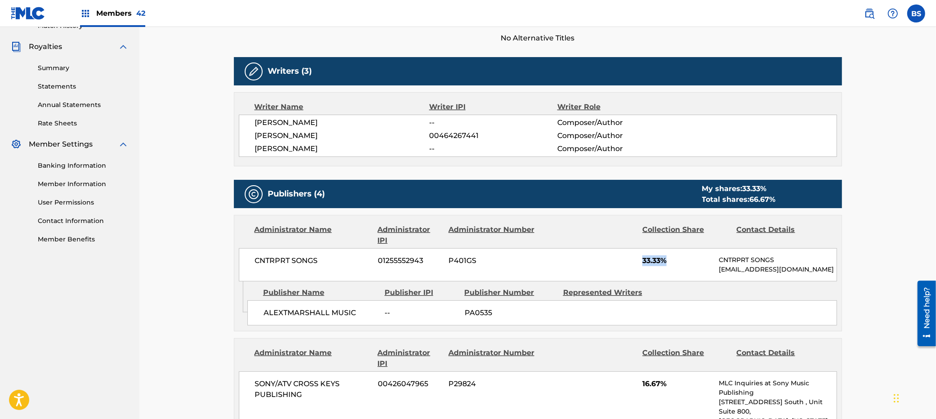
drag, startPoint x: 647, startPoint y: 259, endPoint x: 662, endPoint y: 259, distance: 15.7
click at [665, 259] on div "CNTRPRT SONGS 01255552943 P401GS 33.33% CNTRPRT SONGS [EMAIL_ADDRESS][DOMAIN_NA…" at bounding box center [538, 264] width 598 height 33
drag, startPoint x: 661, startPoint y: 260, endPoint x: 637, endPoint y: 265, distance: 24.9
click at [637, 265] on div "CNTRPRT SONGS 01255552943 P401GS 33.33% CNTRPRT SONGS [EMAIL_ADDRESS][DOMAIN_NA…" at bounding box center [538, 264] width 598 height 33
click at [459, 136] on span "00464267441" at bounding box center [493, 135] width 128 height 11
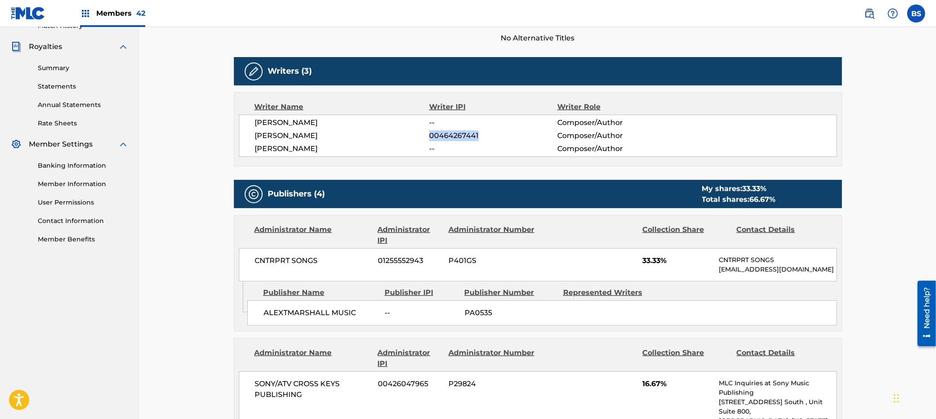
click at [459, 136] on span "00464267441" at bounding box center [493, 135] width 128 height 11
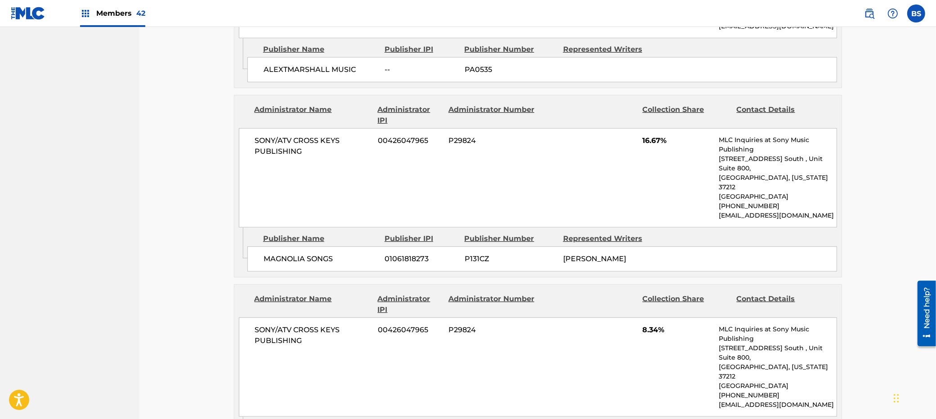
scroll to position [0, 0]
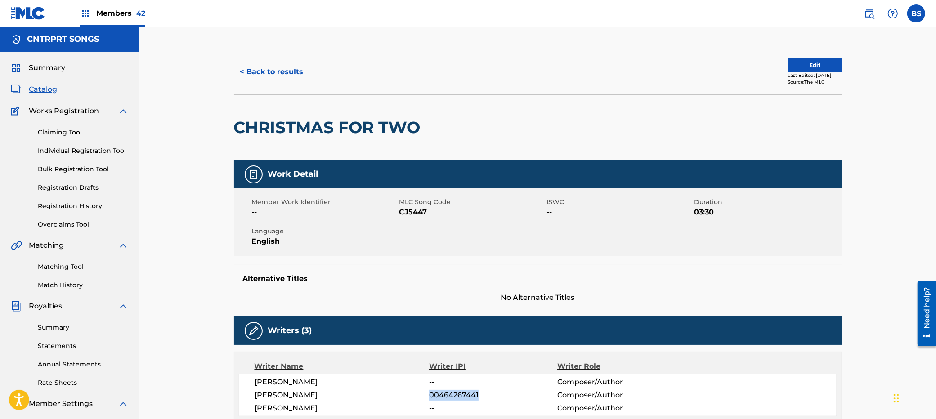
drag, startPoint x: 264, startPoint y: 66, endPoint x: 275, endPoint y: 72, distance: 11.9
click at [265, 67] on button "< Back to results" at bounding box center [272, 72] width 76 height 22
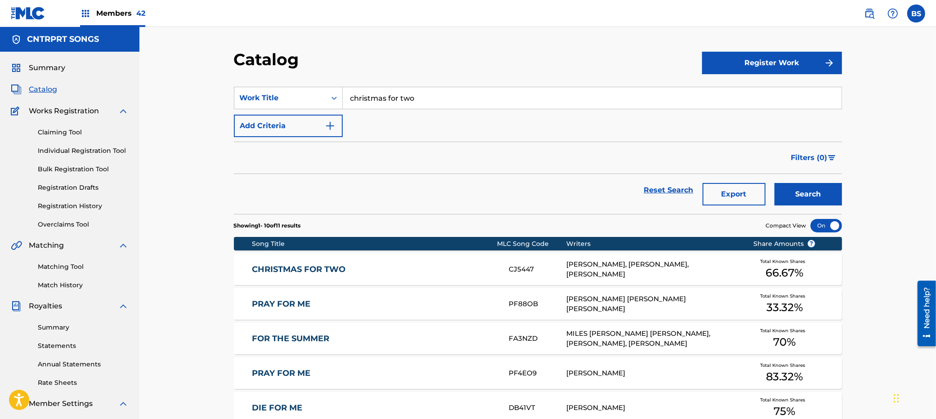
click at [417, 100] on input "christmas for two" at bounding box center [592, 98] width 499 height 22
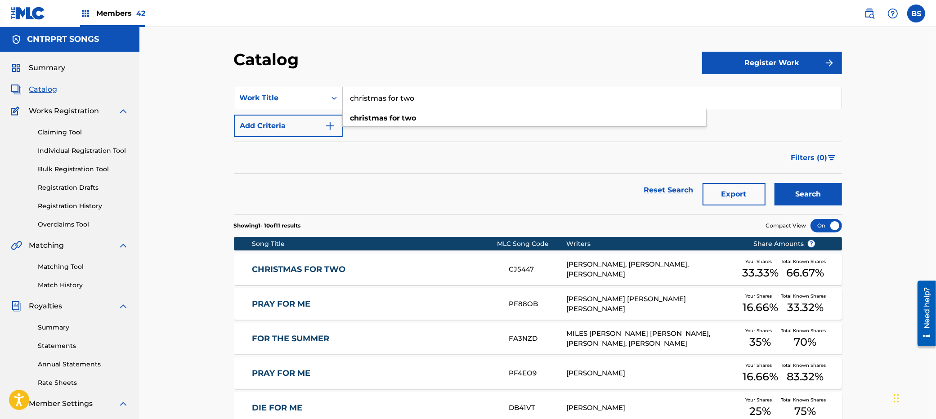
click at [417, 100] on input "christmas for two" at bounding box center [592, 98] width 499 height 22
paste input "HEY [PERSON_NAME]"
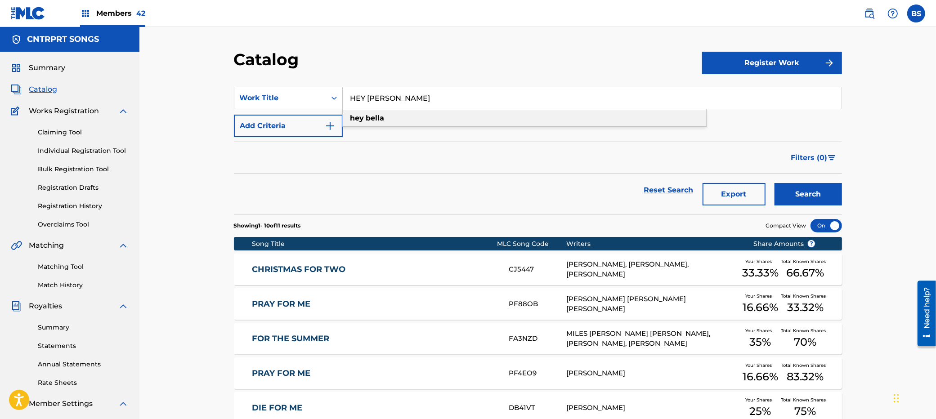
click at [402, 116] on div "hey [PERSON_NAME]" at bounding box center [524, 118] width 363 height 16
type input "hey [PERSON_NAME]"
drag, startPoint x: 787, startPoint y: 197, endPoint x: 775, endPoint y: 196, distance: 11.8
click at [788, 197] on button "Search" at bounding box center [807, 194] width 67 height 22
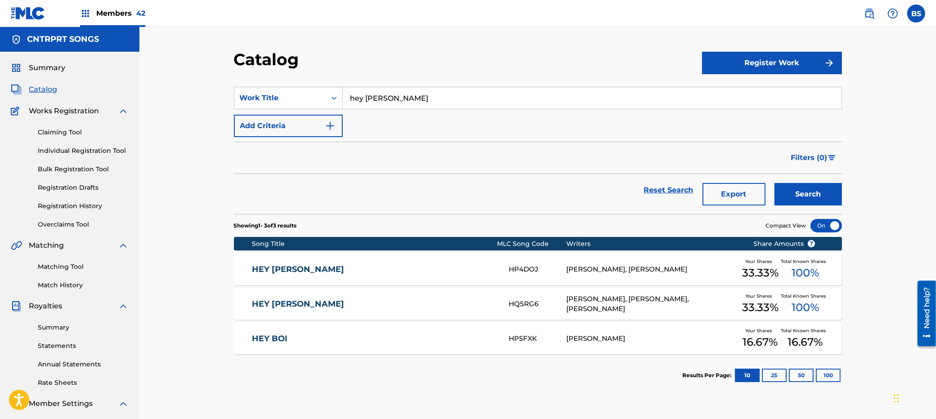
drag, startPoint x: 459, startPoint y: 274, endPoint x: 477, endPoint y: 286, distance: 21.5
click at [459, 273] on link "HEY [PERSON_NAME]" at bounding box center [374, 269] width 245 height 10
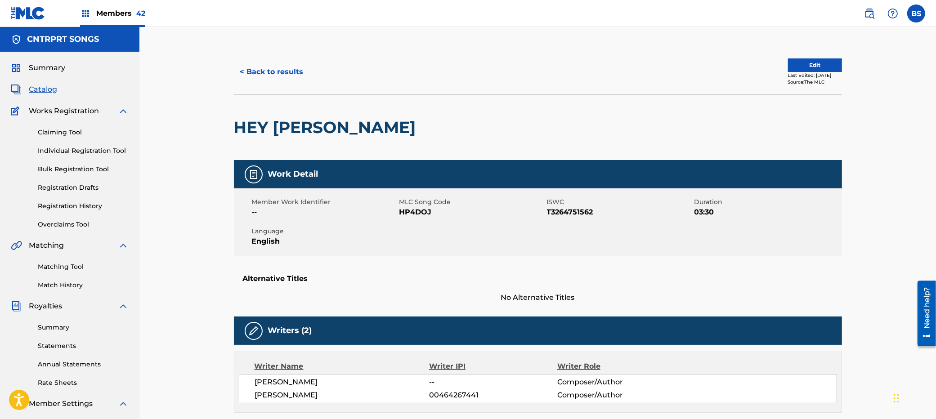
click at [265, 72] on button "< Back to results" at bounding box center [272, 72] width 76 height 22
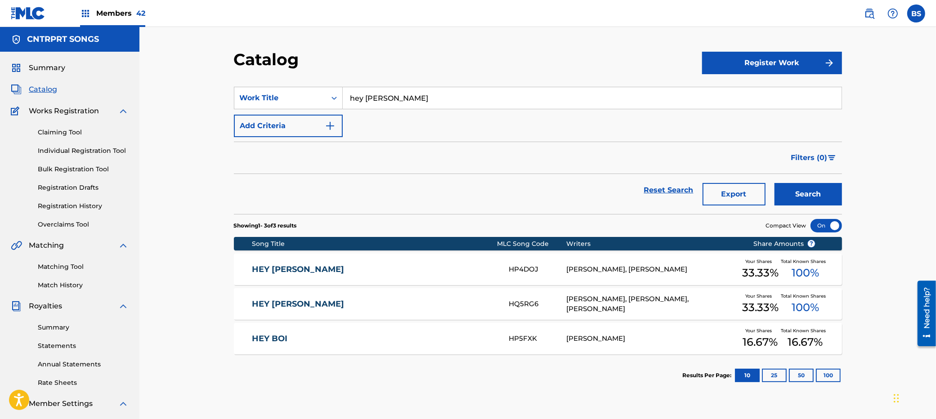
drag, startPoint x: 472, startPoint y: 299, endPoint x: 469, endPoint y: 293, distance: 6.5
click at [472, 298] on div "HEY BELLA HQ5RG6 [PERSON_NAME], [PERSON_NAME], [PERSON_NAME] Your Shares 33.33 …" at bounding box center [538, 303] width 608 height 31
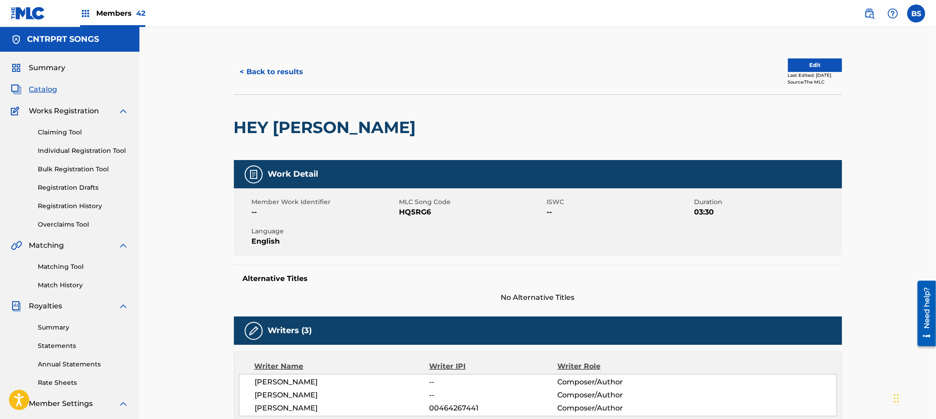
click at [271, 71] on button "< Back to results" at bounding box center [272, 72] width 76 height 22
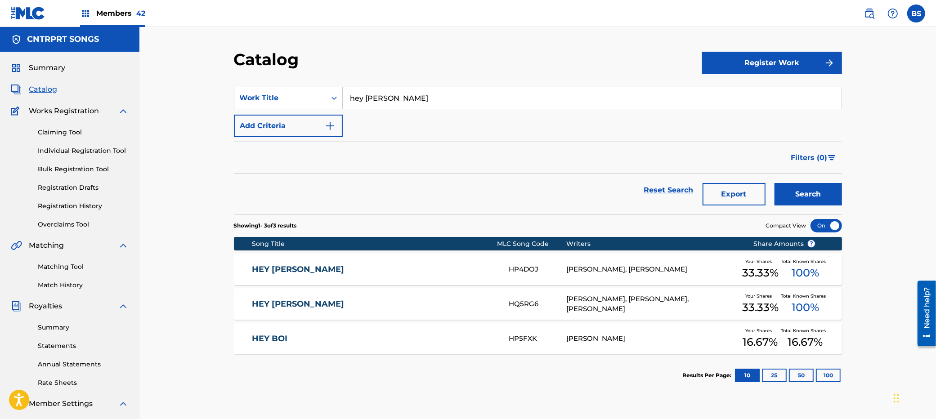
click at [483, 275] on div "HEY BELLA HP4DOJ [PERSON_NAME], [PERSON_NAME] Your Shares 33.33 % Total Known S…" at bounding box center [538, 269] width 608 height 31
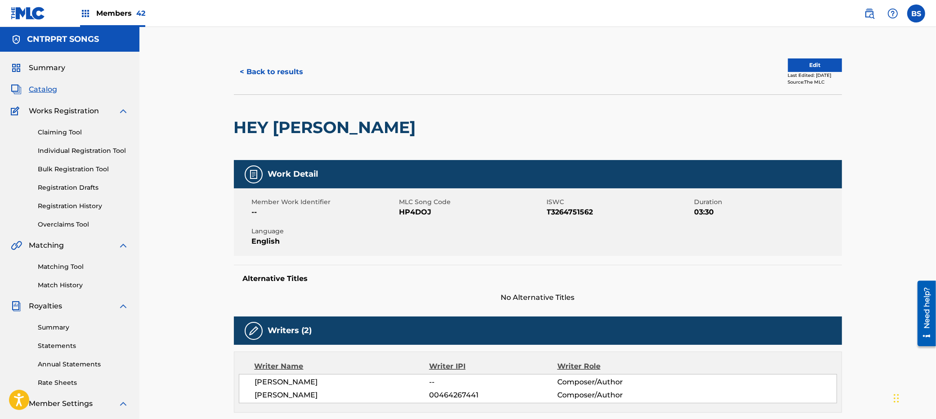
click at [806, 65] on button "Edit" at bounding box center [815, 64] width 54 height 13
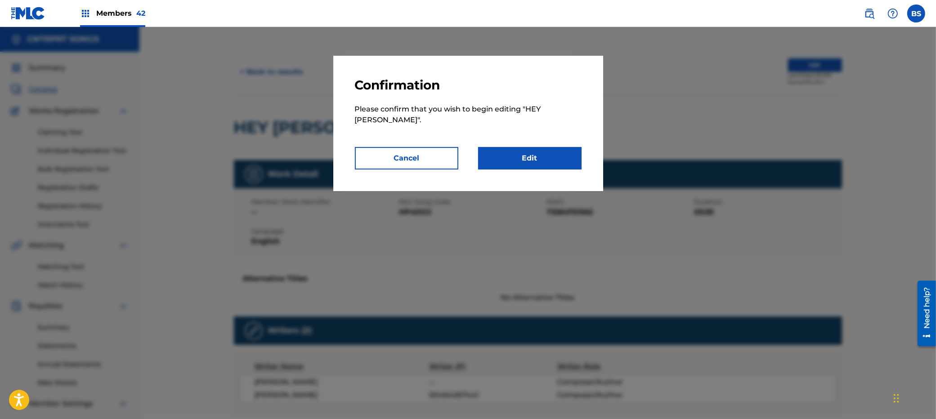
click at [531, 148] on link "Edit" at bounding box center [529, 158] width 103 height 22
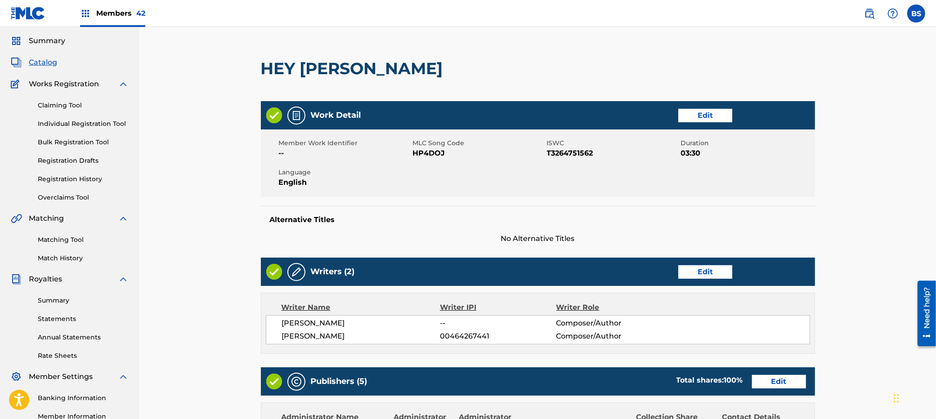
click at [706, 279] on div "Writers (2) Edit" at bounding box center [538, 272] width 554 height 28
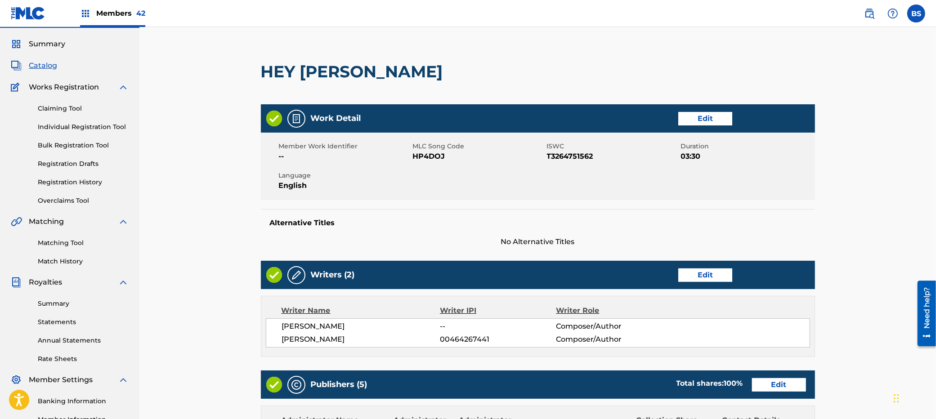
scroll to position [25, 0]
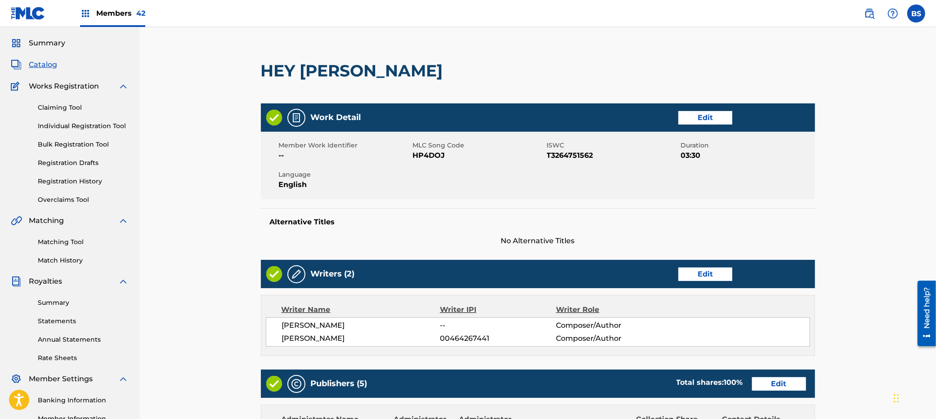
click at [708, 268] on link "Edit" at bounding box center [705, 274] width 54 height 13
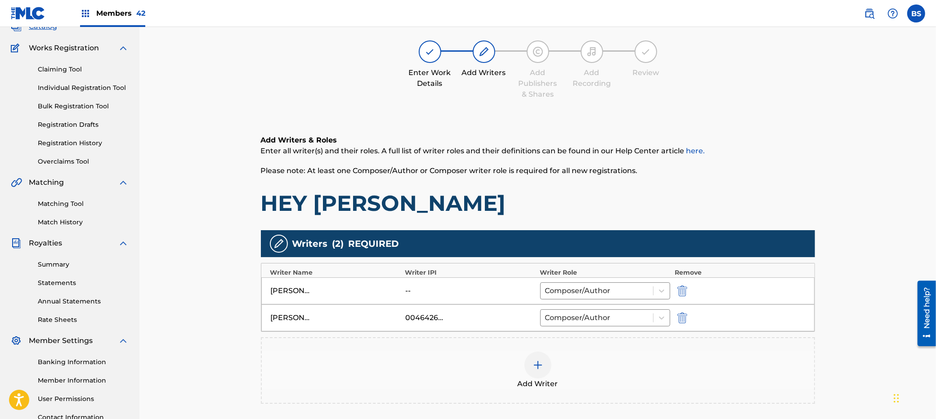
scroll to position [67, 0]
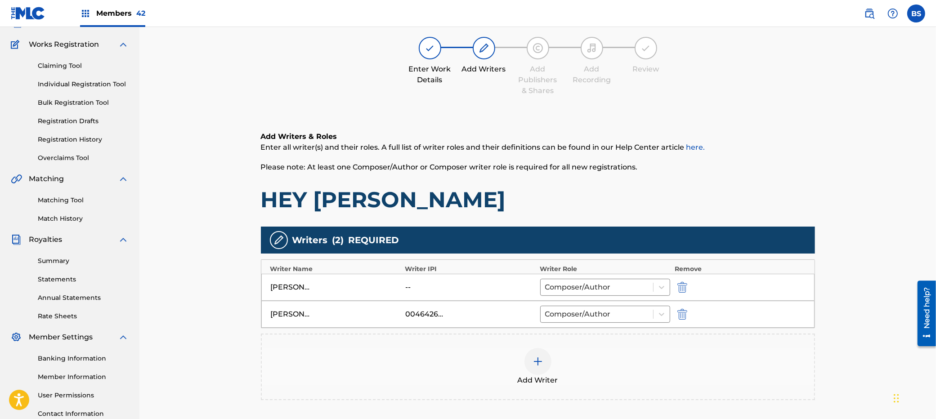
click at [532, 371] on div at bounding box center [537, 361] width 27 height 27
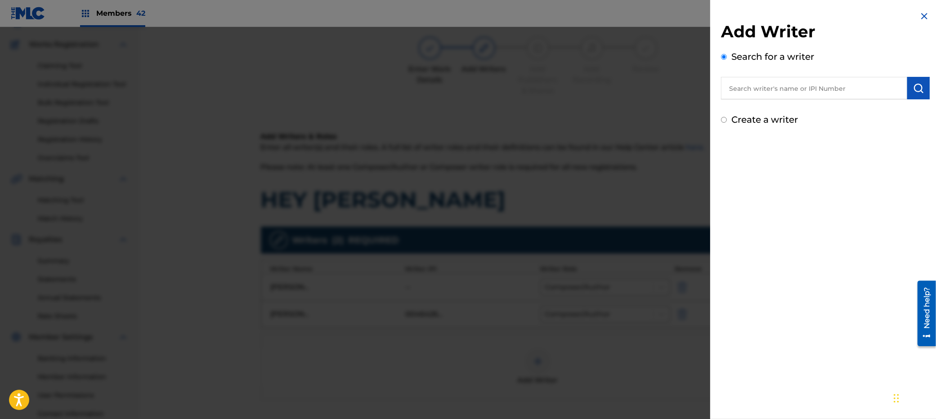
drag, startPoint x: 767, startPoint y: 85, endPoint x: 792, endPoint y: 90, distance: 25.2
click at [768, 86] on input "text" at bounding box center [814, 88] width 186 height 22
paste input "00542142193"
type input "00542142193"
drag, startPoint x: 916, startPoint y: 89, endPoint x: 908, endPoint y: 111, distance: 22.8
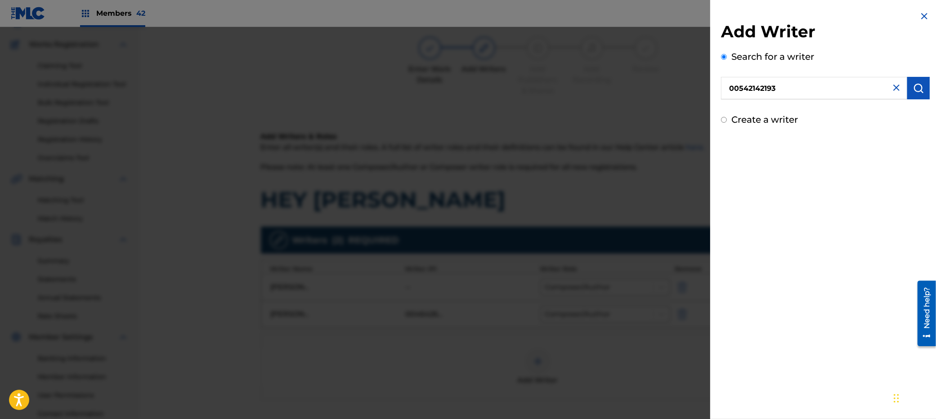
click at [806, 89] on img "submit" at bounding box center [918, 88] width 11 height 11
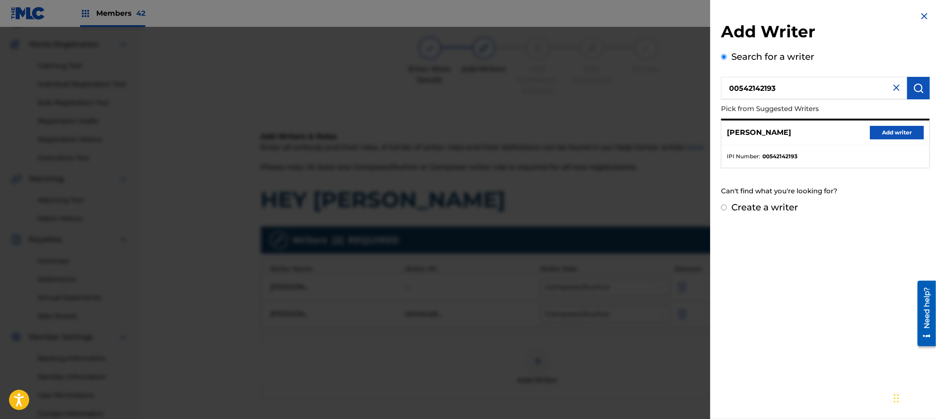
click at [806, 135] on button "Add writer" at bounding box center [897, 132] width 54 height 13
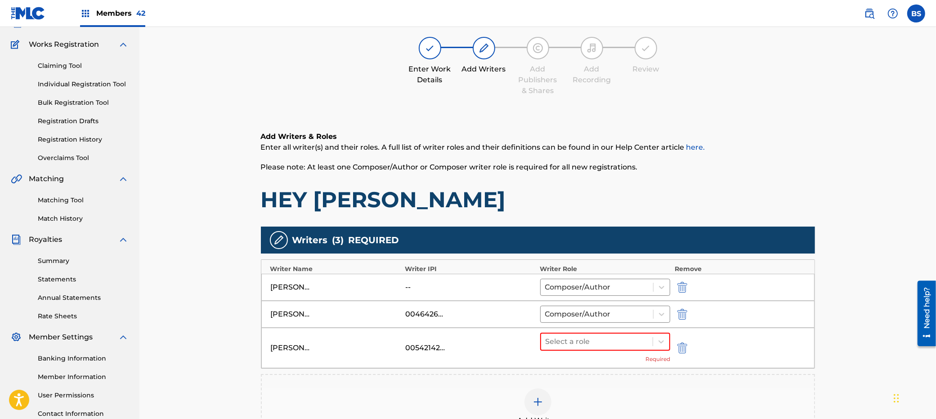
drag, startPoint x: 546, startPoint y: 342, endPoint x: 559, endPoint y: 352, distance: 16.1
click at [546, 342] on input "text" at bounding box center [546, 341] width 2 height 11
click at [574, 367] on div "Composer/Author" at bounding box center [605, 365] width 130 height 18
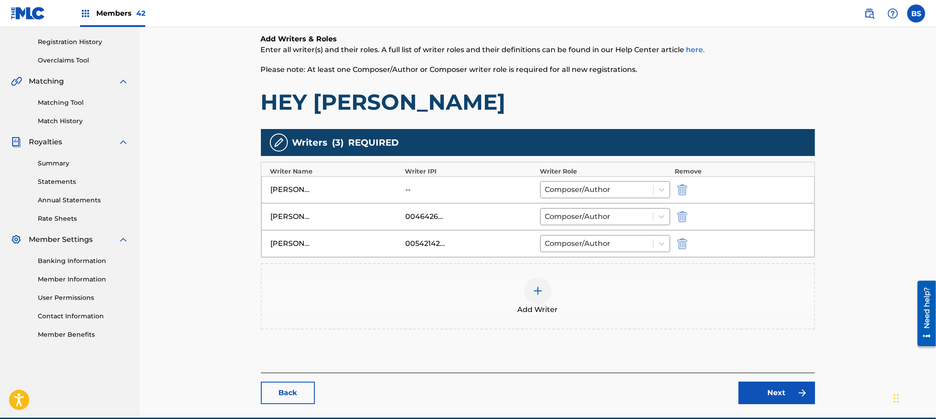
scroll to position [206, 0]
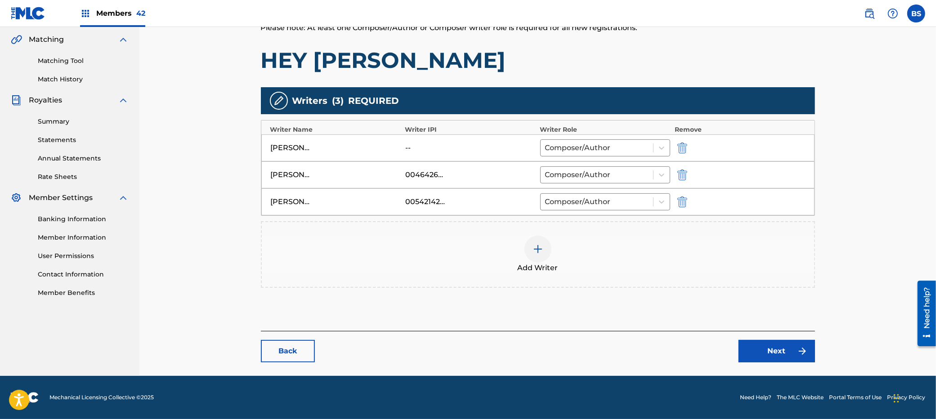
click at [793, 356] on link "Next" at bounding box center [776, 351] width 76 height 22
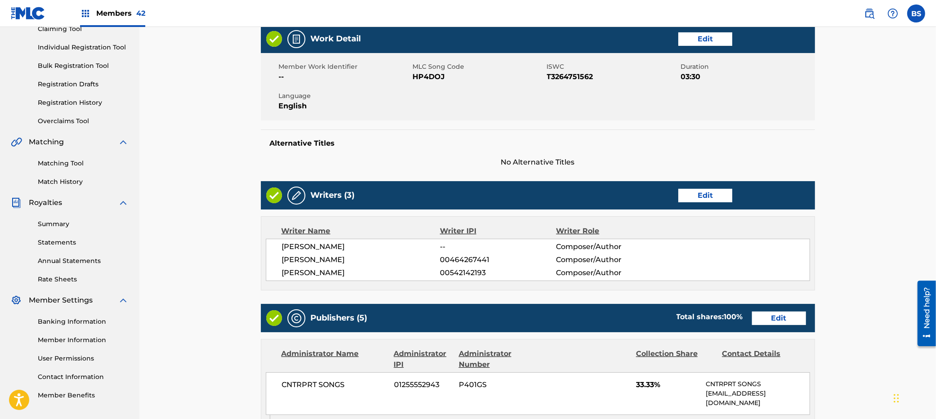
scroll to position [104, 0]
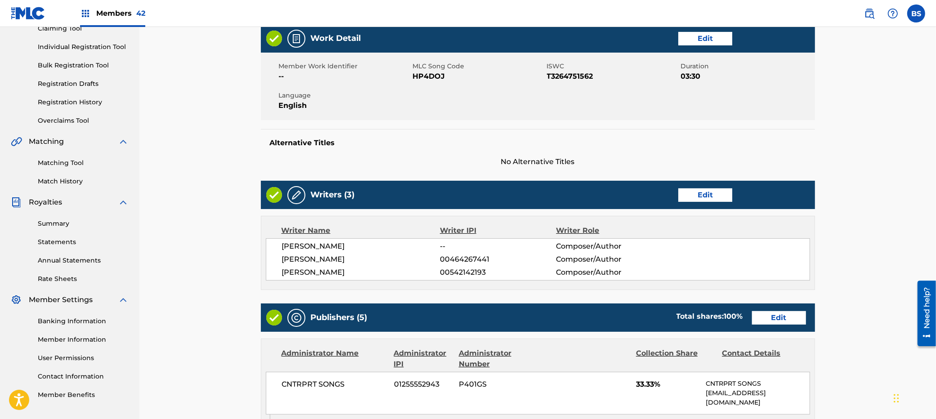
drag, startPoint x: 766, startPoint y: 326, endPoint x: 750, endPoint y: 322, distance: 16.7
click at [766, 325] on div "Publishers (5) Total shares: 100 % Edit" at bounding box center [538, 318] width 554 height 28
click at [778, 319] on link "Edit" at bounding box center [779, 317] width 54 height 13
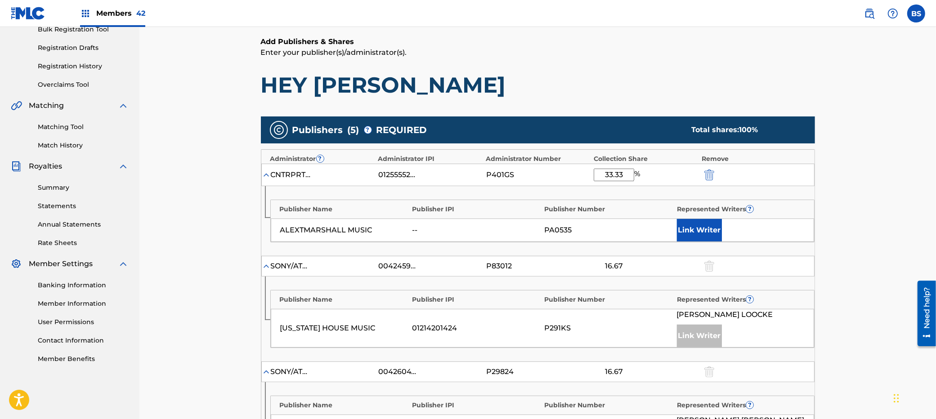
scroll to position [148, 0]
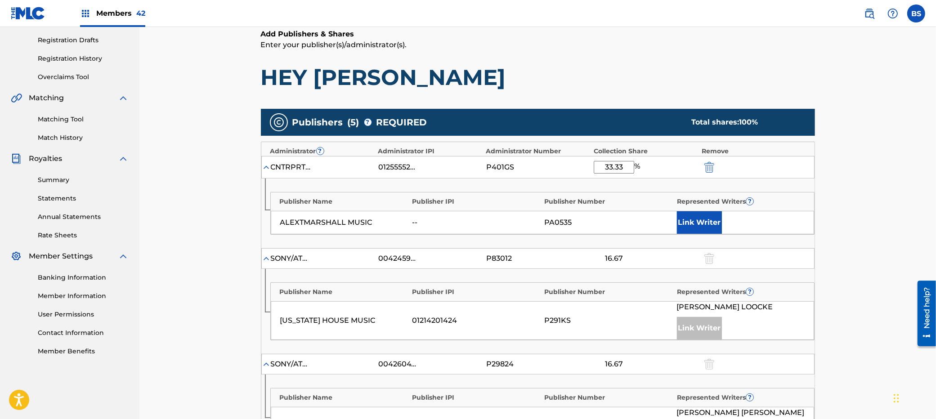
click at [697, 217] on button "Link Writer" at bounding box center [699, 222] width 45 height 22
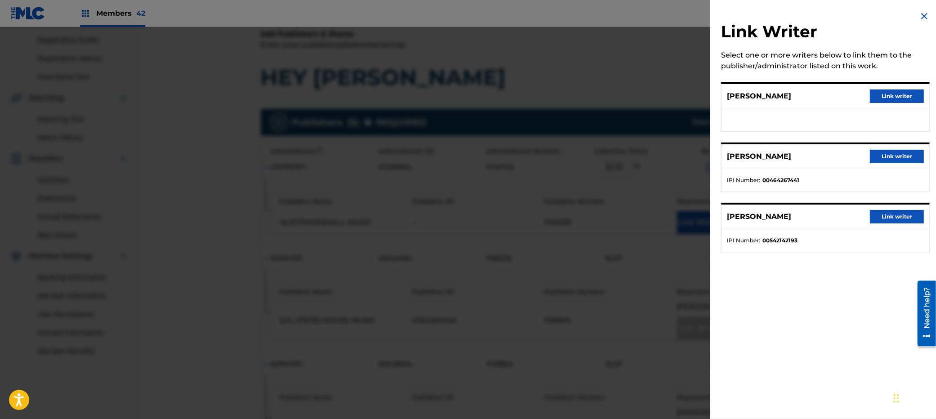
drag, startPoint x: 899, startPoint y: 215, endPoint x: 729, endPoint y: 206, distance: 170.2
click at [806, 215] on button "Link writer" at bounding box center [897, 216] width 54 height 13
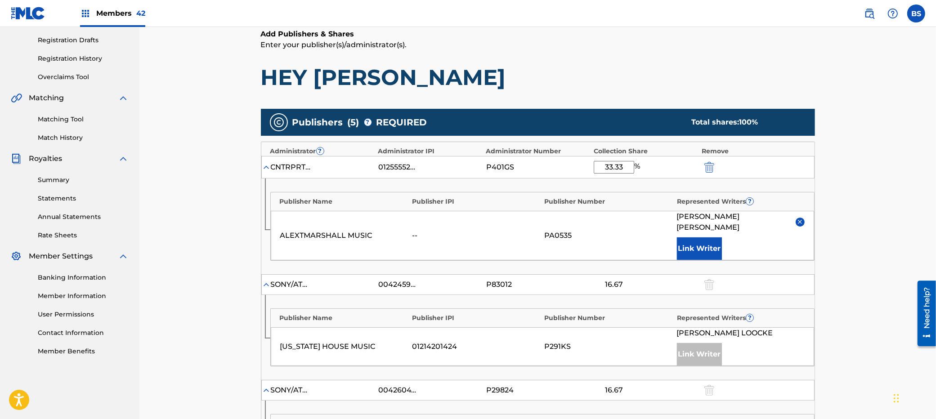
scroll to position [545, 0]
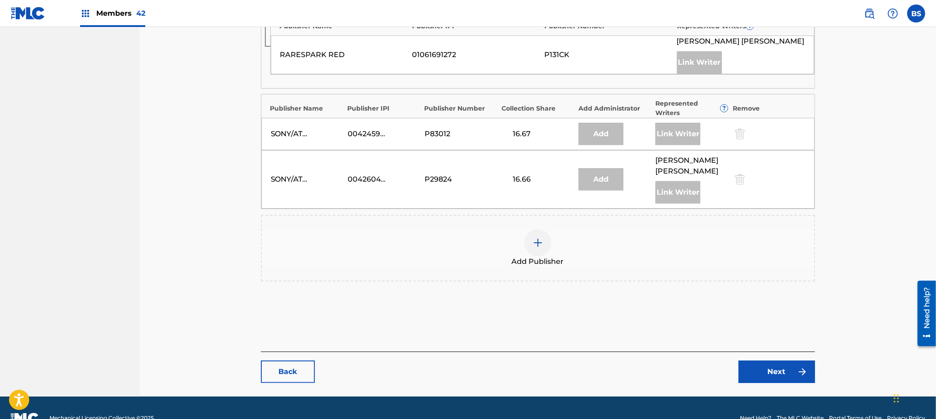
click at [770, 361] on link "Next" at bounding box center [776, 372] width 76 height 22
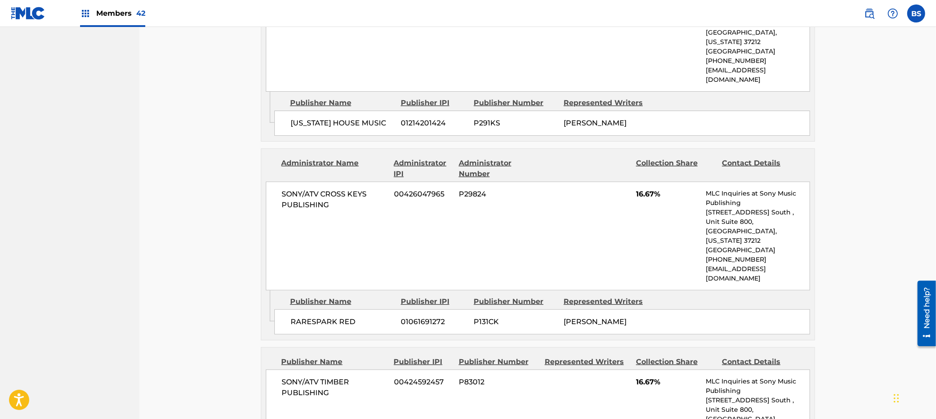
scroll to position [931, 0]
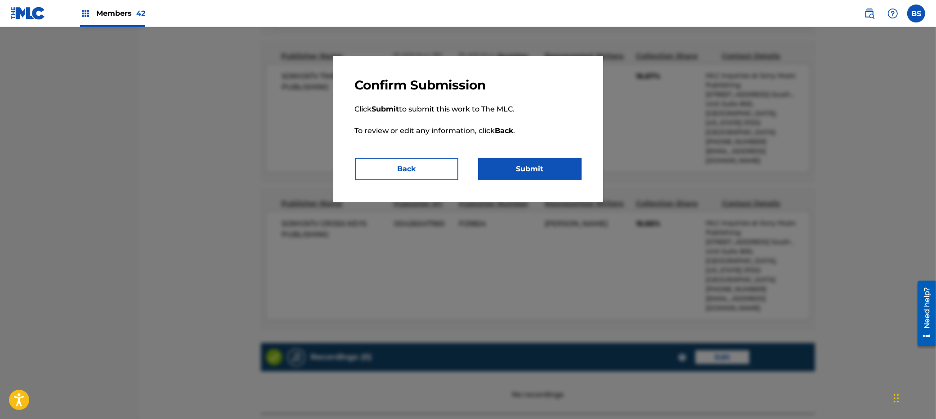
drag, startPoint x: 547, startPoint y: 174, endPoint x: 526, endPoint y: 207, distance: 39.4
click at [546, 175] on button "Submit" at bounding box center [529, 169] width 103 height 22
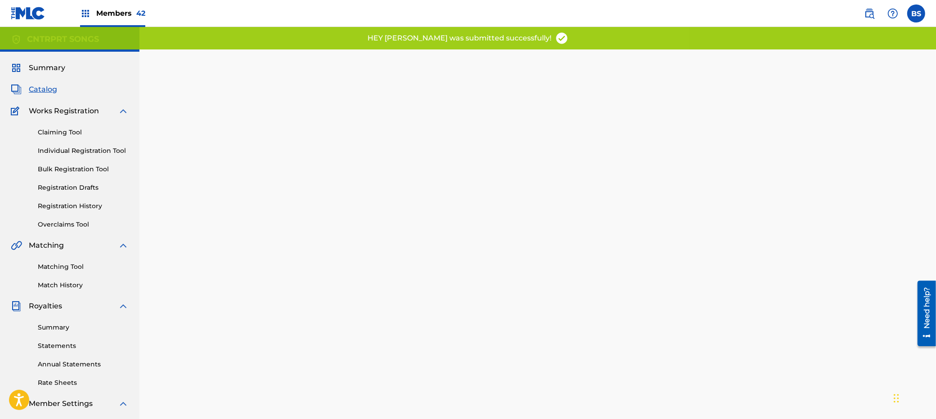
click at [38, 88] on span "Catalog" at bounding box center [43, 89] width 28 height 11
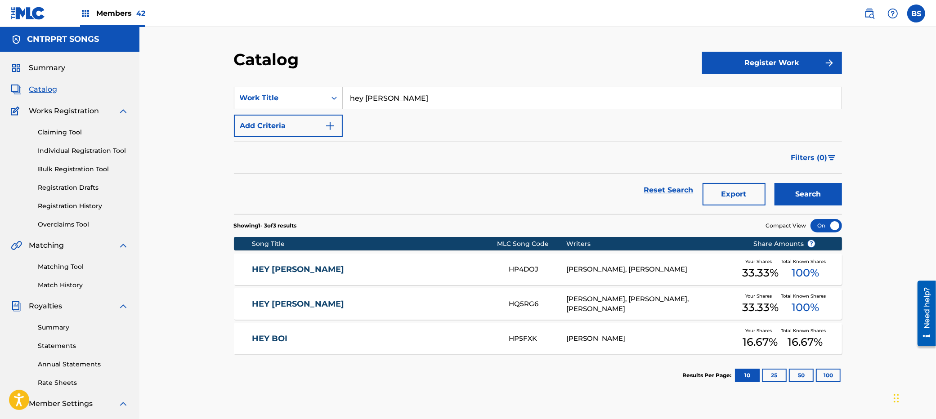
drag, startPoint x: 442, startPoint y: 268, endPoint x: 434, endPoint y: 278, distance: 12.2
click at [442, 268] on link "HEY [PERSON_NAME]" at bounding box center [374, 269] width 245 height 10
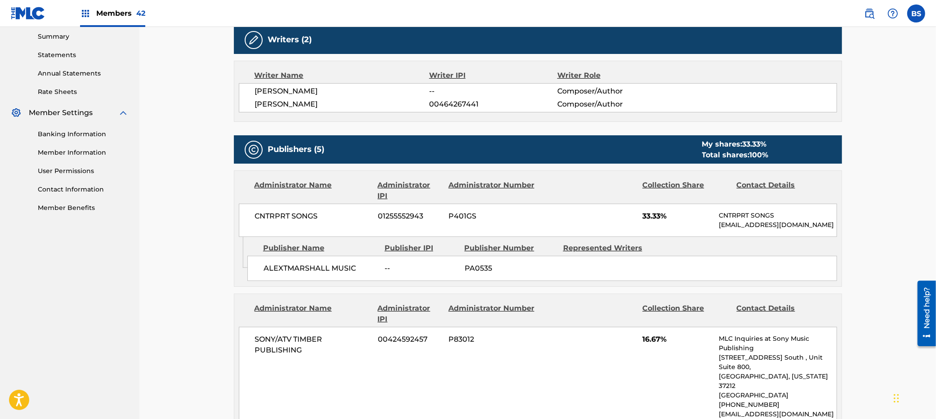
scroll to position [595, 0]
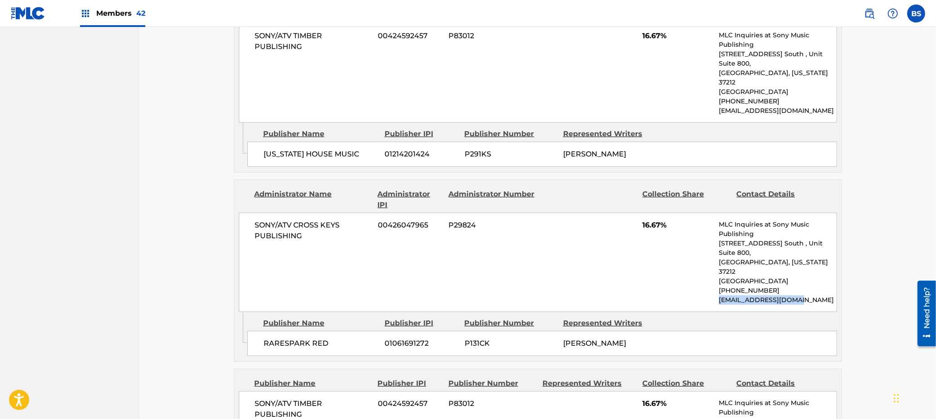
drag, startPoint x: 709, startPoint y: 264, endPoint x: 813, endPoint y: 267, distance: 103.5
click at [806, 264] on div "SONY/ATV CROSS KEYS PUBLISHING 00426047965 P29824 16.67% MLC Inquiries at Sony …" at bounding box center [538, 262] width 598 height 99
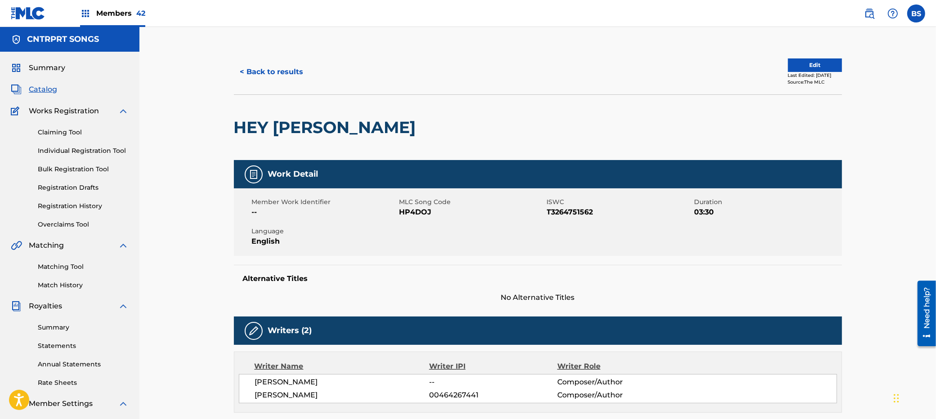
click at [273, 130] on h2 "HEY [PERSON_NAME]" at bounding box center [327, 127] width 187 height 20
click at [415, 212] on span "HP4DOJ" at bounding box center [471, 212] width 145 height 11
drag, startPoint x: 415, startPoint y: 212, endPoint x: 363, endPoint y: 264, distance: 72.8
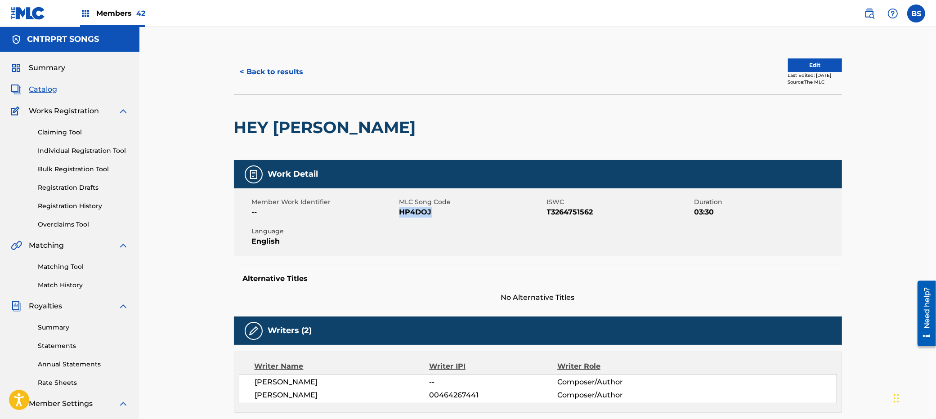
click at [415, 212] on span "HP4DOJ" at bounding box center [471, 212] width 145 height 11
click at [276, 70] on button "< Back to results" at bounding box center [272, 72] width 76 height 22
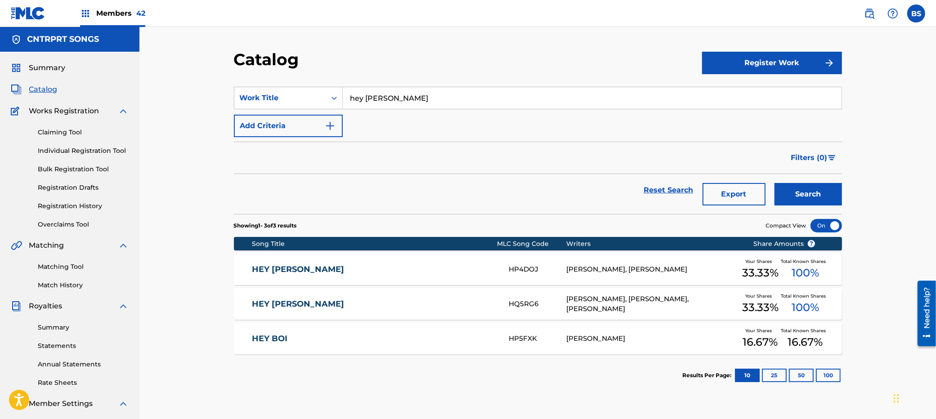
click at [501, 303] on div "HEY [PERSON_NAME]" at bounding box center [380, 304] width 257 height 10
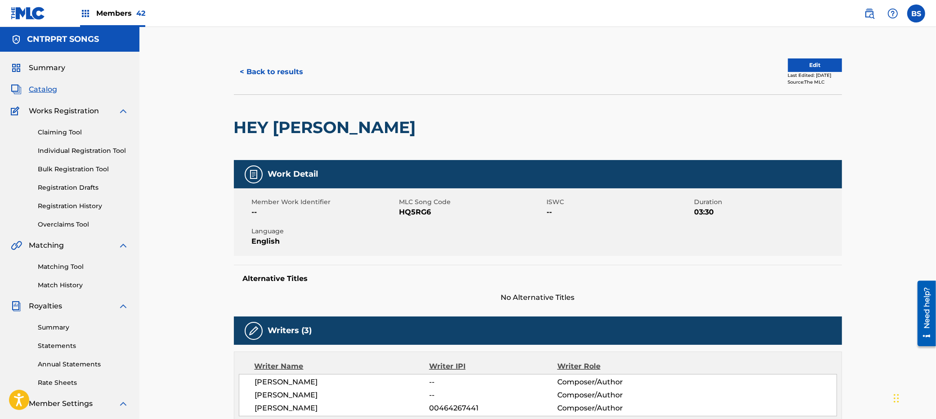
click at [413, 213] on span "HQ5RG6" at bounding box center [471, 212] width 145 height 11
drag, startPoint x: 413, startPoint y: 213, endPoint x: 396, endPoint y: 277, distance: 66.5
click at [413, 213] on span "HQ5RG6" at bounding box center [471, 212] width 145 height 11
click at [276, 73] on button "< Back to results" at bounding box center [272, 72] width 76 height 22
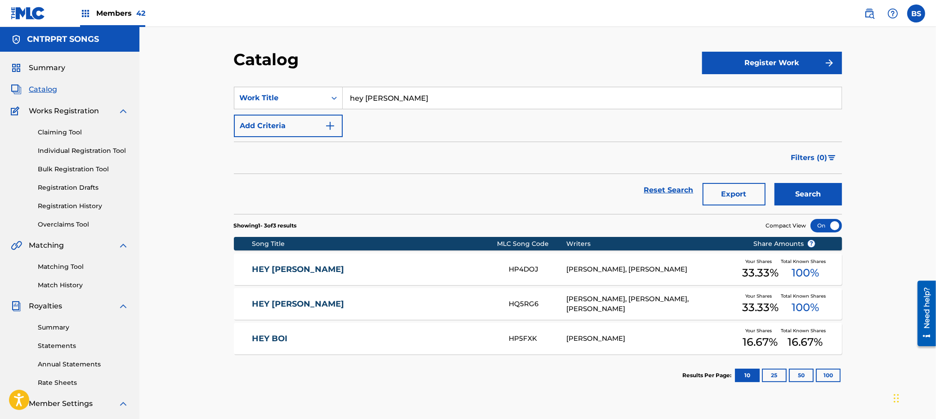
click at [382, 94] on input "hey [PERSON_NAME]" at bounding box center [592, 98] width 499 height 22
paste input "Miles Apart"
click at [461, 114] on div "miles apart" at bounding box center [524, 118] width 363 height 16
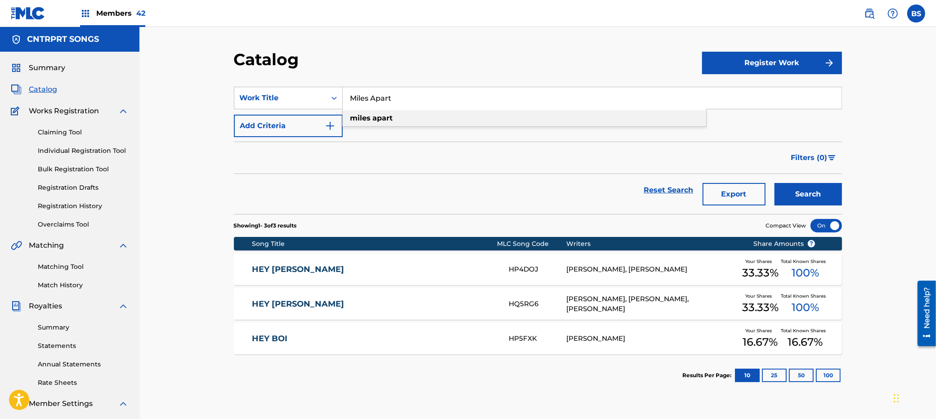
type input "miles apart"
click at [806, 196] on button "Search" at bounding box center [807, 194] width 67 height 22
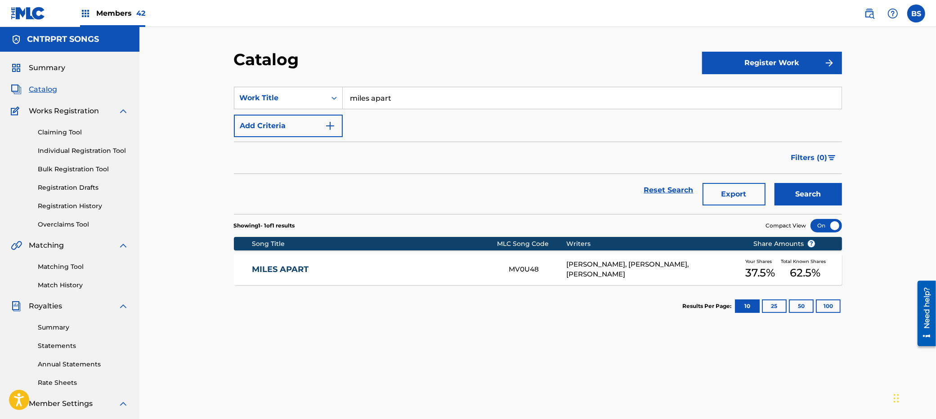
click at [404, 267] on link "MILES APART" at bounding box center [374, 269] width 245 height 10
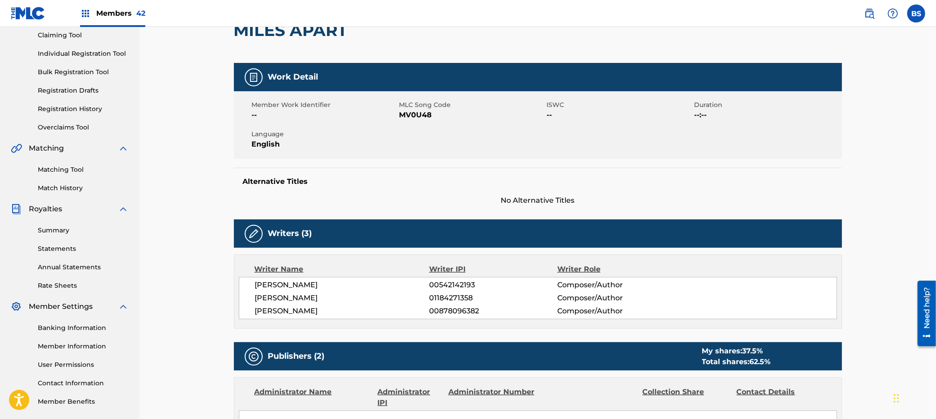
scroll to position [103, 0]
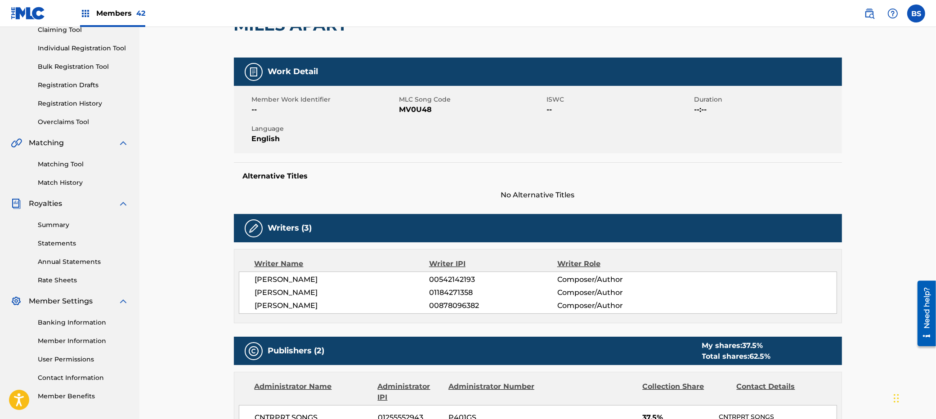
click at [454, 278] on span "00542142193" at bounding box center [493, 279] width 128 height 11
drag, startPoint x: 454, startPoint y: 278, endPoint x: 487, endPoint y: 267, distance: 34.7
click at [456, 277] on span "00542142193" at bounding box center [493, 279] width 128 height 11
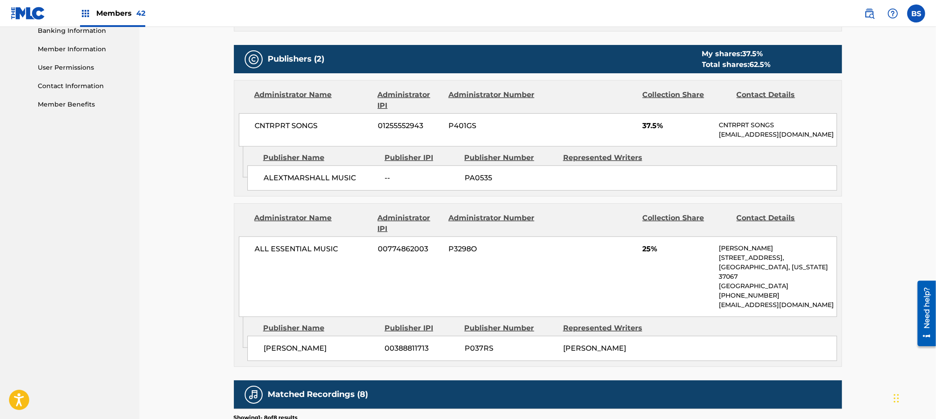
scroll to position [356, 0]
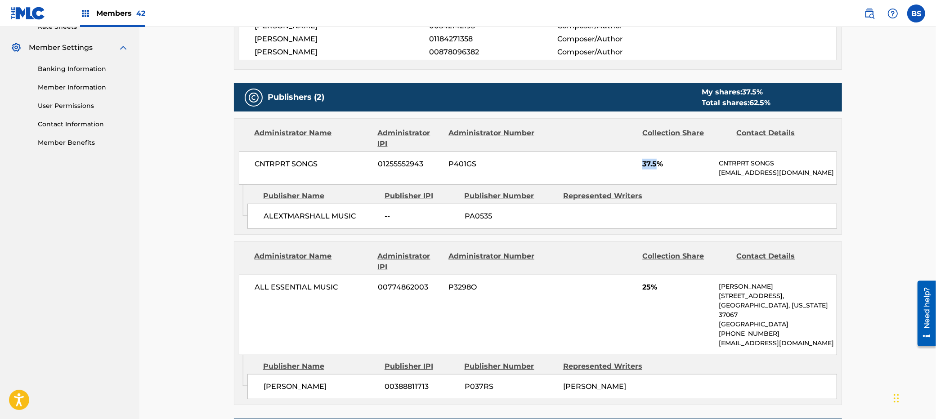
drag, startPoint x: 642, startPoint y: 166, endPoint x: 653, endPoint y: 170, distance: 11.1
click at [658, 166] on span "37.5%" at bounding box center [677, 164] width 70 height 11
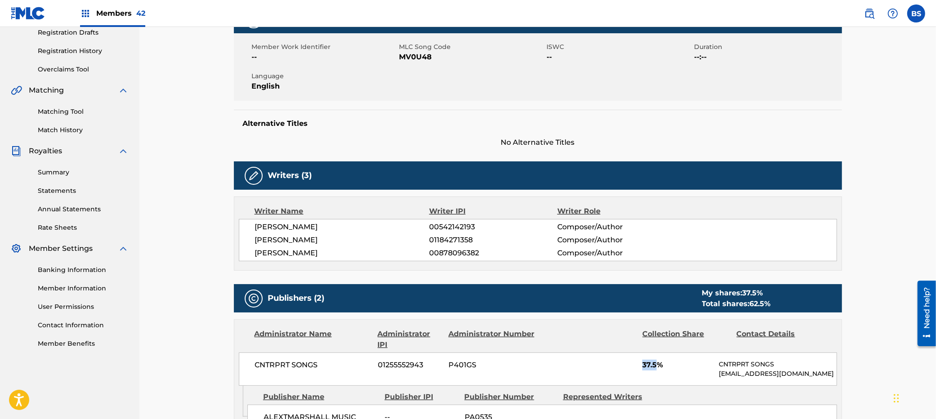
scroll to position [0, 0]
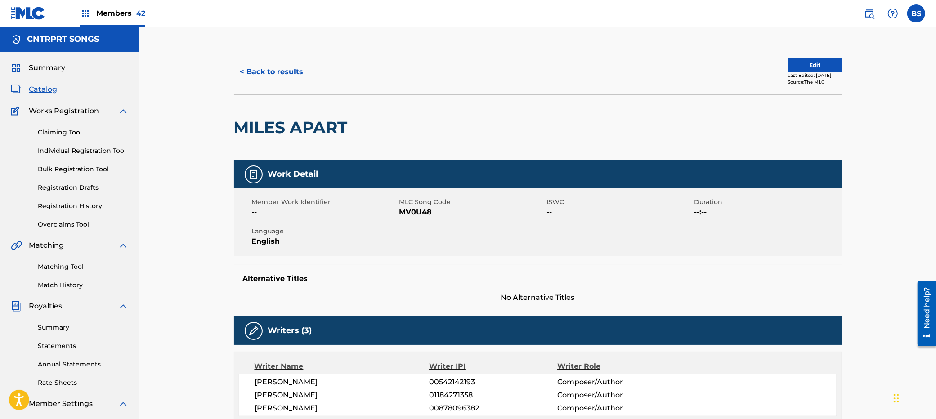
click at [270, 60] on div "< Back to results Edit Last Edited: [DATE] Source: The MLC" at bounding box center [538, 71] width 608 height 45
click at [270, 71] on button "< Back to results" at bounding box center [272, 72] width 76 height 22
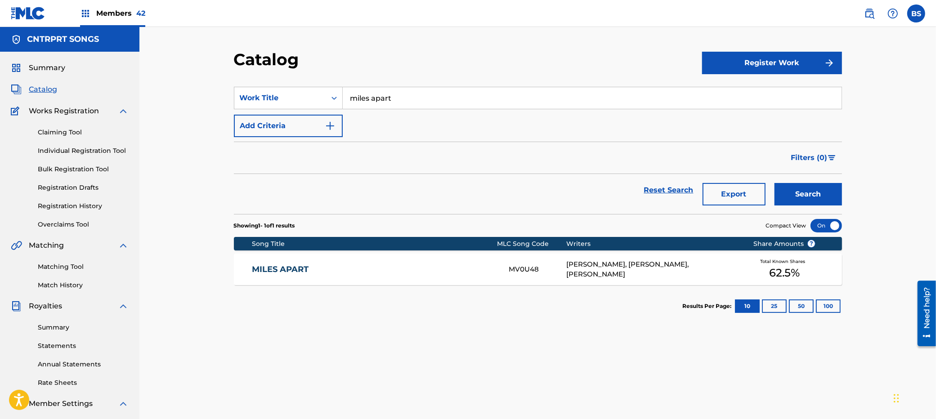
click at [425, 101] on input "miles apart" at bounding box center [592, 98] width 499 height 22
paste input "Us Again"
click at [401, 119] on div "us again" at bounding box center [524, 118] width 363 height 16
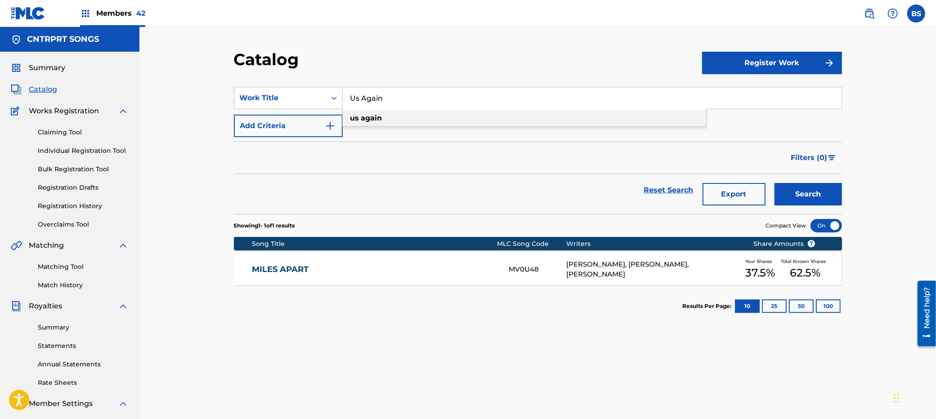
type input "us again"
click at [806, 201] on button "Search" at bounding box center [807, 194] width 67 height 22
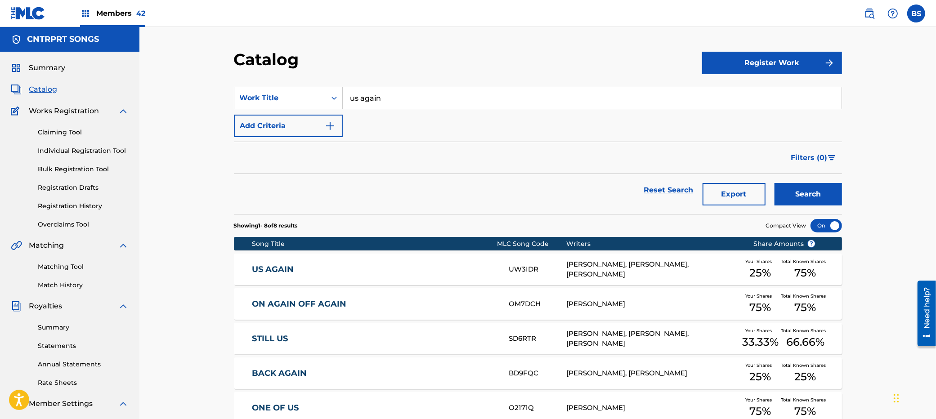
click at [439, 267] on link "US AGAIN" at bounding box center [374, 269] width 245 height 10
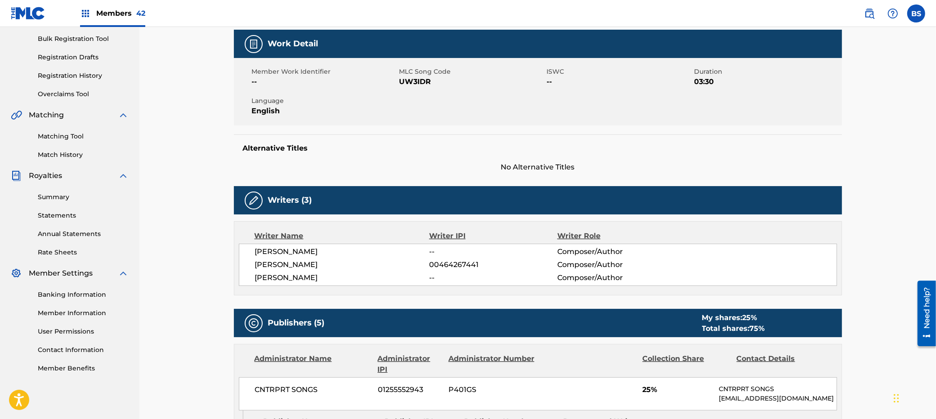
scroll to position [127, 0]
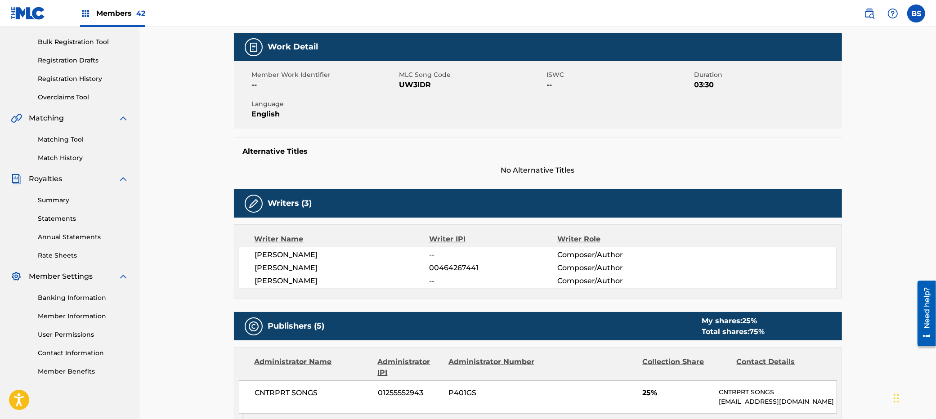
drag, startPoint x: 870, startPoint y: 18, endPoint x: 809, endPoint y: 3, distance: 62.9
click at [806, 18] on img at bounding box center [869, 13] width 11 height 11
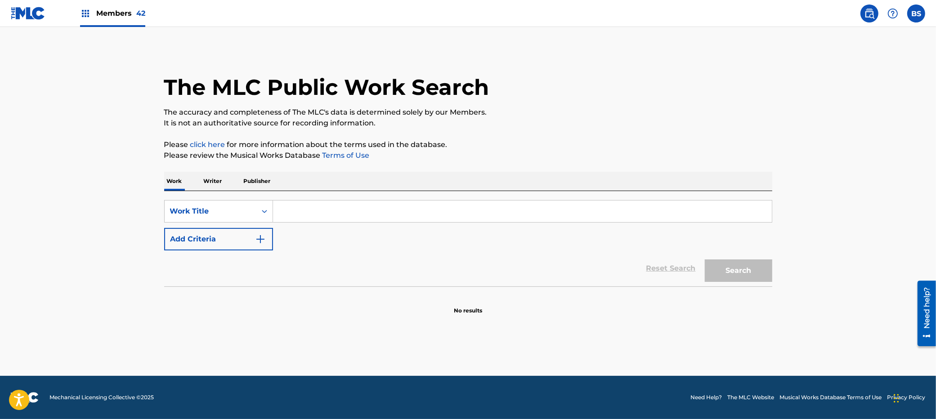
click at [260, 179] on p "Publisher" at bounding box center [257, 181] width 32 height 19
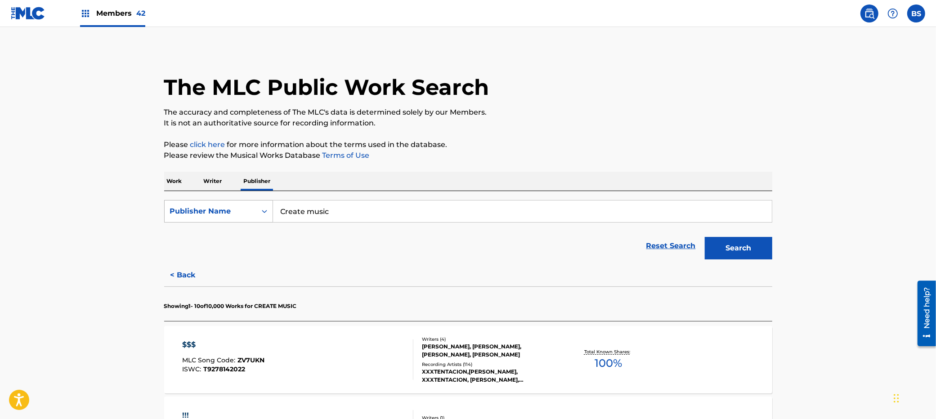
click at [231, 211] on div "Publisher Name" at bounding box center [210, 211] width 81 height 11
drag, startPoint x: 219, startPoint y: 236, endPoint x: 232, endPoint y: 235, distance: 12.6
click at [221, 236] on div "Publisher IPI" at bounding box center [219, 234] width 108 height 22
click at [353, 206] on input "Search Form" at bounding box center [522, 212] width 499 height 22
paste input "01253919832"
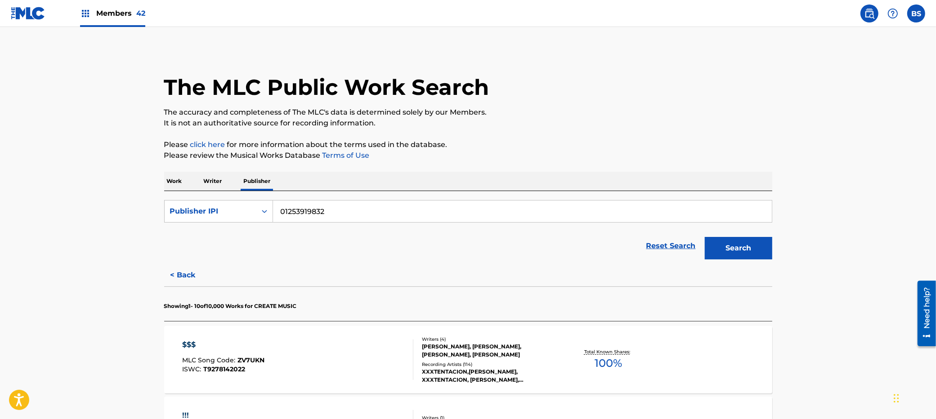
type input "01253919832"
click at [733, 240] on button "Search" at bounding box center [738, 248] width 67 height 22
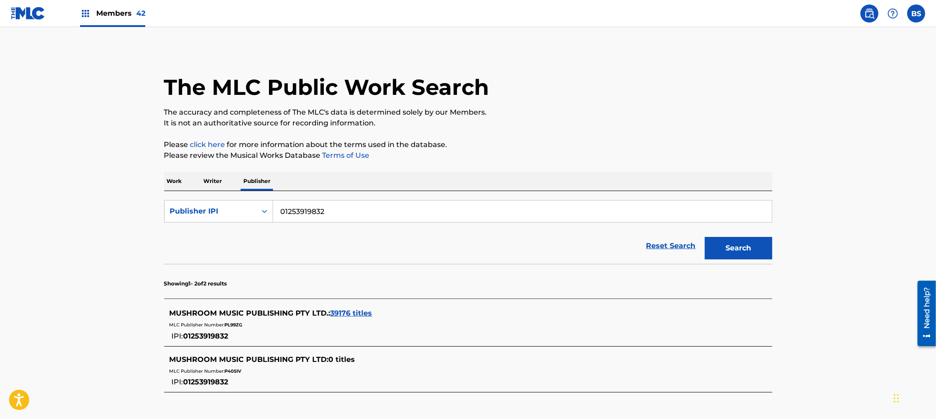
click at [350, 309] on span "39176 titles" at bounding box center [352, 313] width 42 height 9
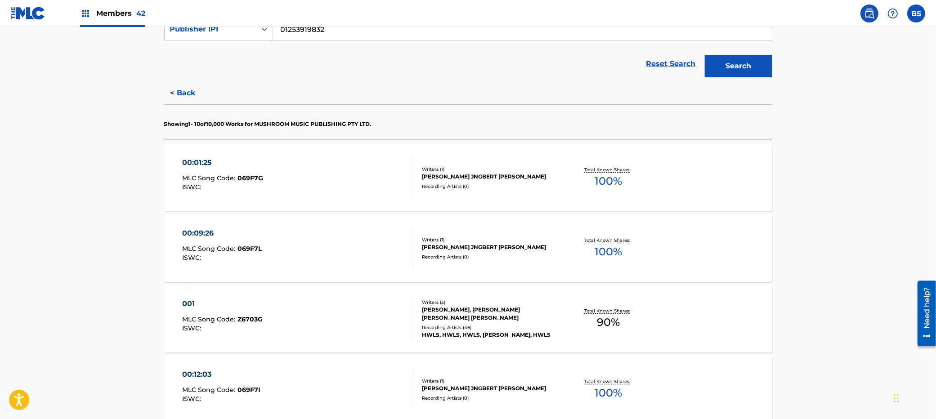
scroll to position [284, 0]
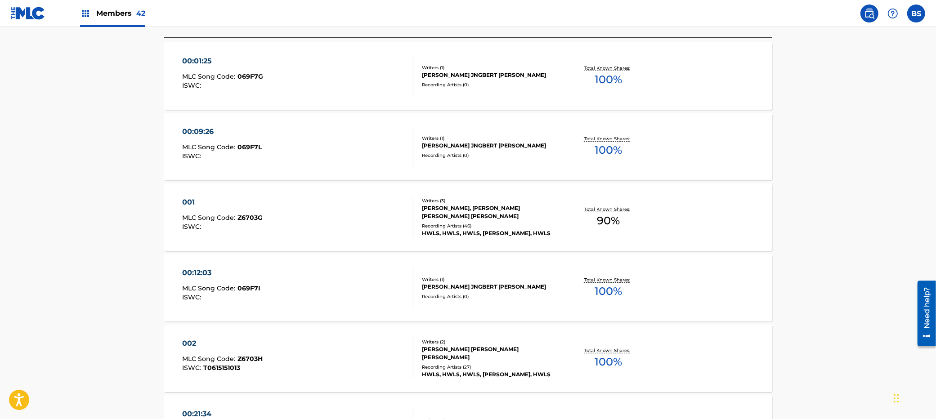
click at [353, 291] on div "00:12:03 MLC Song Code : 069F7I ISWC :" at bounding box center [297, 288] width 231 height 40
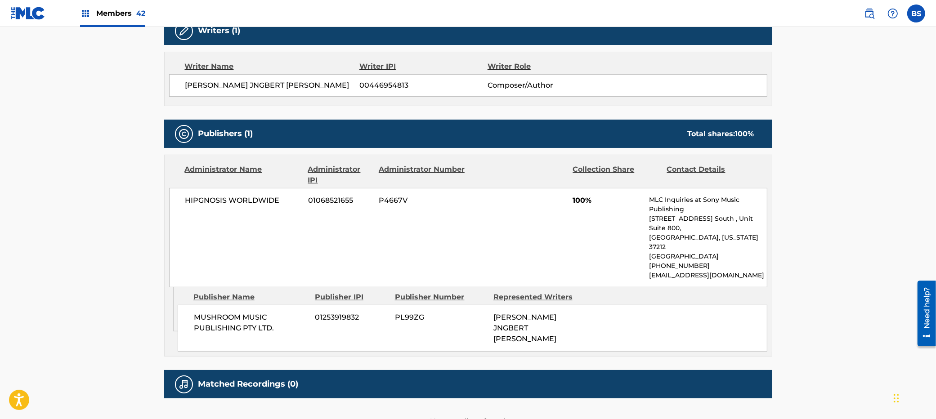
scroll to position [325, 0]
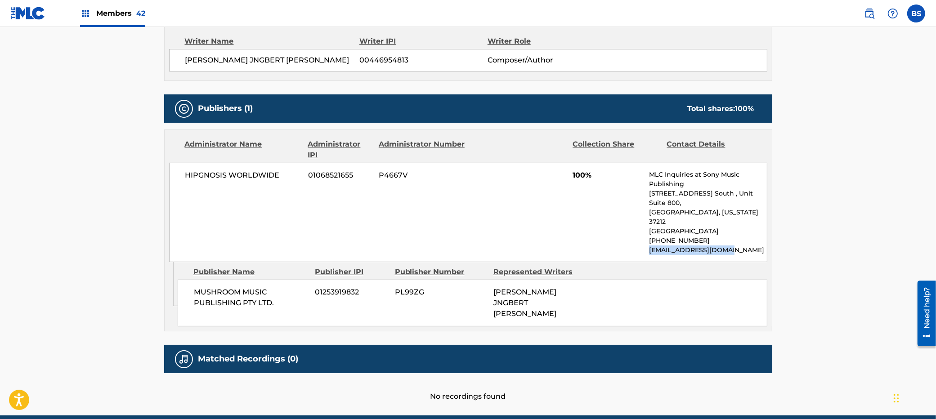
drag, startPoint x: 648, startPoint y: 232, endPoint x: 742, endPoint y: 226, distance: 94.2
click at [747, 246] on p "[EMAIL_ADDRESS][DOMAIN_NAME]" at bounding box center [707, 250] width 117 height 9
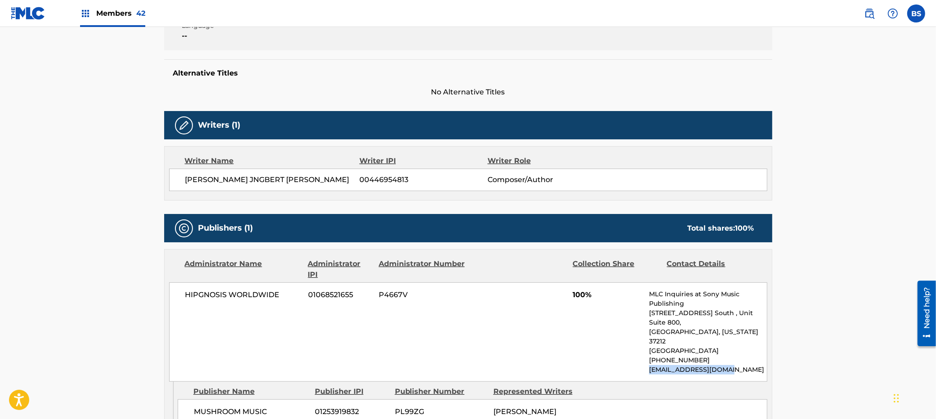
scroll to position [0, 0]
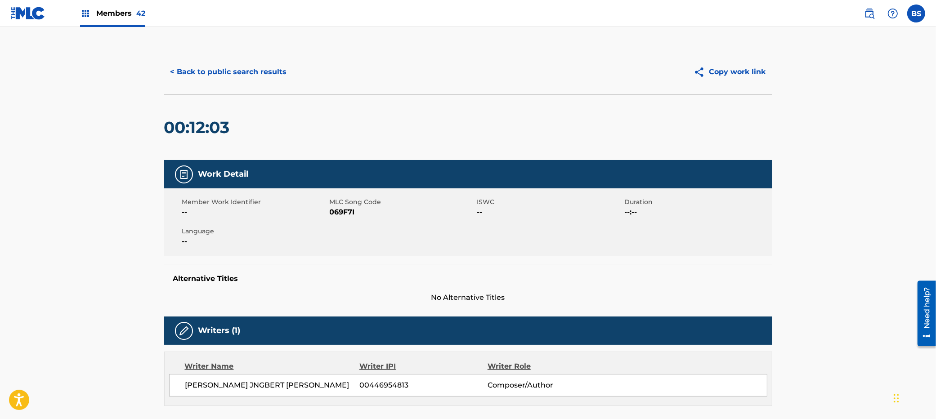
drag, startPoint x: 116, startPoint y: 19, endPoint x: 209, endPoint y: 26, distance: 93.8
click at [116, 19] on div "Members 42" at bounding box center [112, 13] width 65 height 27
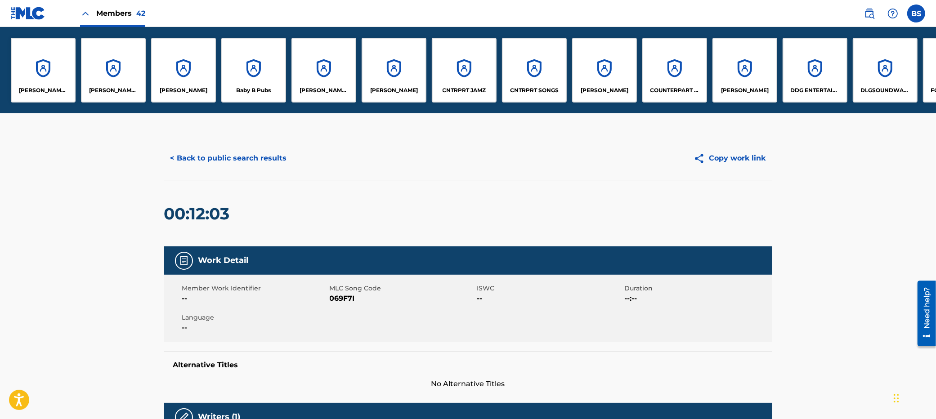
click at [540, 73] on div "CNTRPRT SONGS" at bounding box center [534, 70] width 65 height 65
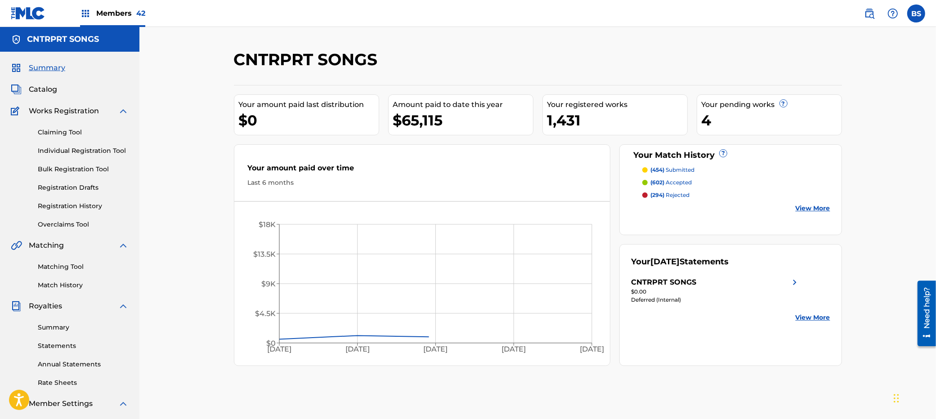
click at [53, 93] on span "Catalog" at bounding box center [43, 89] width 28 height 11
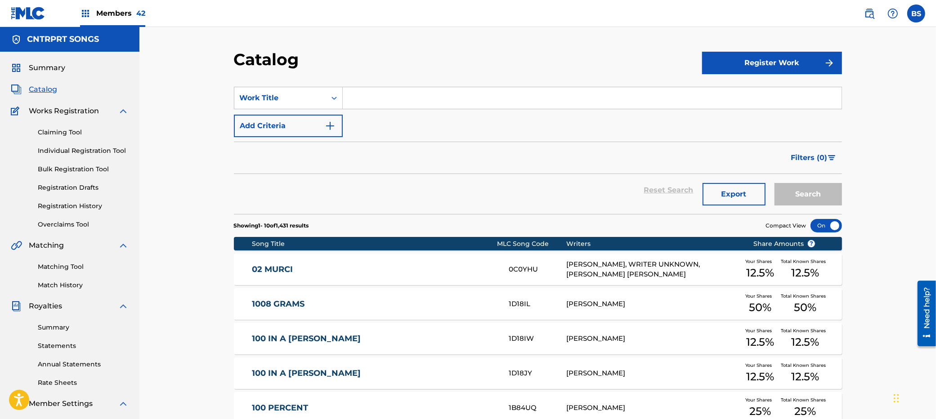
drag, startPoint x: 388, startPoint y: 100, endPoint x: 394, endPoint y: 100, distance: 6.3
click at [391, 100] on input "Search Form" at bounding box center [592, 98] width 499 height 22
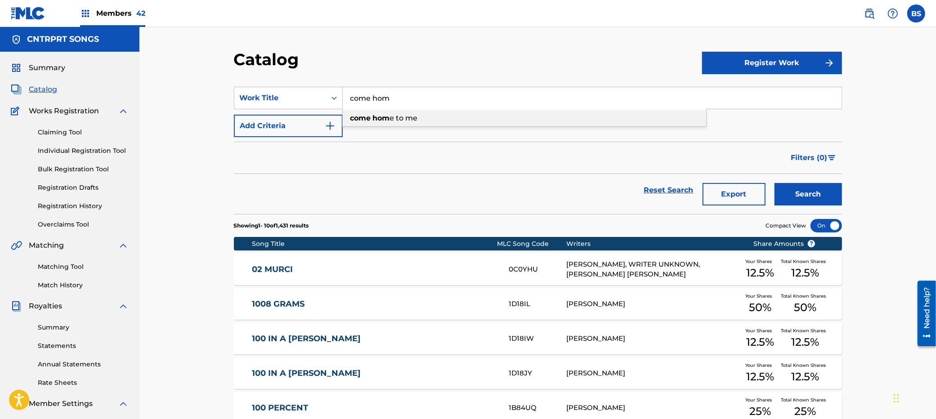
click at [404, 115] on span "e to me" at bounding box center [404, 118] width 28 height 9
type input "come home to me"
click at [806, 192] on button "Search" at bounding box center [807, 194] width 67 height 22
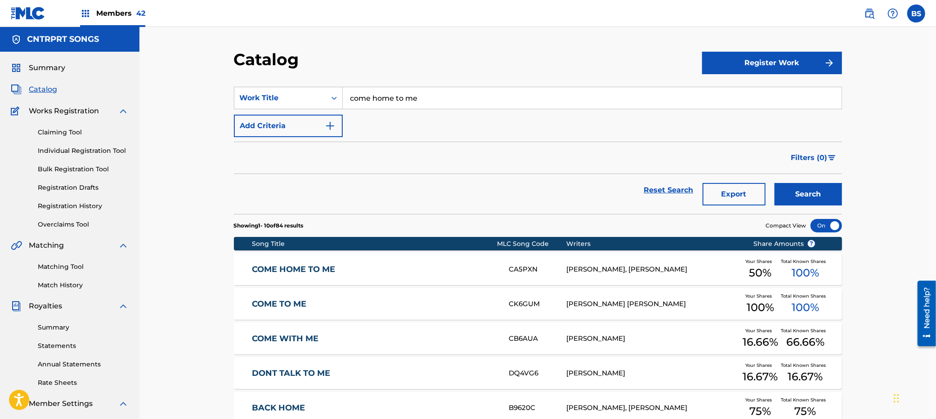
click at [322, 278] on div "COME HOME TO ME CA5PXN [PERSON_NAME], [PERSON_NAME] Your Shares 50 % Total Know…" at bounding box center [538, 269] width 608 height 31
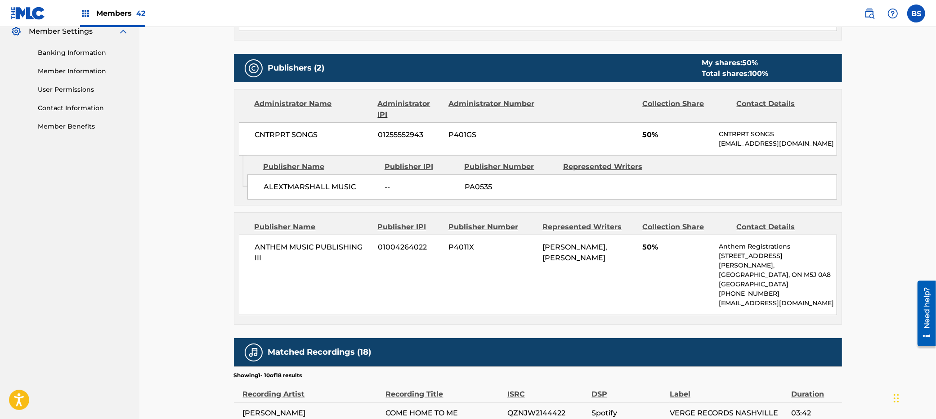
scroll to position [361, 0]
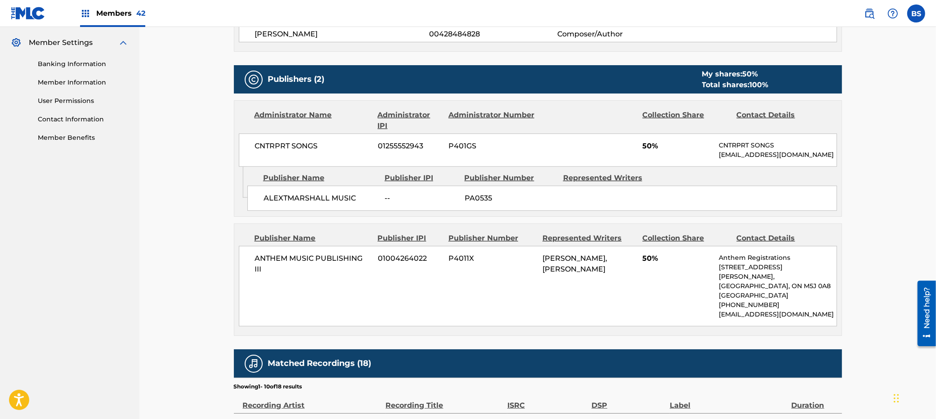
drag, startPoint x: 712, startPoint y: 320, endPoint x: 766, endPoint y: 322, distance: 53.6
click at [766, 322] on div "ANTHEM MUSIC PUBLISHING III 01004264022 P4011X [PERSON_NAME], [PERSON_NAME] 50%…" at bounding box center [538, 286] width 598 height 80
click at [763, 319] on p "[EMAIL_ADDRESS][DOMAIN_NAME]" at bounding box center [777, 314] width 117 height 9
drag, startPoint x: 754, startPoint y: 325, endPoint x: 711, endPoint y: 317, distance: 44.0
click at [711, 316] on div "ANTHEM MUSIC PUBLISHING III 01004264022 P4011X [PERSON_NAME], [PERSON_NAME] 50%…" at bounding box center [538, 286] width 598 height 80
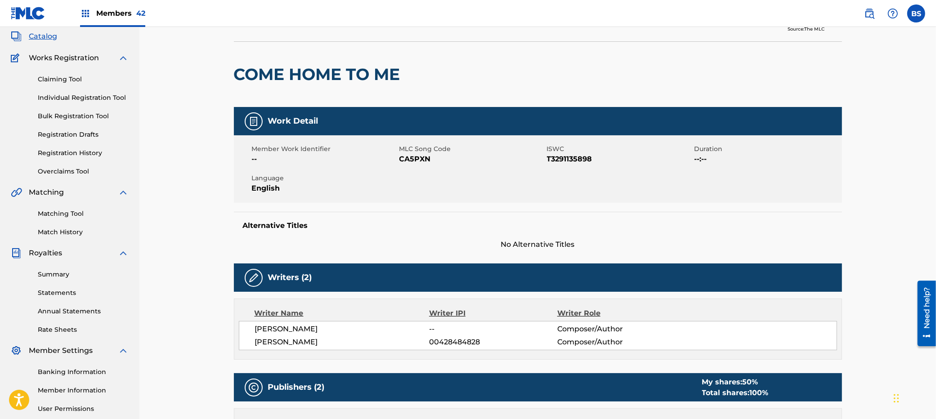
scroll to position [0, 0]
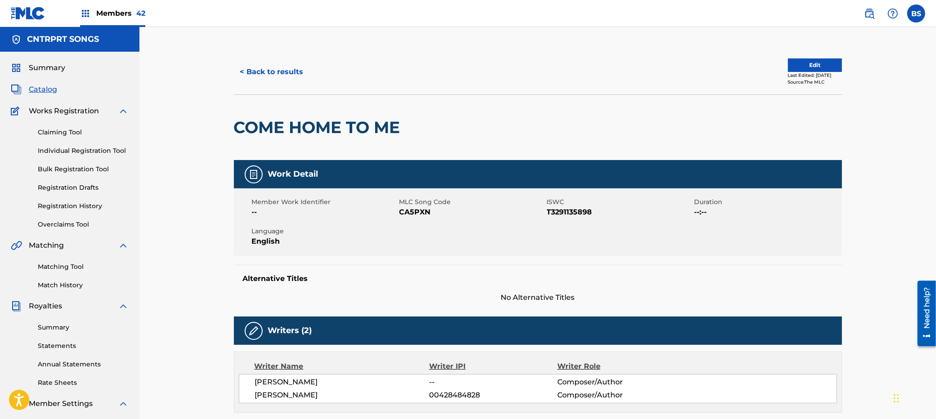
click at [279, 71] on button "< Back to results" at bounding box center [272, 72] width 76 height 22
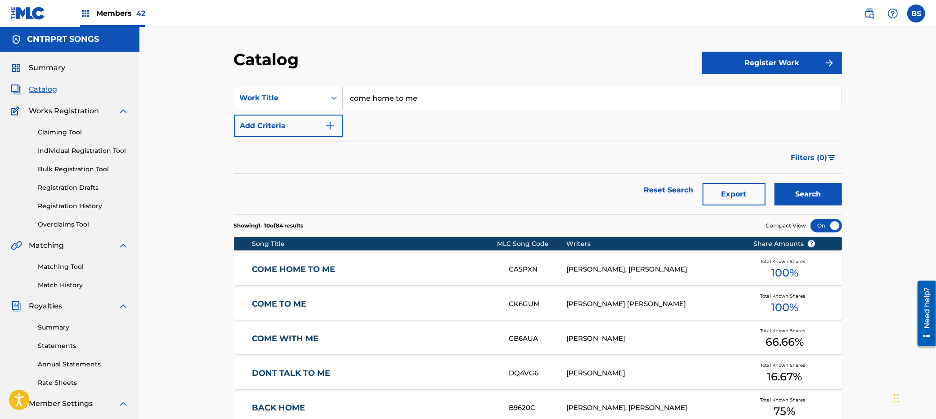
click at [393, 95] on input "come home to me" at bounding box center [592, 98] width 499 height 22
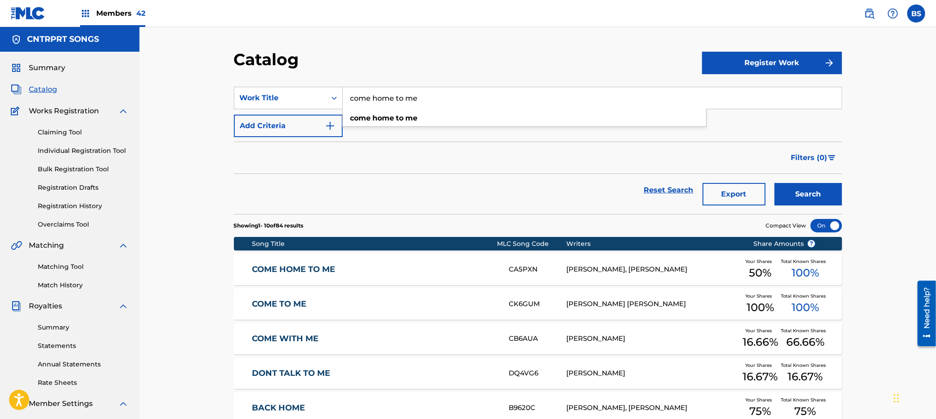
click at [393, 95] on input "come home to me" at bounding box center [592, 98] width 499 height 22
paste input "Everything You Do"
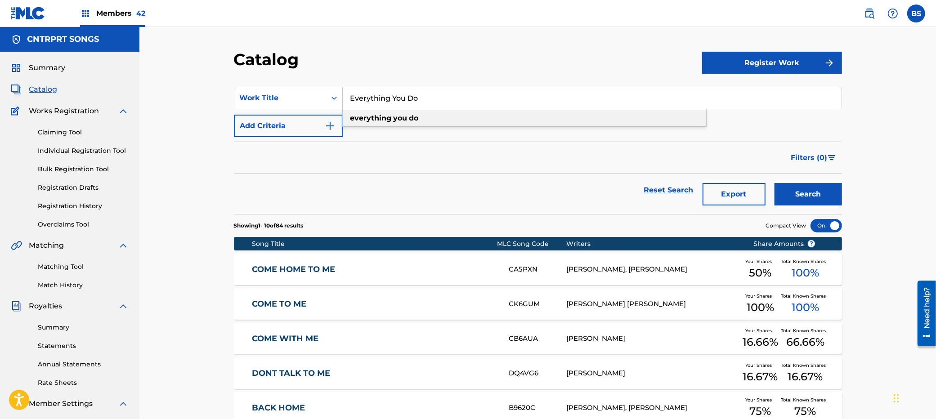
drag, startPoint x: 412, startPoint y: 118, endPoint x: 431, endPoint y: 123, distance: 19.1
click at [413, 118] on strong "do" at bounding box center [413, 118] width 9 height 9
type input "everything you do"
drag, startPoint x: 817, startPoint y: 192, endPoint x: 610, endPoint y: 197, distance: 206.9
click at [806, 192] on button "Search" at bounding box center [807, 194] width 67 height 22
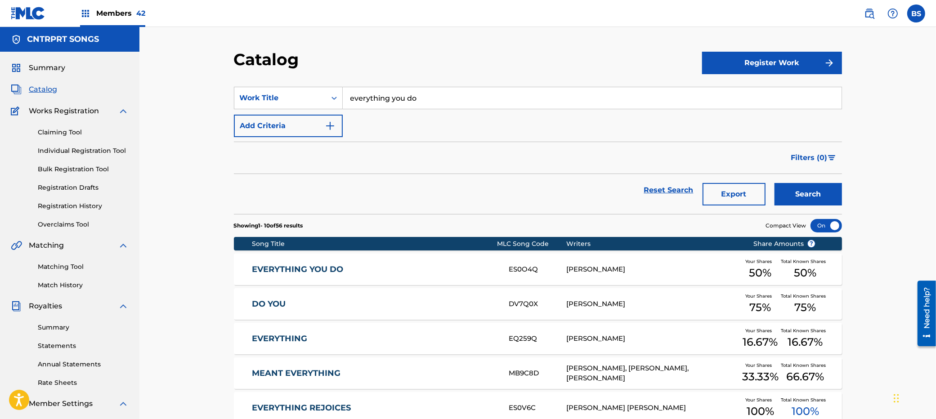
click at [394, 266] on link "EVERYTHING YOU DO" at bounding box center [374, 269] width 245 height 10
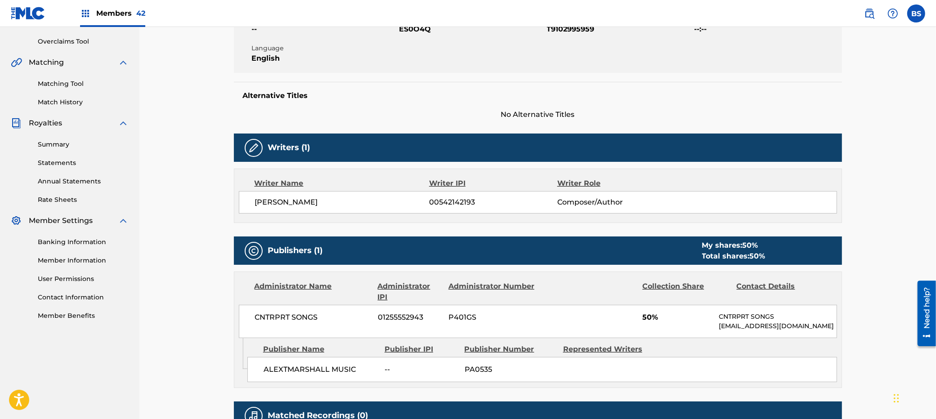
scroll to position [188, 0]
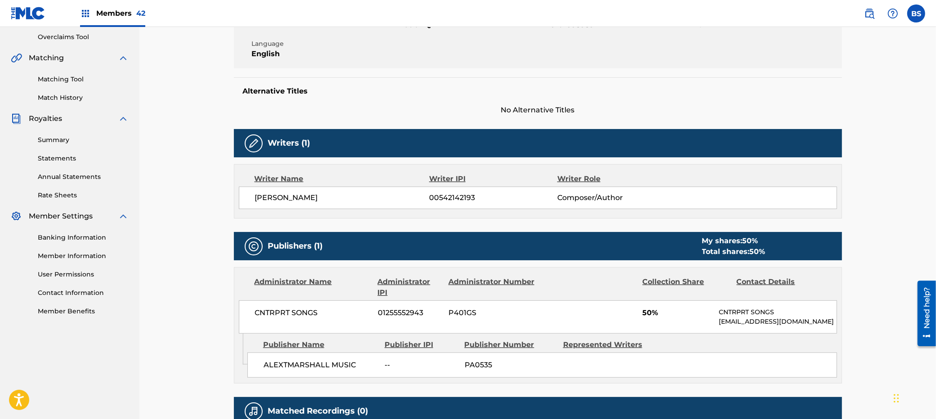
click at [463, 197] on span "00542142193" at bounding box center [493, 197] width 128 height 11
click at [69, 78] on link "Matching Tool" at bounding box center [83, 79] width 91 height 9
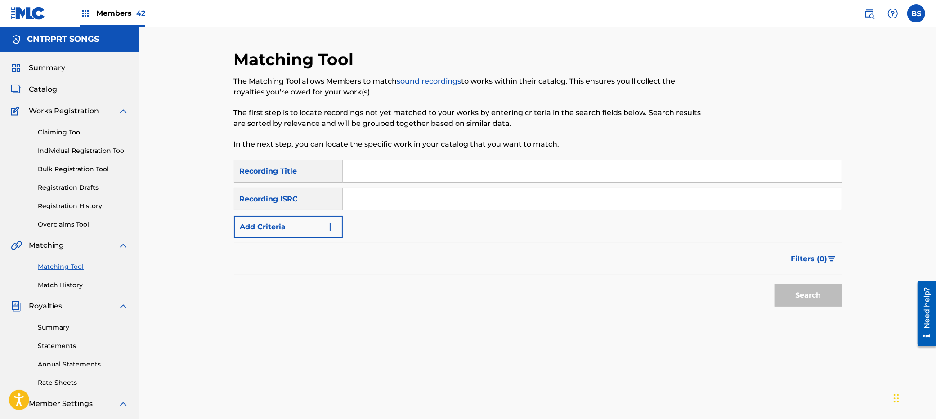
drag, startPoint x: 400, startPoint y: 198, endPoint x: 406, endPoint y: 200, distance: 6.7
click at [400, 198] on input "Search Form" at bounding box center [592, 199] width 499 height 22
paste input "USQY51362548"
click at [782, 280] on div "Search" at bounding box center [806, 293] width 72 height 36
drag, startPoint x: 792, startPoint y: 291, endPoint x: 774, endPoint y: 295, distance: 18.8
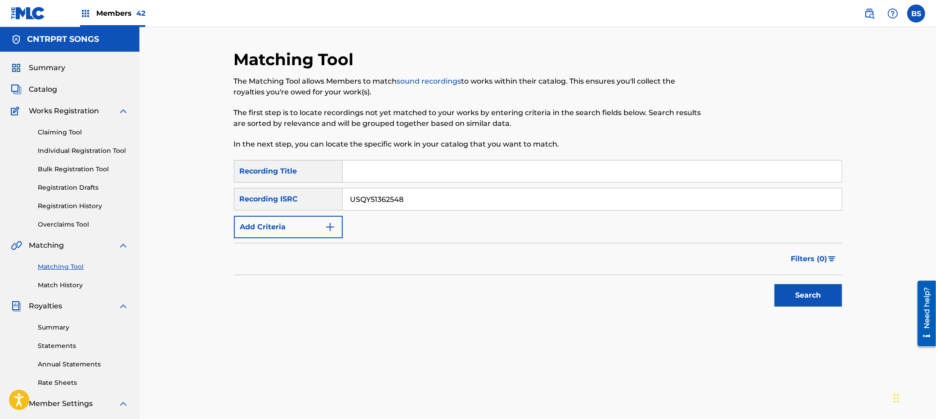
click at [792, 291] on button "Search" at bounding box center [807, 295] width 67 height 22
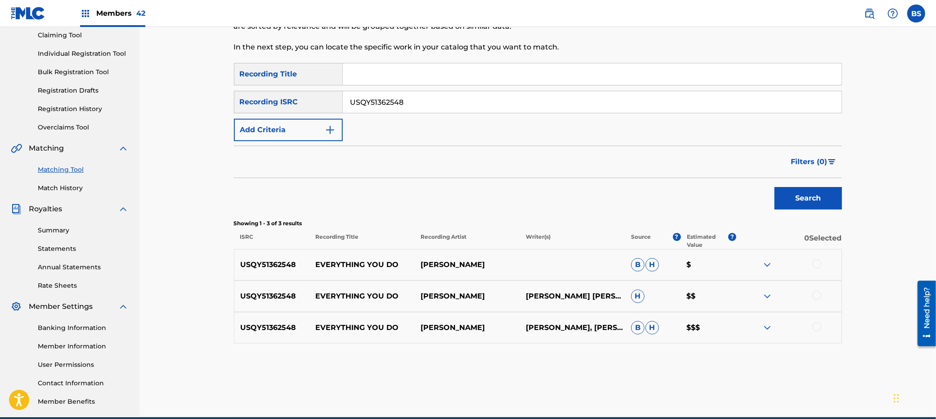
scroll to position [122, 0]
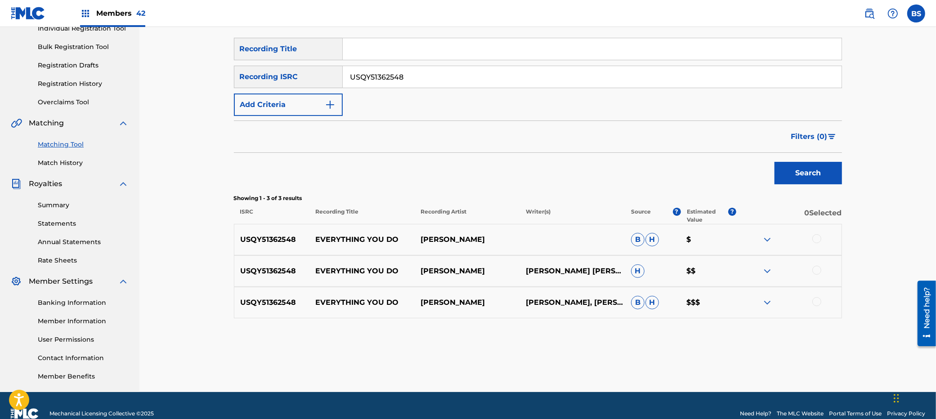
click at [770, 271] on img at bounding box center [767, 271] width 11 height 11
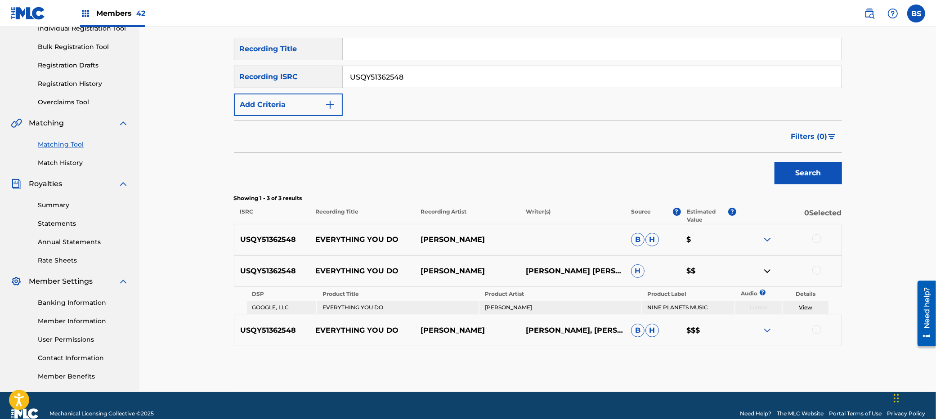
scroll to position [124, 0]
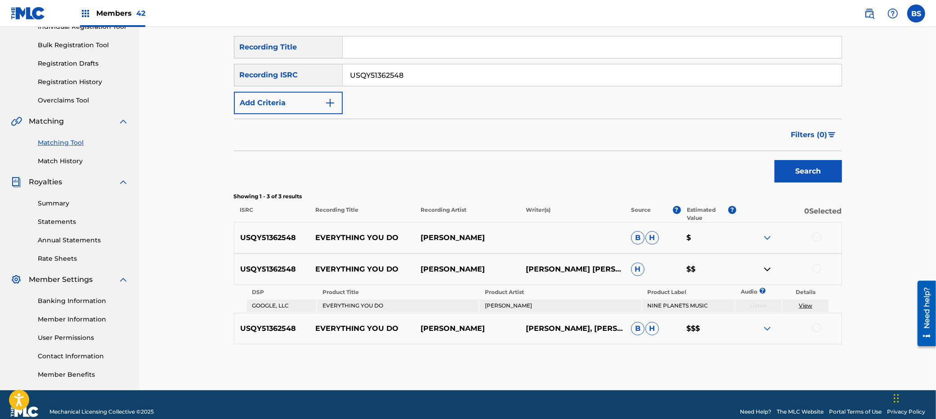
drag, startPoint x: 765, startPoint y: 327, endPoint x: 657, endPoint y: 334, distance: 107.7
click at [766, 327] on img at bounding box center [767, 328] width 11 height 11
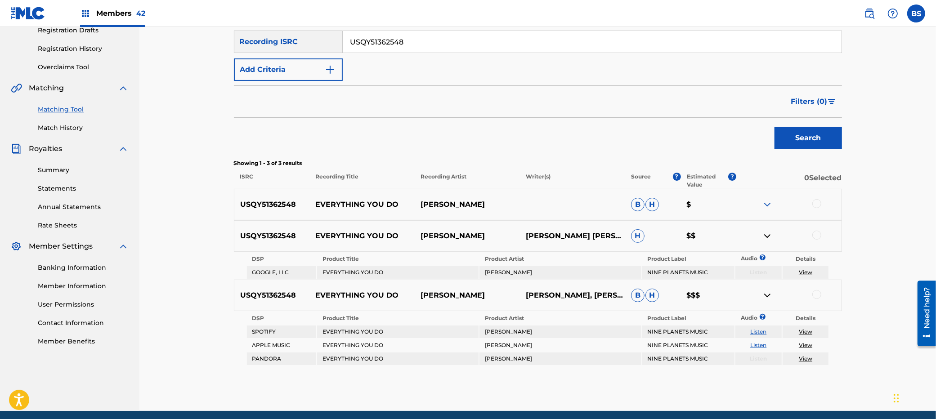
scroll to position [175, 0]
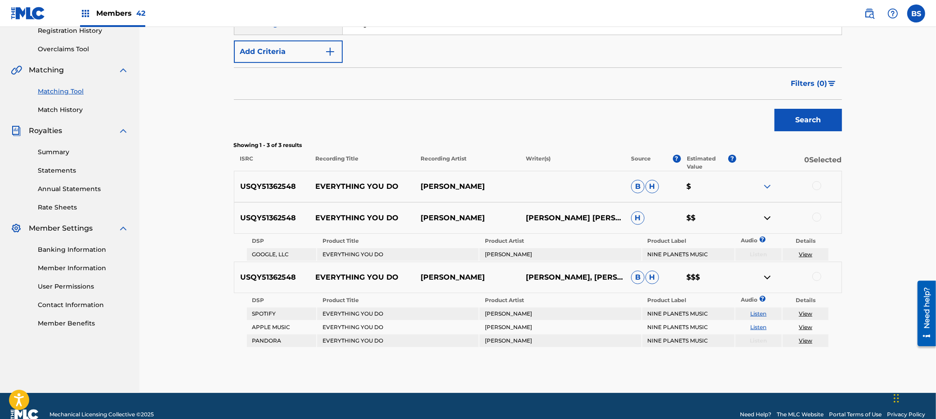
click at [763, 313] on link "Listen" at bounding box center [758, 313] width 16 height 7
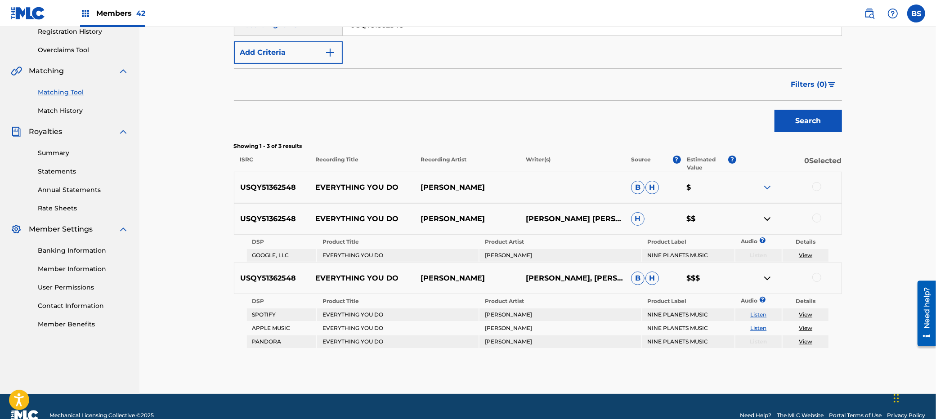
click at [762, 313] on link "Listen" at bounding box center [758, 314] width 16 height 7
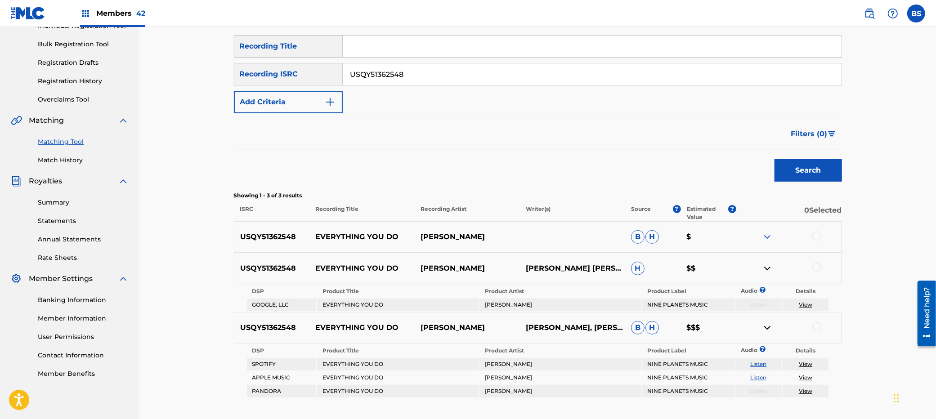
scroll to position [113, 0]
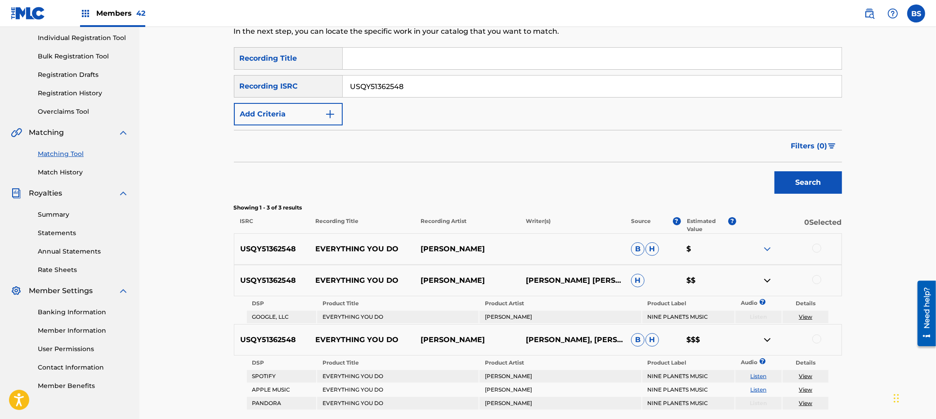
click at [388, 80] on input "USQY51362548" at bounding box center [592, 87] width 499 height 22
paste input "7"
type input "USQY51362547"
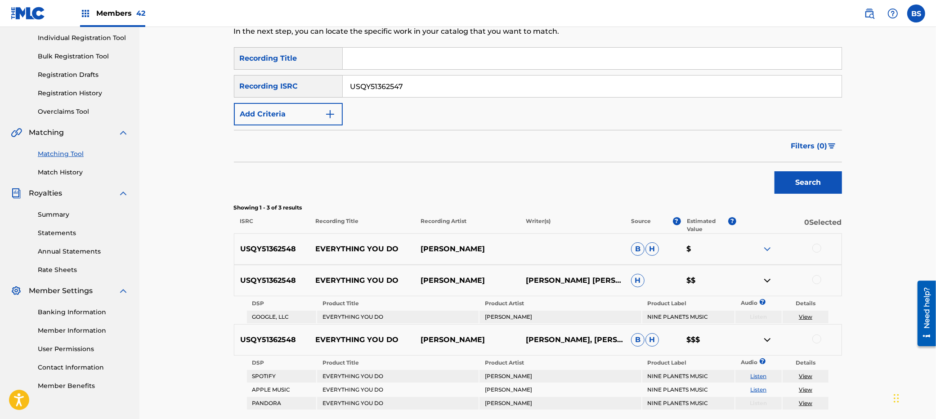
drag, startPoint x: 792, startPoint y: 178, endPoint x: 532, endPoint y: 180, distance: 259.9
click at [792, 178] on button "Search" at bounding box center [807, 182] width 67 height 22
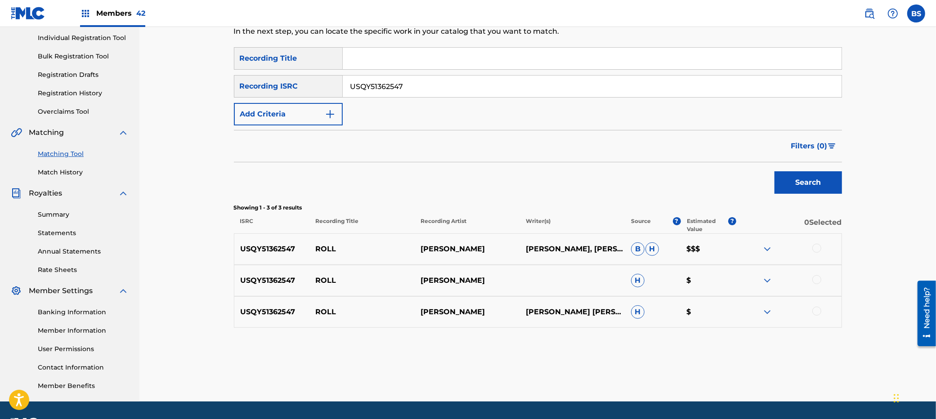
scroll to position [138, 0]
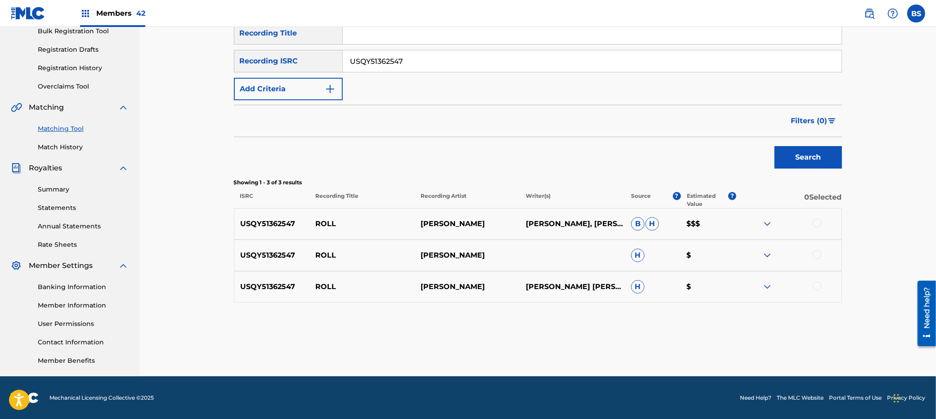
drag, startPoint x: 764, startPoint y: 223, endPoint x: 752, endPoint y: 238, distance: 19.9
click at [764, 223] on img at bounding box center [767, 224] width 11 height 11
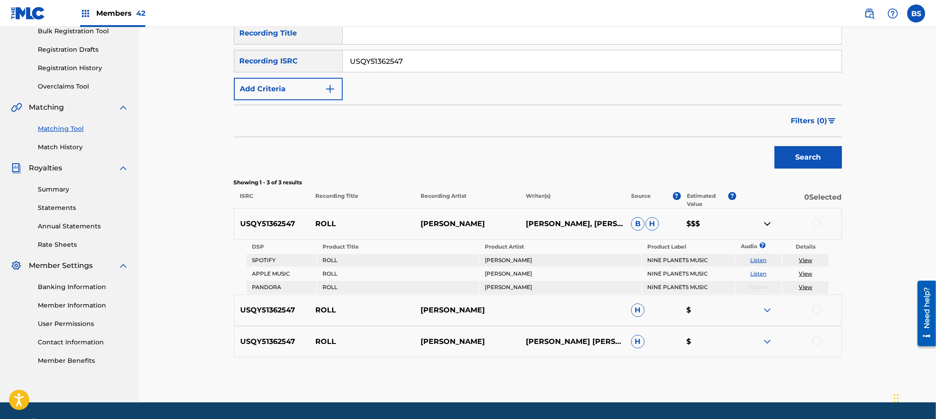
click at [762, 261] on link "Listen" at bounding box center [758, 260] width 16 height 7
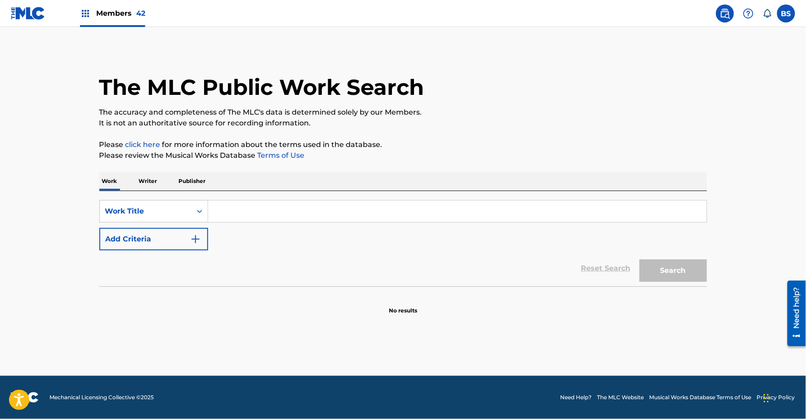
drag, startPoint x: 160, startPoint y: 179, endPoint x: 170, endPoint y: 187, distance: 13.8
click at [160, 179] on div "Work Writer Publisher" at bounding box center [403, 181] width 608 height 19
click at [151, 182] on p "Writer" at bounding box center [148, 181] width 24 height 19
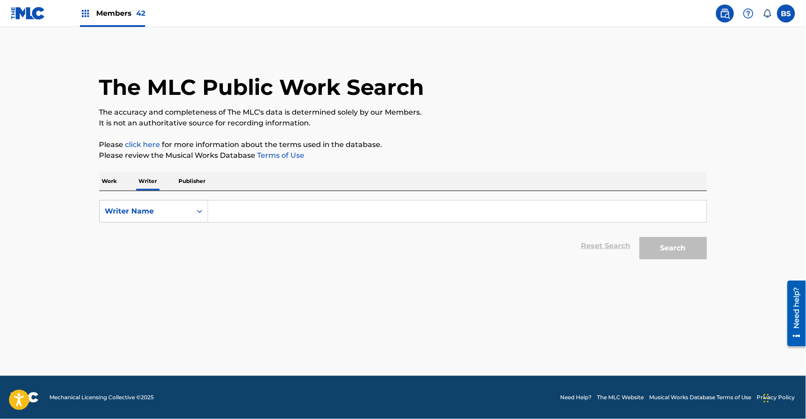
click at [264, 214] on input "Search Form" at bounding box center [457, 212] width 499 height 22
paste input "CARIGO KYLE ADAM"
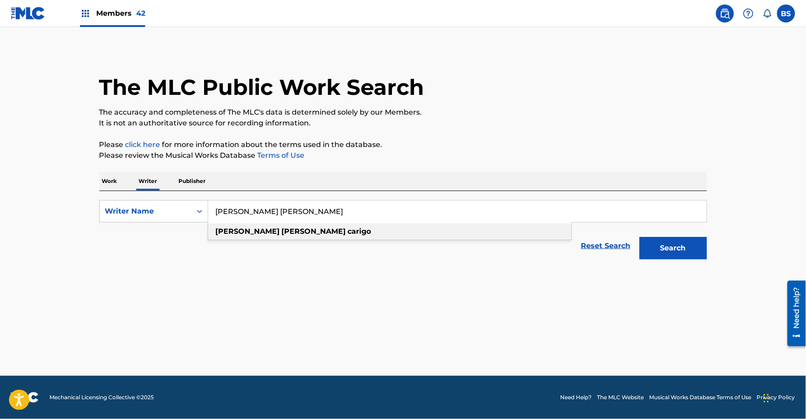
click at [257, 226] on div "kyle adam carigo" at bounding box center [389, 232] width 363 height 16
type input "kyle adam carigo"
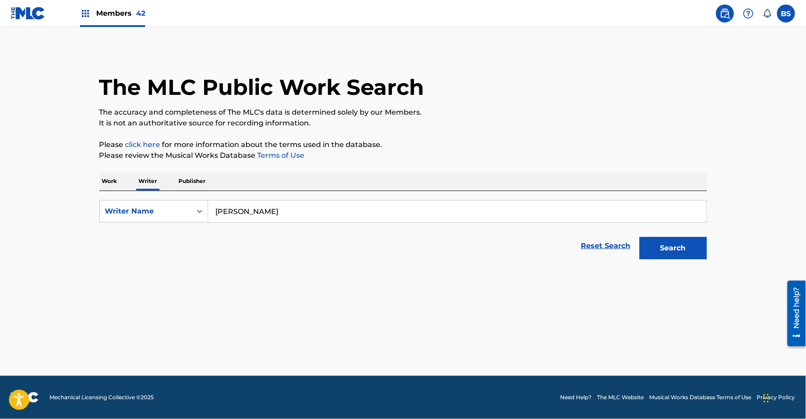
drag, startPoint x: 660, startPoint y: 249, endPoint x: 617, endPoint y: 242, distance: 42.8
click at [660, 249] on button "Search" at bounding box center [673, 248] width 67 height 22
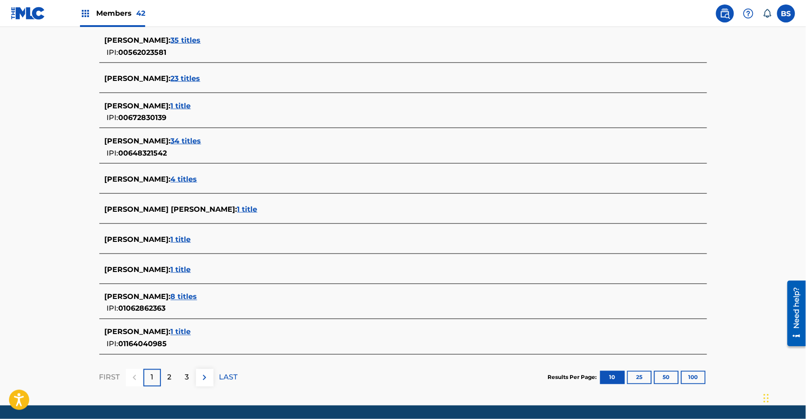
scroll to position [254, 0]
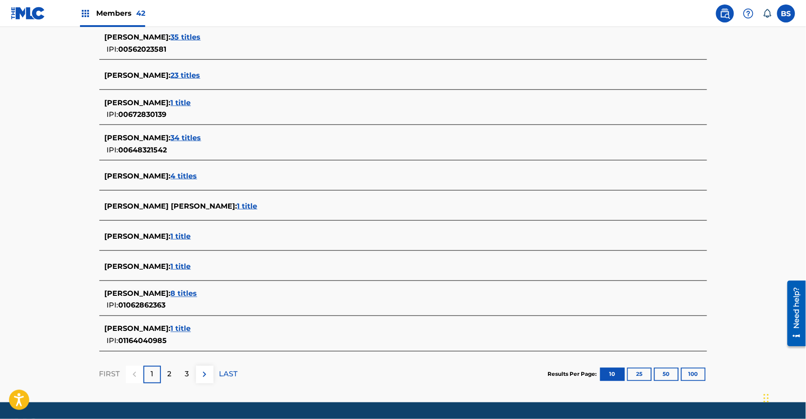
click at [176, 295] on span "8 titles" at bounding box center [184, 294] width 27 height 9
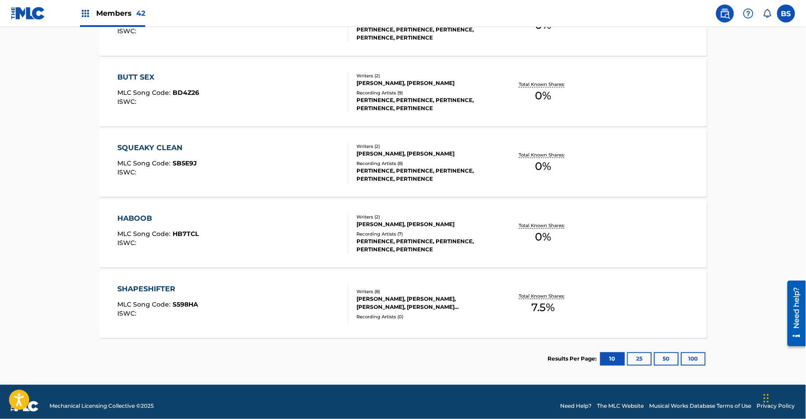
scroll to position [529, 0]
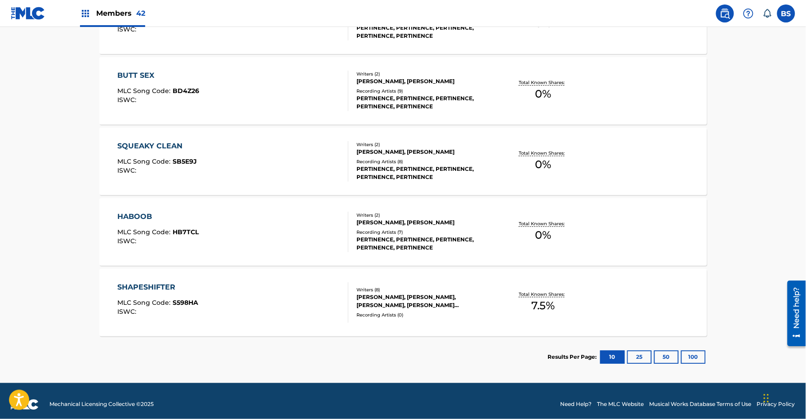
click at [295, 278] on div "SHAPESHIFTER MLC Song Code : S598HA ISWC : Writers ( 8 ) AARON CHEUNG, KYLE CAR…" at bounding box center [403, 302] width 608 height 67
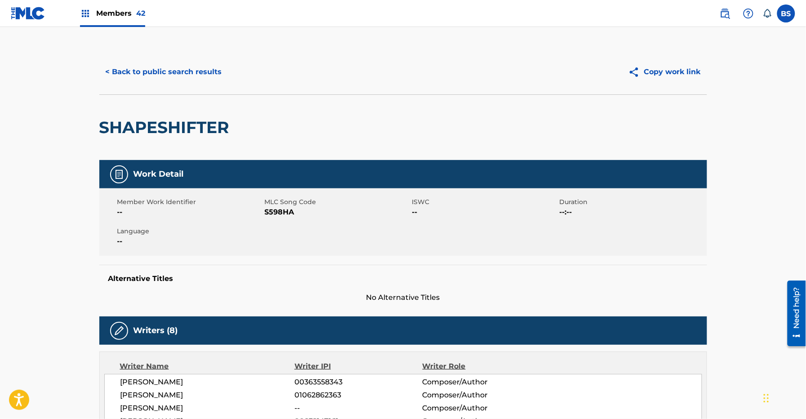
click at [177, 70] on button "< Back to public search results" at bounding box center [163, 72] width 129 height 22
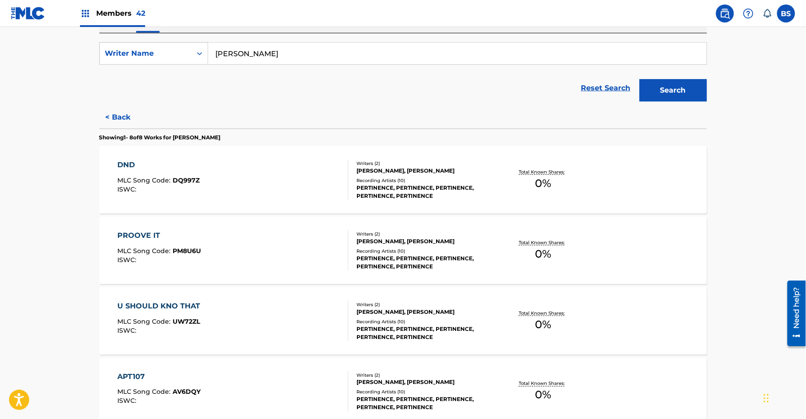
scroll to position [143, 0]
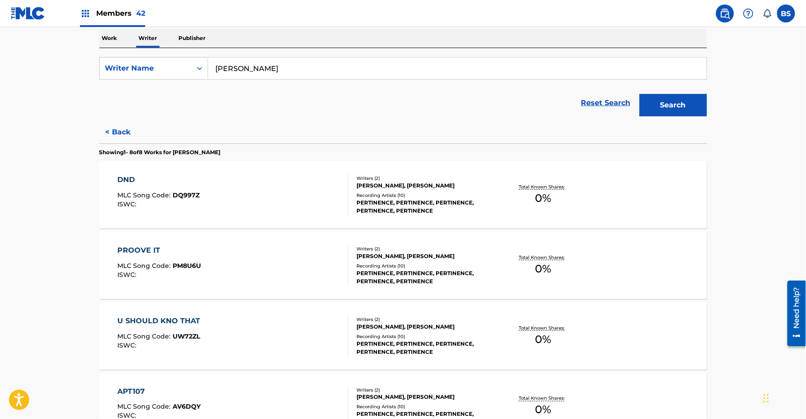
click at [128, 137] on button "< Back" at bounding box center [126, 132] width 54 height 22
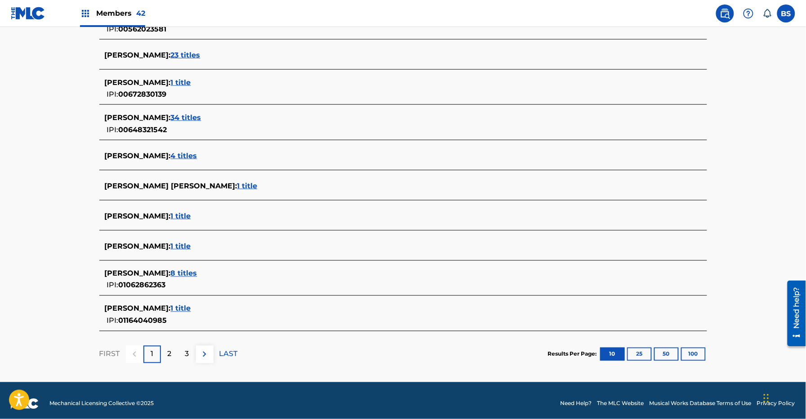
scroll to position [275, 0]
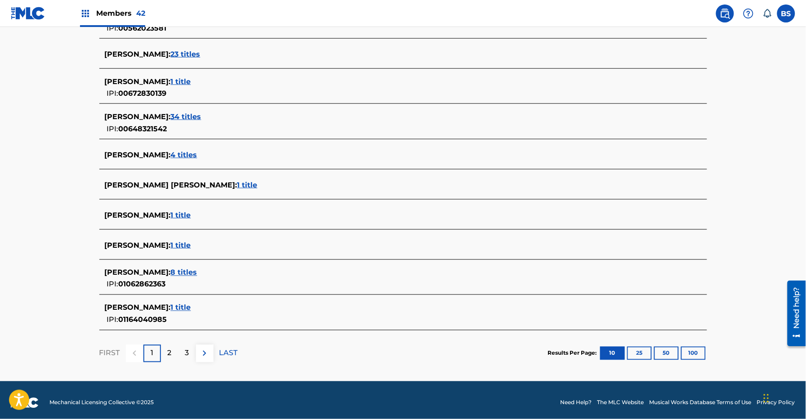
click at [171, 307] on span "1 title" at bounding box center [181, 308] width 20 height 9
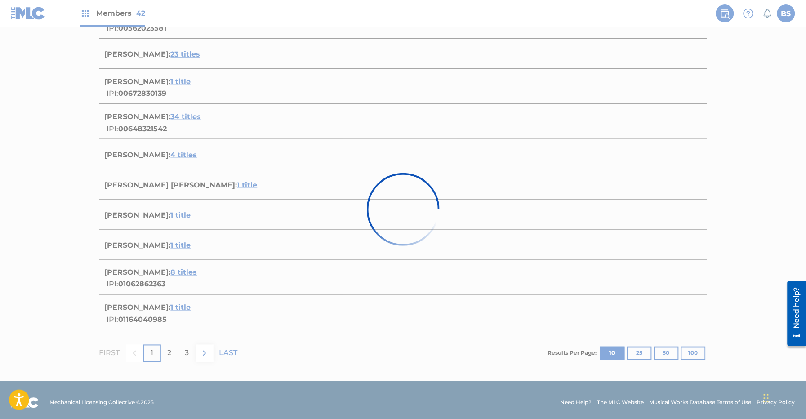
scroll to position [42, 0]
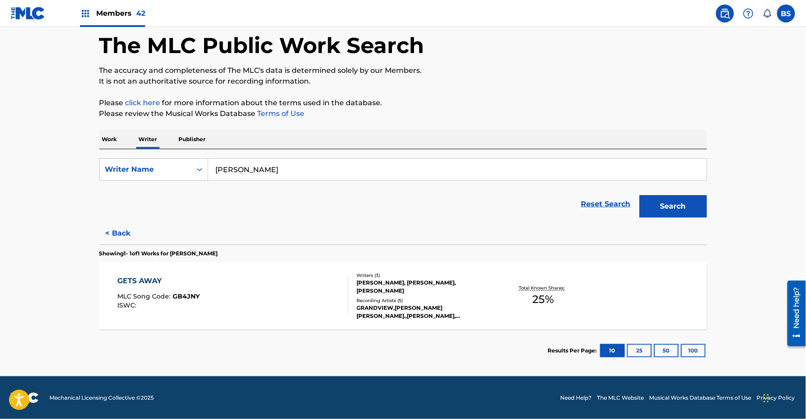
click at [279, 295] on div "GETS AWAY MLC Song Code : GB4JNY ISWC :" at bounding box center [232, 296] width 231 height 40
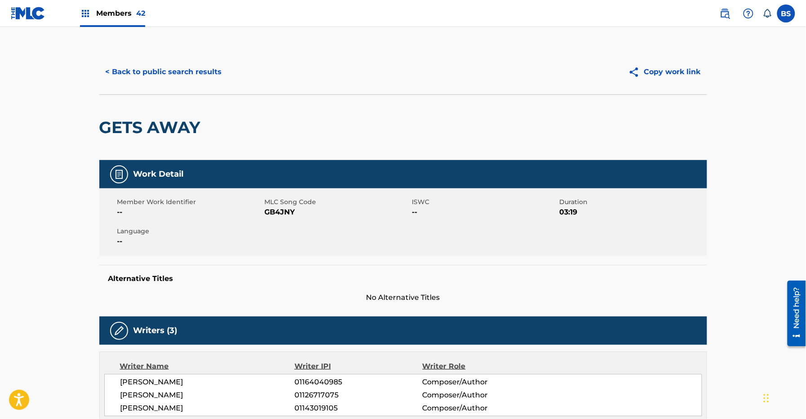
click at [170, 76] on button "< Back to public search results" at bounding box center [163, 72] width 129 height 22
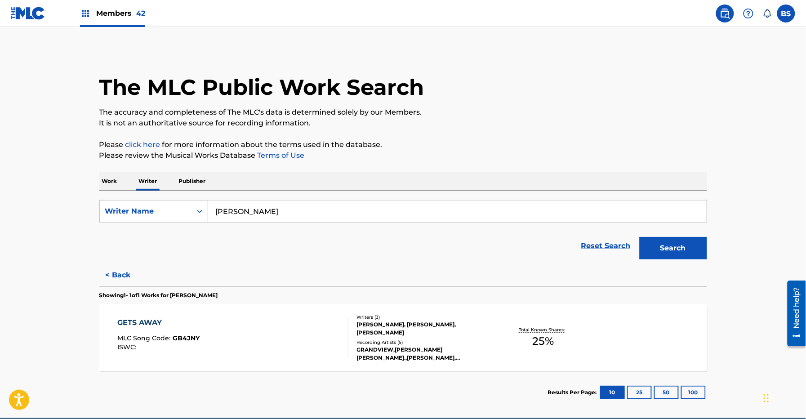
click at [115, 274] on button "< Back" at bounding box center [126, 275] width 54 height 22
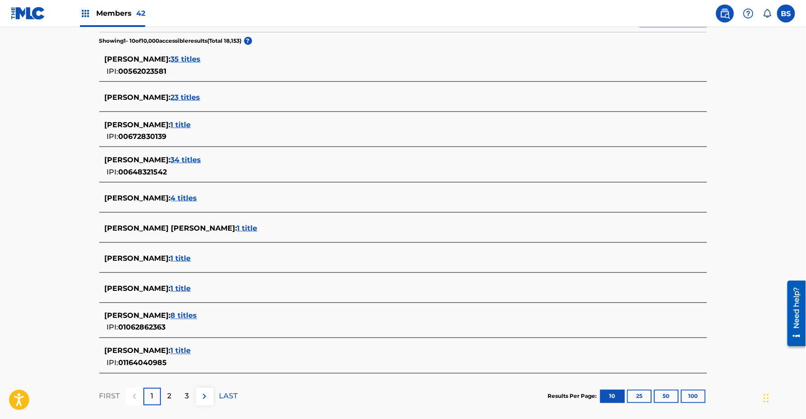
scroll to position [241, 0]
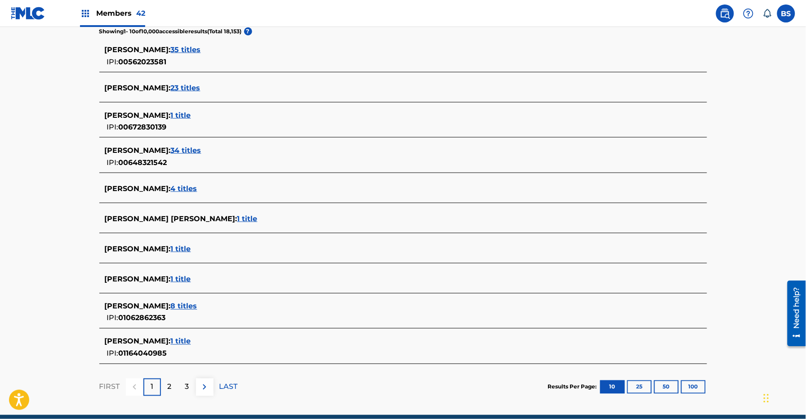
click at [191, 280] on span "1 title" at bounding box center [181, 279] width 20 height 9
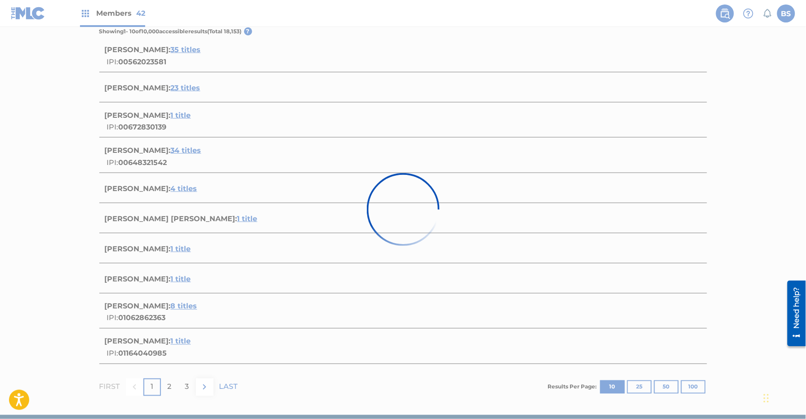
scroll to position [42, 0]
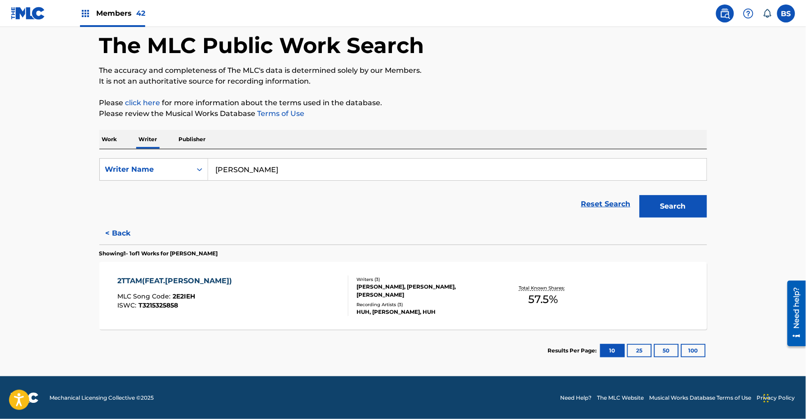
click at [284, 309] on div "2TTAM(FEAT.BOBBY) MLC Song Code : 2E2IEH ISWC : T3215325858" at bounding box center [232, 296] width 231 height 40
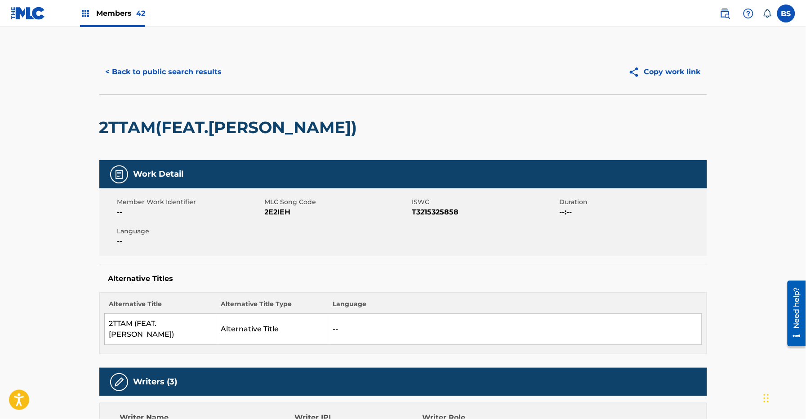
click at [154, 66] on button "< Back to public search results" at bounding box center [163, 72] width 129 height 22
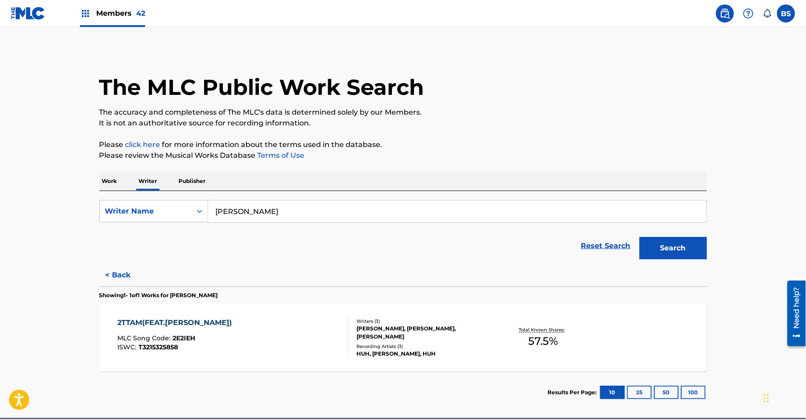
click at [128, 273] on button "< Back" at bounding box center [126, 275] width 54 height 22
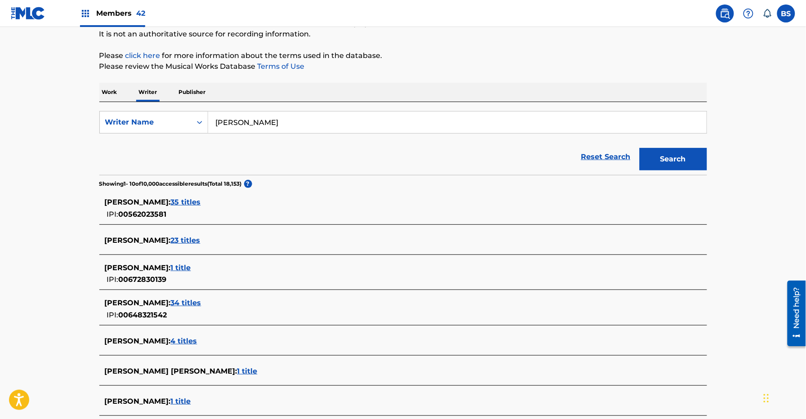
scroll to position [178, 0]
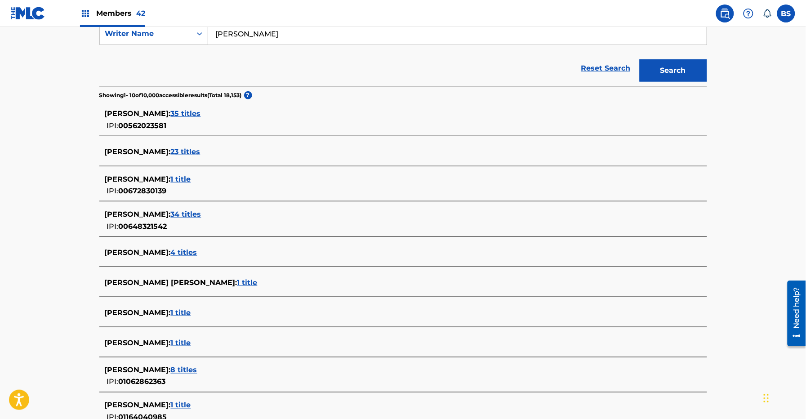
click at [175, 315] on span "1 title" at bounding box center [181, 312] width 20 height 9
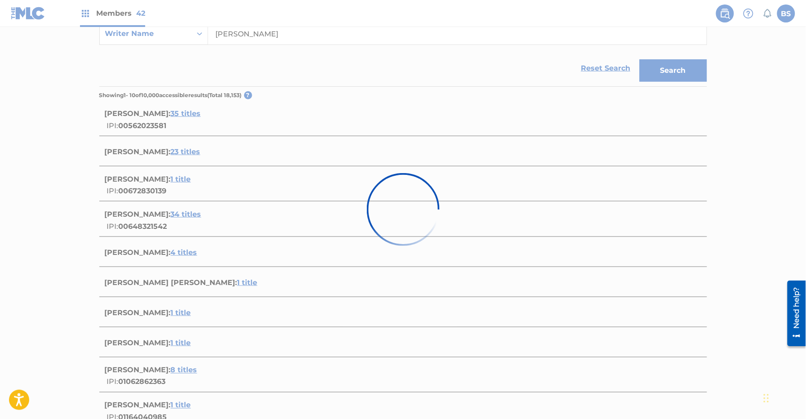
scroll to position [42, 0]
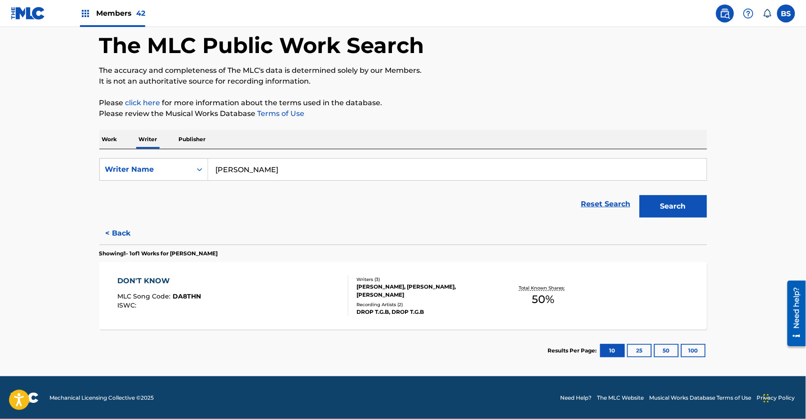
click at [291, 305] on div "DON'T KNOW MLC Song Code : DA8THN ISWC :" at bounding box center [232, 296] width 231 height 40
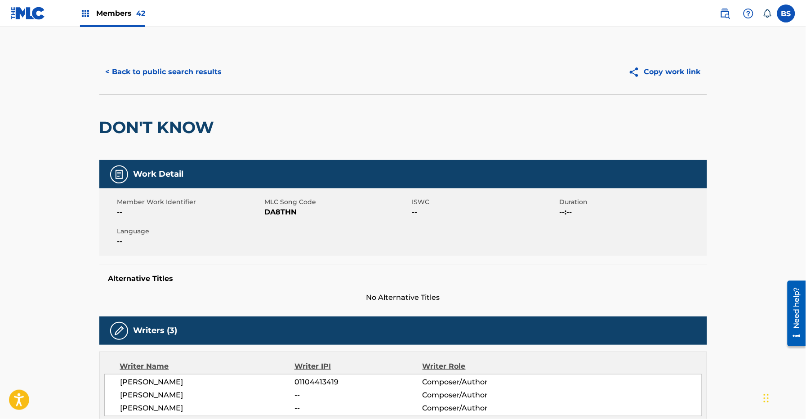
click at [165, 72] on button "< Back to public search results" at bounding box center [163, 72] width 129 height 22
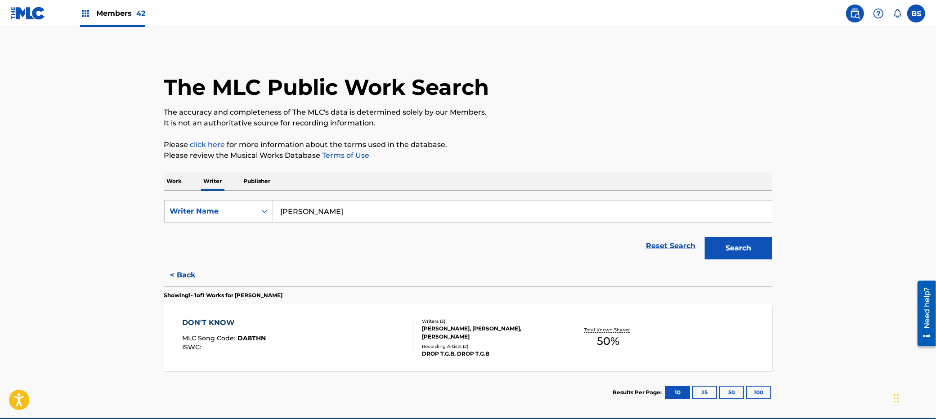
drag, startPoint x: 83, startPoint y: 230, endPoint x: 98, endPoint y: 214, distance: 22.3
click at [85, 227] on main "The MLC Public Work Search The accuracy and completeness of The MLC's data is d…" at bounding box center [468, 222] width 936 height 391
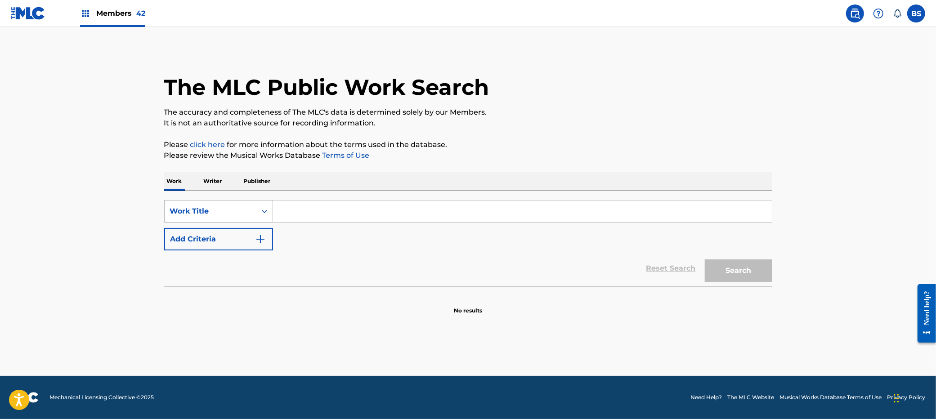
drag, startPoint x: 214, startPoint y: 208, endPoint x: 215, endPoint y: 222, distance: 13.9
click at [214, 209] on div "Work Title" at bounding box center [210, 211] width 81 height 11
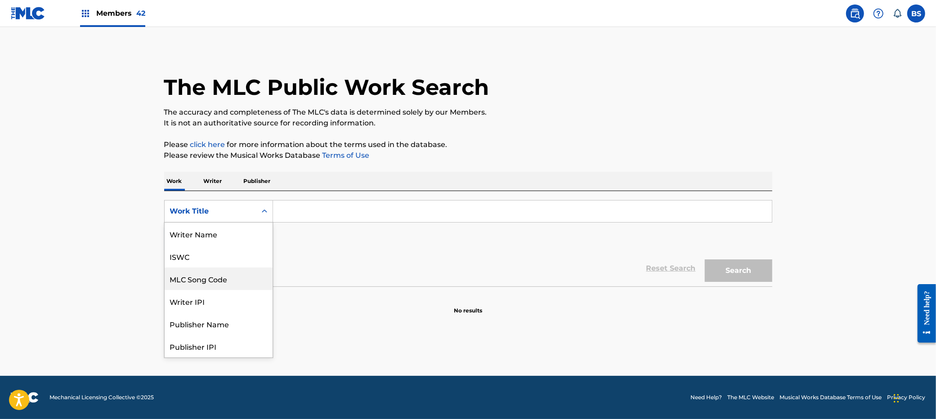
scroll to position [45, 0]
drag, startPoint x: 211, startPoint y: 232, endPoint x: 225, endPoint y: 230, distance: 13.7
click at [212, 232] on div "MLC Song Code" at bounding box center [219, 234] width 108 height 22
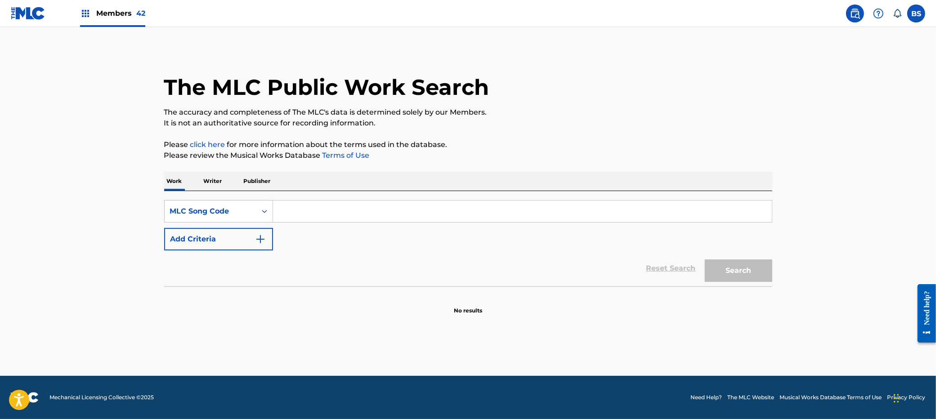
click at [353, 198] on div "SearchWithCriteria3d4ff54e-cd4d-4877-b26f-9094299a9702 MLC Song Code Add Criter…" at bounding box center [468, 238] width 608 height 95
click at [345, 208] on input "Search Form" at bounding box center [522, 212] width 499 height 22
paste input "BA9WWJ"
type input "BA9WWJ"
drag, startPoint x: 744, startPoint y: 271, endPoint x: 554, endPoint y: 252, distance: 191.7
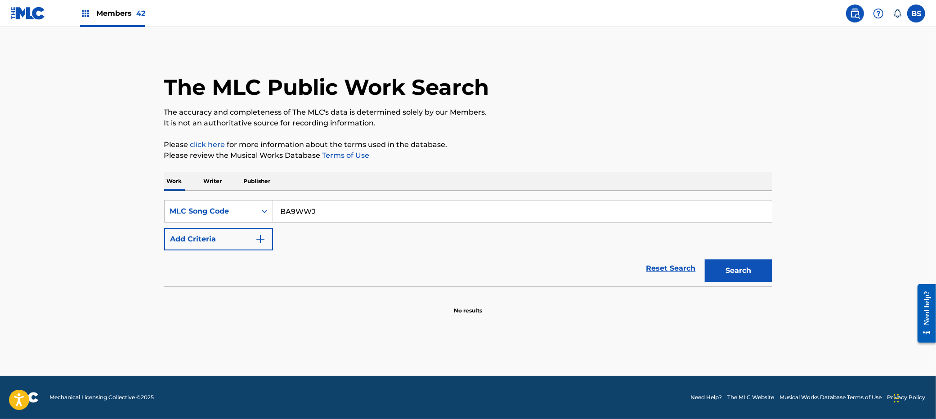
click at [744, 270] on button "Search" at bounding box center [738, 270] width 67 height 22
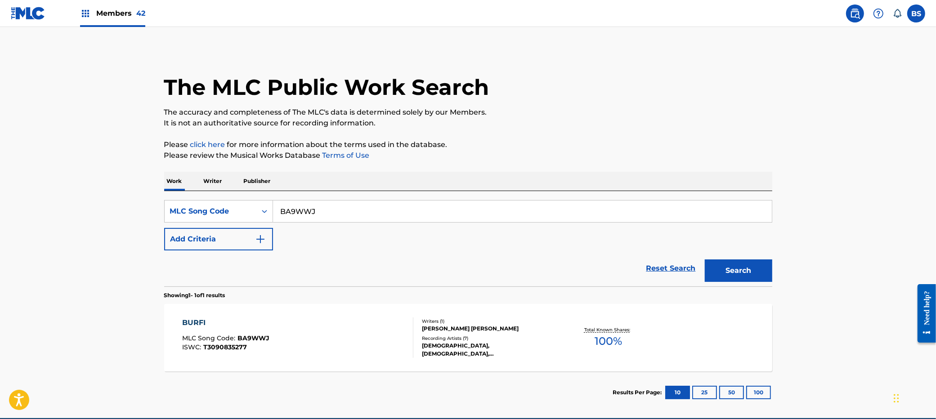
click at [335, 337] on div "BURFI MLC Song Code : BA9WWJ ISWC : T3090835277" at bounding box center [297, 337] width 231 height 40
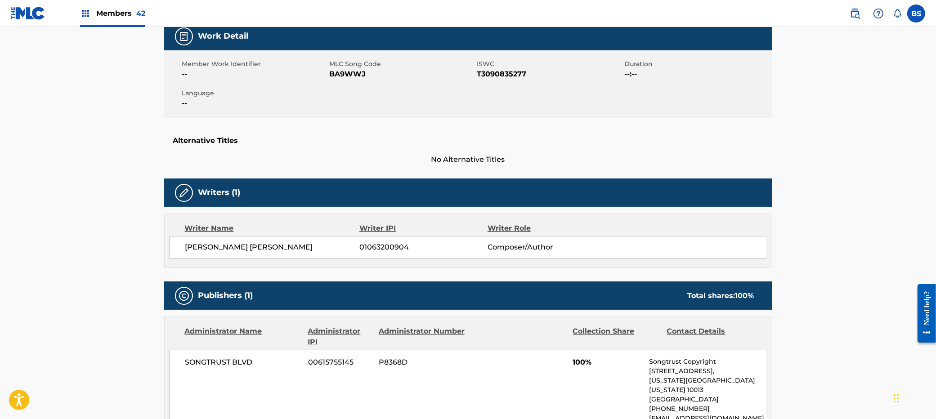
scroll to position [140, 0]
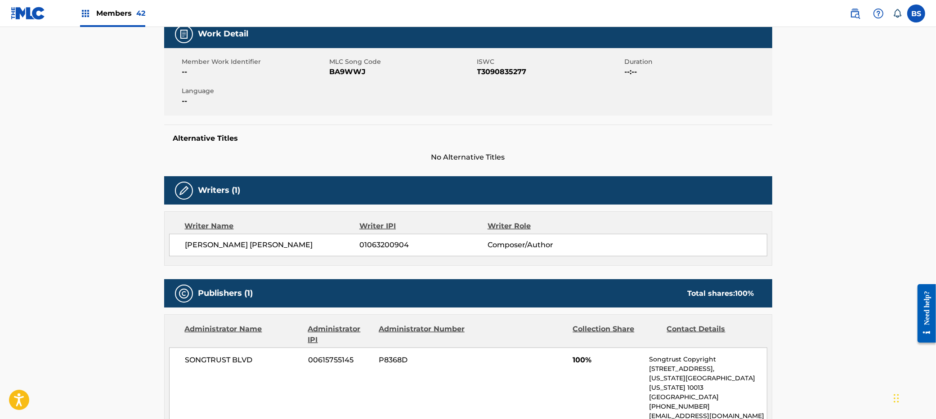
click at [388, 244] on span "01063200904" at bounding box center [423, 245] width 128 height 11
copy span "01063200904"
